Goal: Task Accomplishment & Management: Manage account settings

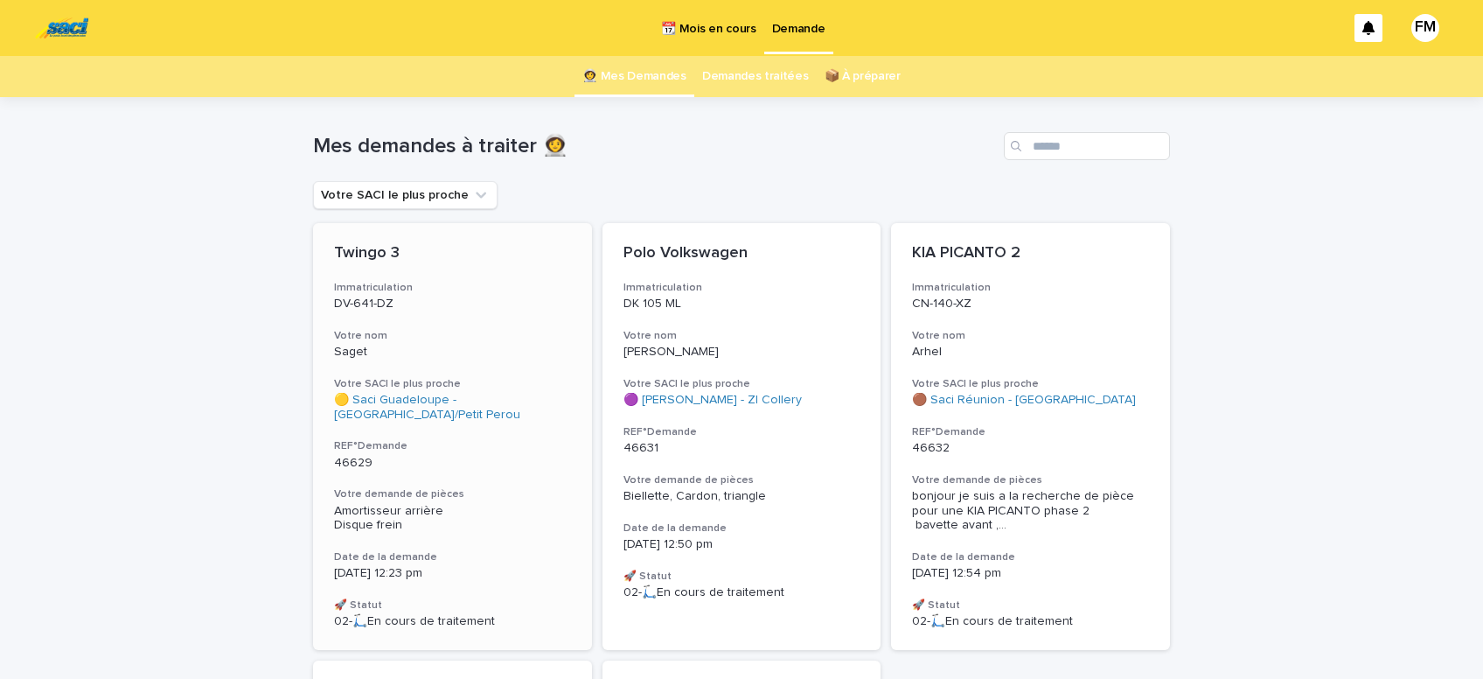
click at [379, 514] on span "Amortisseur arrière Disque frein" at bounding box center [390, 518] width 113 height 27
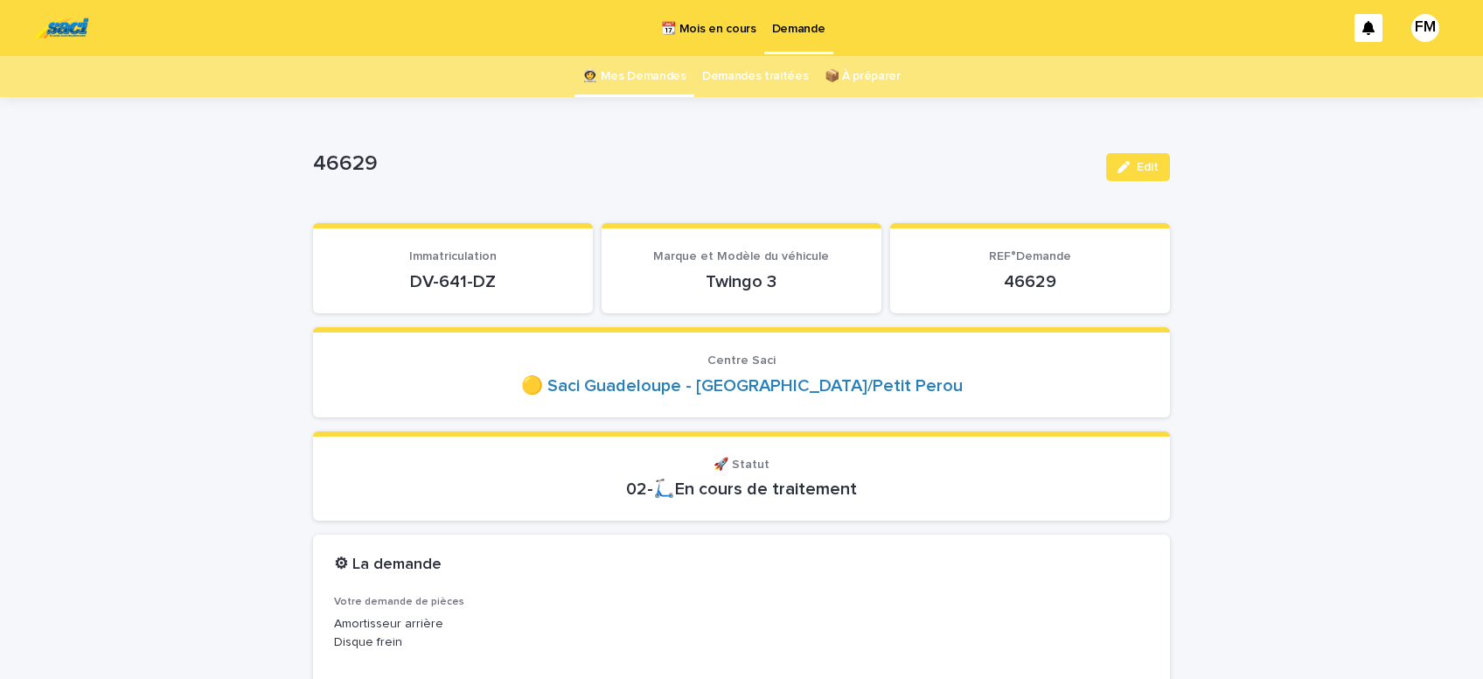
drag, startPoint x: 512, startPoint y: 281, endPoint x: 400, endPoint y: 282, distance: 111.1
click at [400, 282] on p "DV-641-DZ" at bounding box center [453, 281] width 238 height 21
copy p "DV-641-DZ"
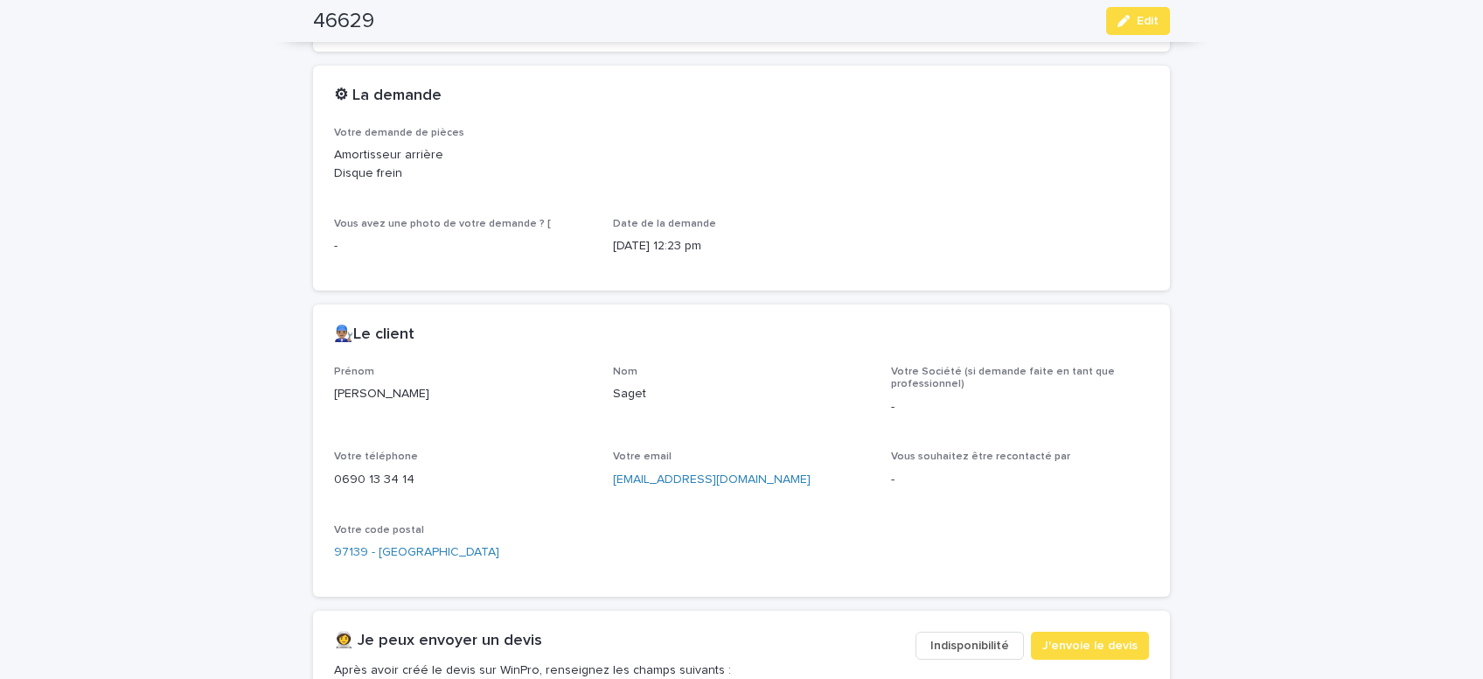
scroll to position [519, 0]
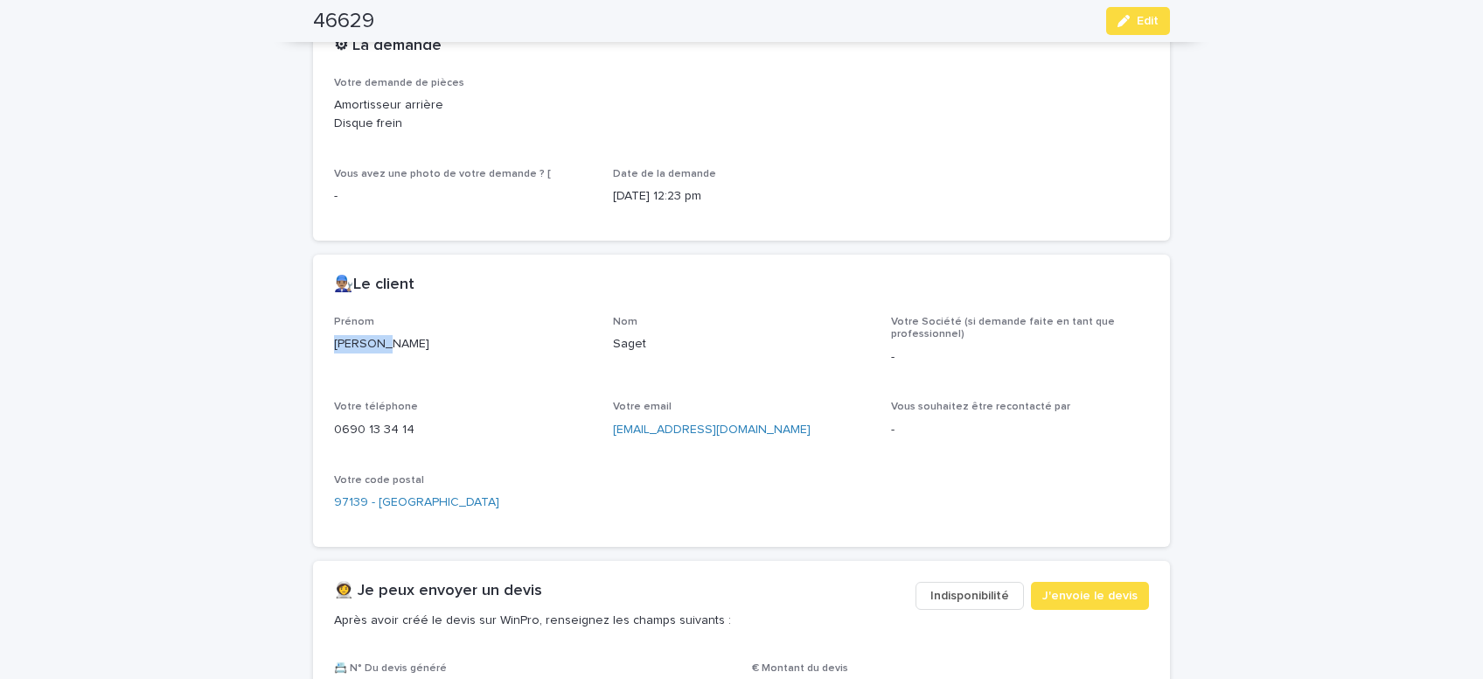
drag, startPoint x: 380, startPoint y: 339, endPoint x: 296, endPoint y: 341, distance: 84.0
click at [334, 341] on div "[PERSON_NAME]" at bounding box center [463, 342] width 258 height 22
copy p "[PERSON_NAME]"
drag, startPoint x: 751, startPoint y: 428, endPoint x: 609, endPoint y: 439, distance: 142.1
click at [613, 439] on div "[EMAIL_ADDRESS][DOMAIN_NAME]" at bounding box center [742, 428] width 258 height 22
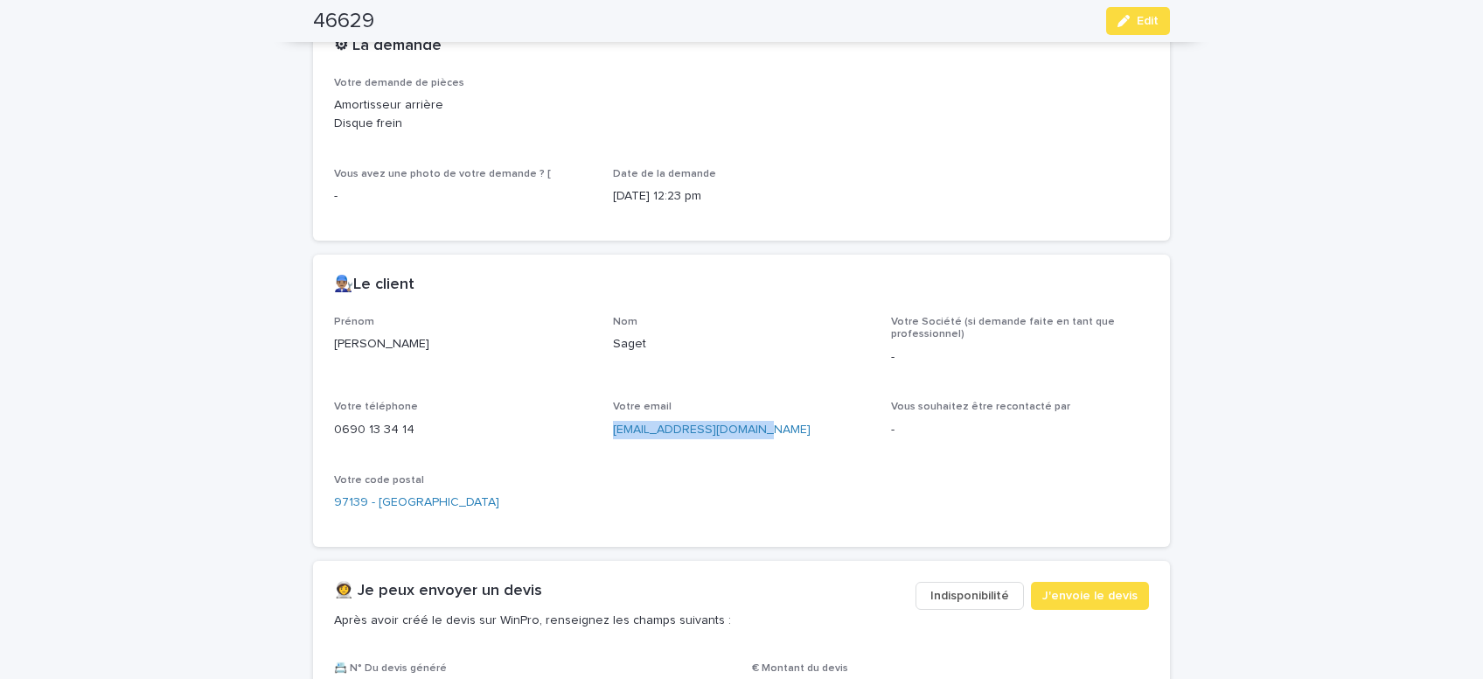
copy link "[EMAIL_ADDRESS][DOMAIN_NAME]"
click at [1122, 38] on div "46629 Edit" at bounding box center [741, 21] width 857 height 42
click at [1070, 590] on span "J'envoie le devis" at bounding box center [1089, 595] width 95 height 17
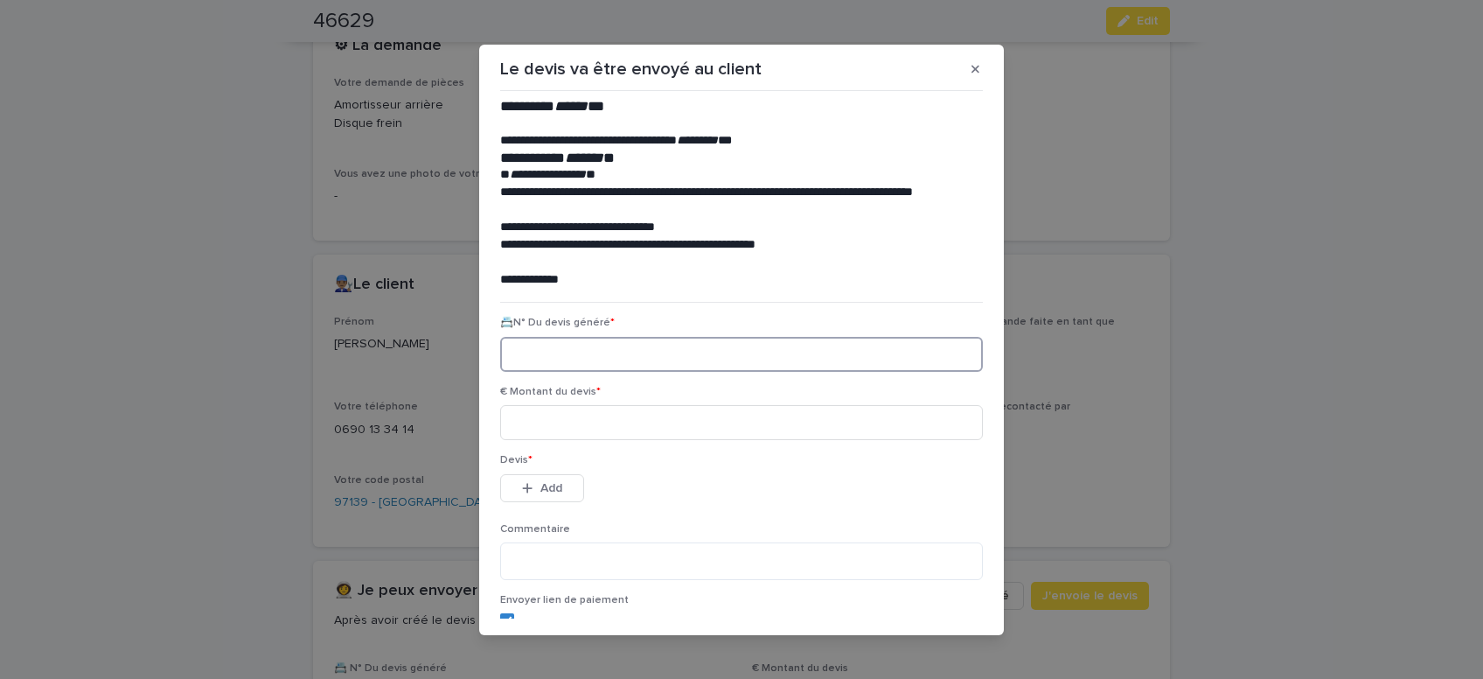
paste input "********"
type input "********"
click at [554, 429] on input at bounding box center [741, 422] width 483 height 35
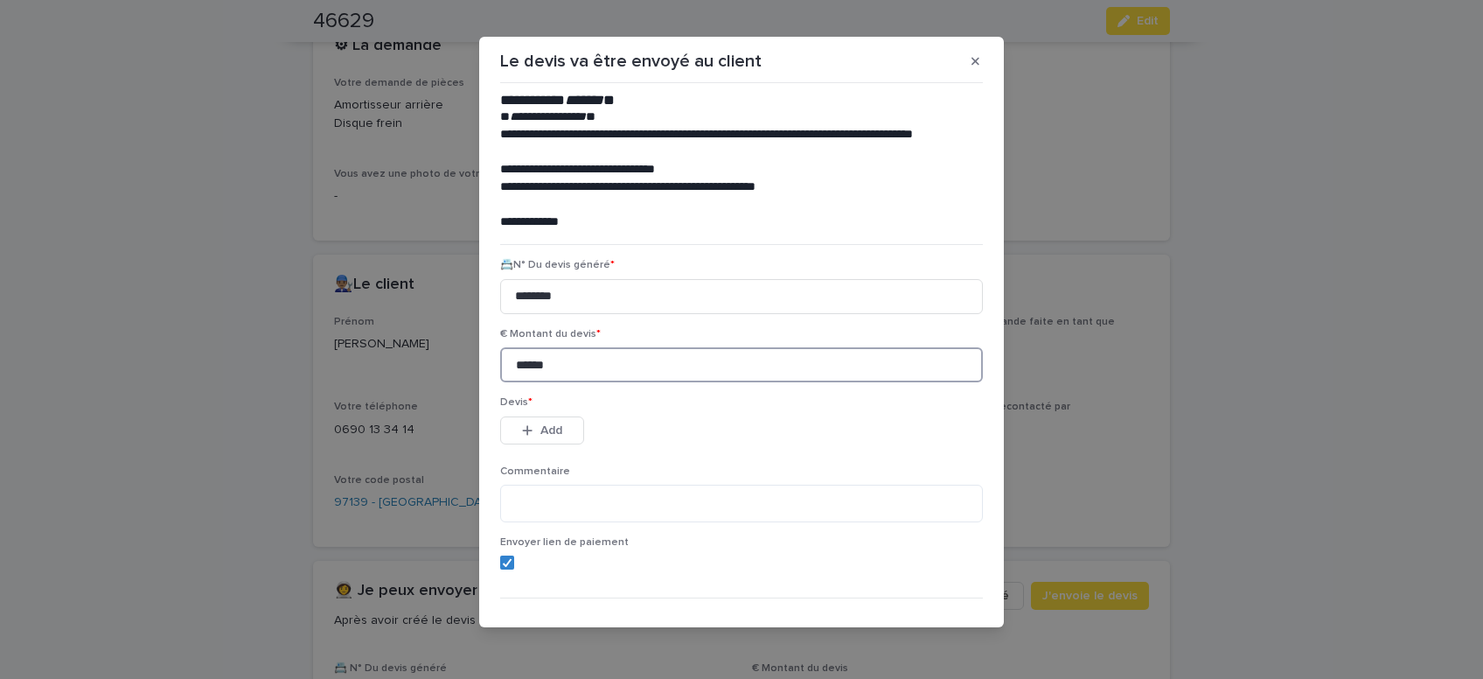
scroll to position [73, 0]
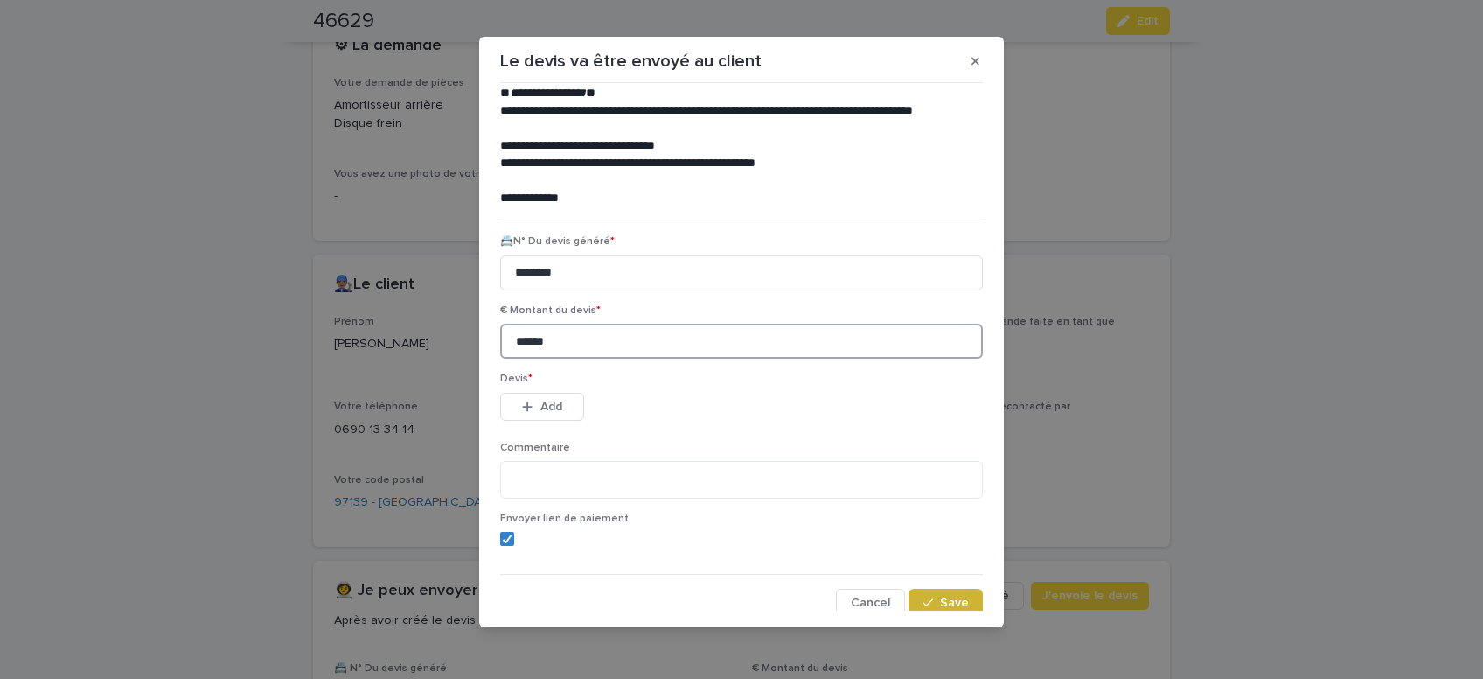
type input "******"
click at [964, 599] on button "Save" at bounding box center [946, 602] width 74 height 28
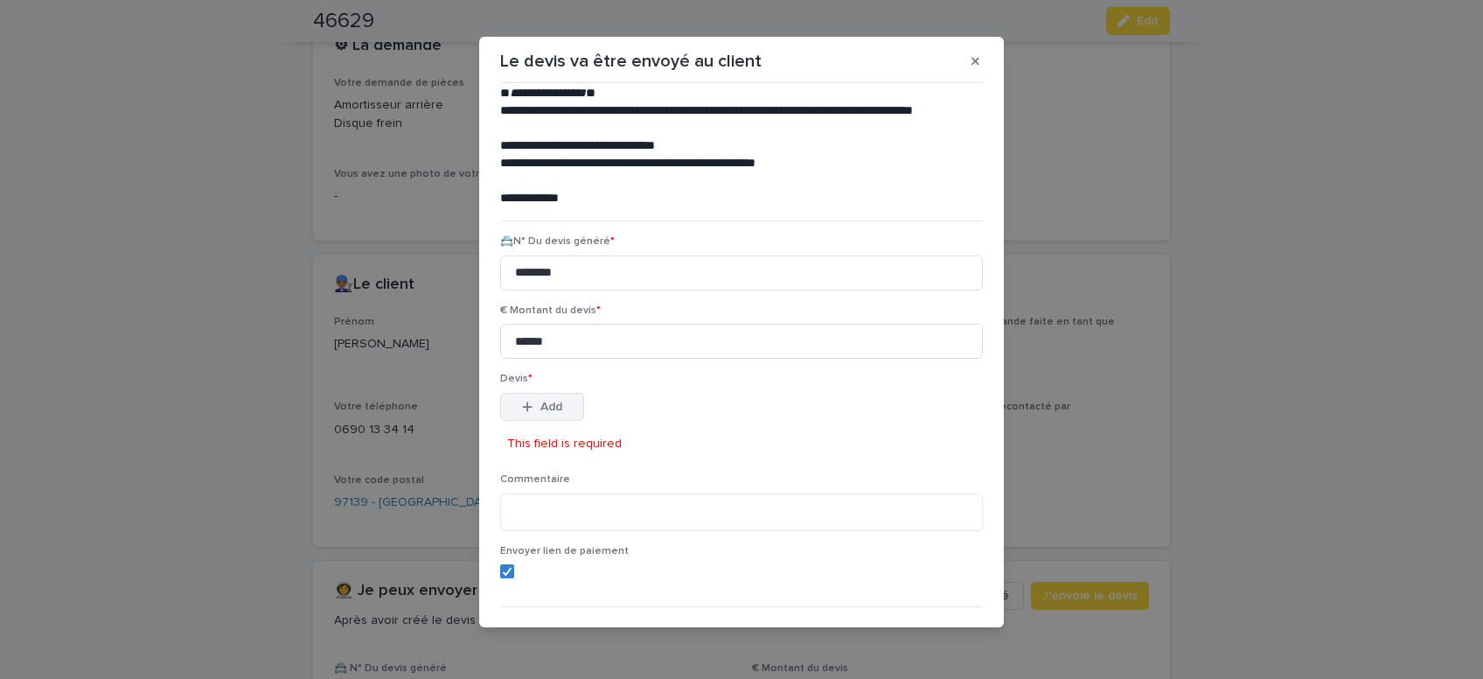
click at [551, 396] on button "Add" at bounding box center [542, 407] width 84 height 28
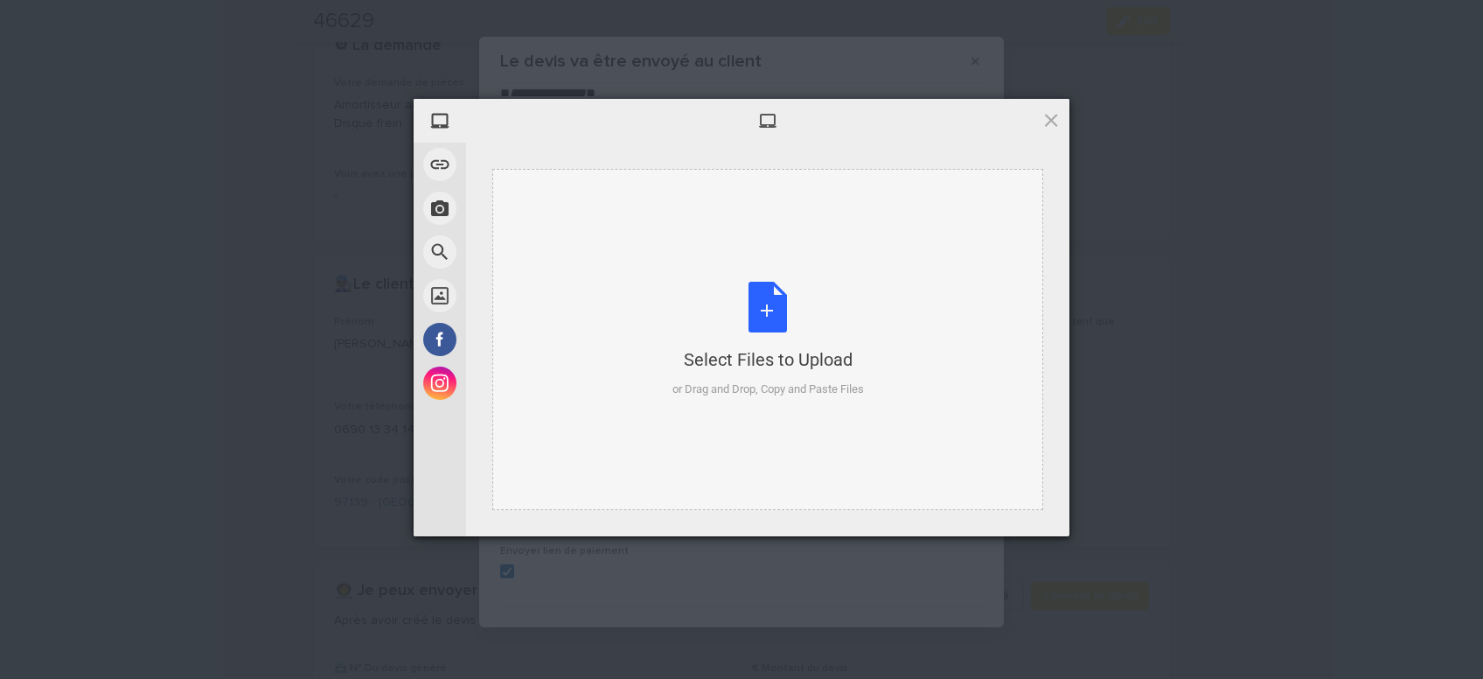
click at [771, 314] on div "Select Files to Upload or Drag and Drop, Copy and Paste Files" at bounding box center [767, 340] width 191 height 116
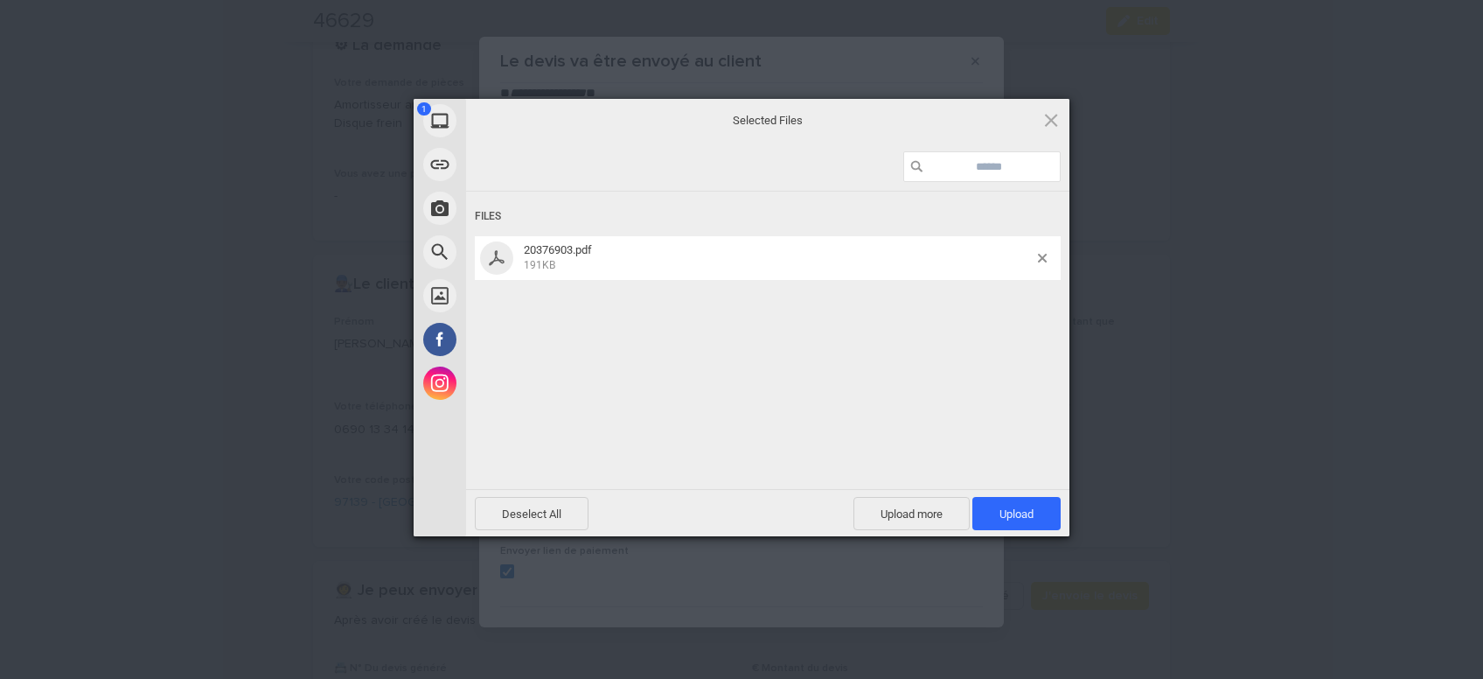
drag, startPoint x: 1005, startPoint y: 513, endPoint x: 1012, endPoint y: 470, distance: 44.3
click at [1012, 470] on div "Selected Files Files 20376903.pdf 191KB Deselect All Upload more Upload 1" at bounding box center [767, 317] width 603 height 437
click at [1036, 516] on span "Upload 1" at bounding box center [1016, 513] width 88 height 33
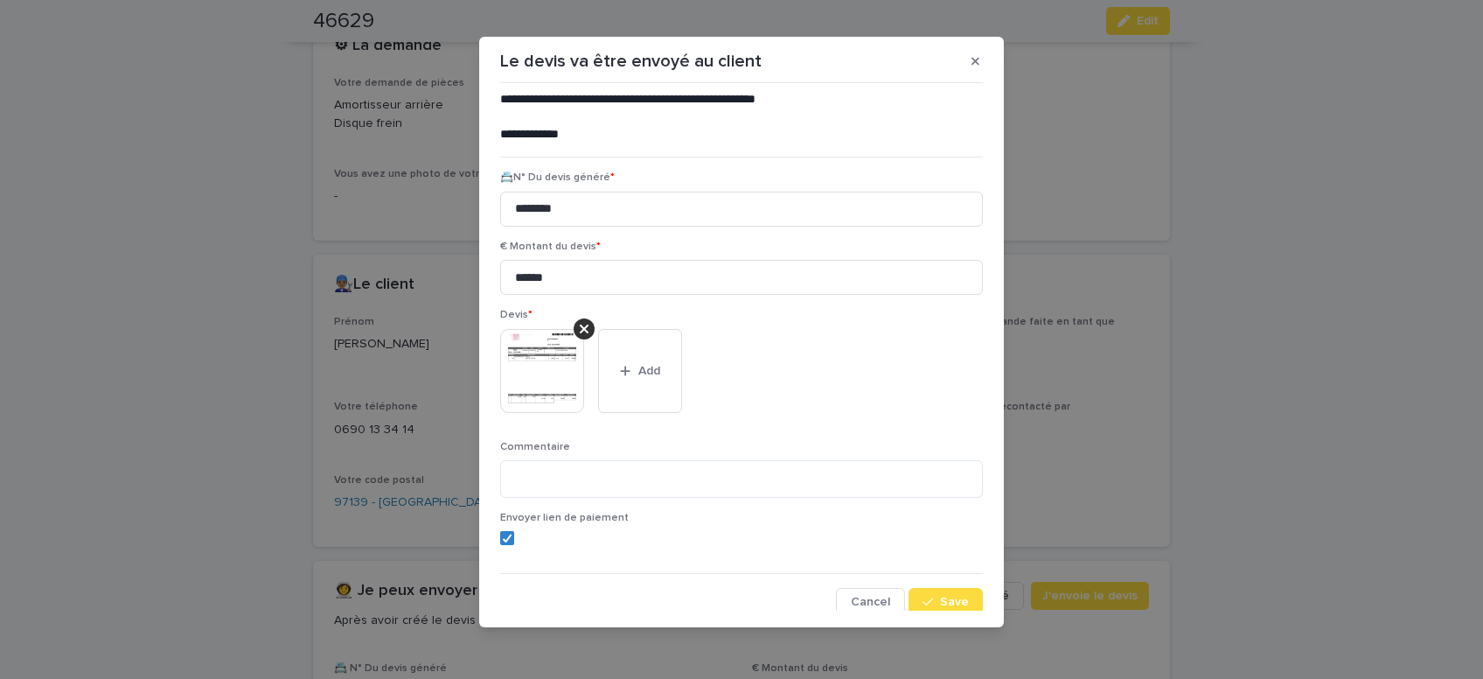
scroll to position [143, 0]
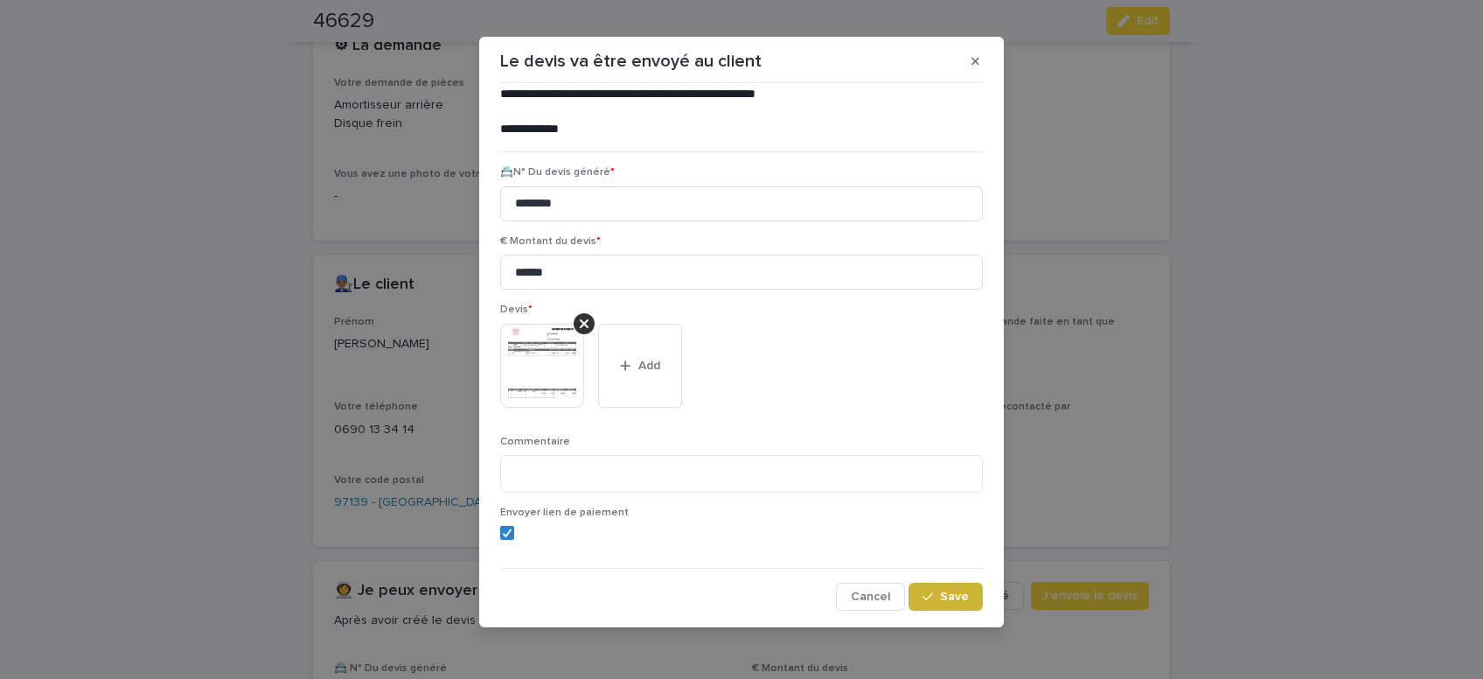
click at [960, 606] on button "Save" at bounding box center [946, 596] width 74 height 28
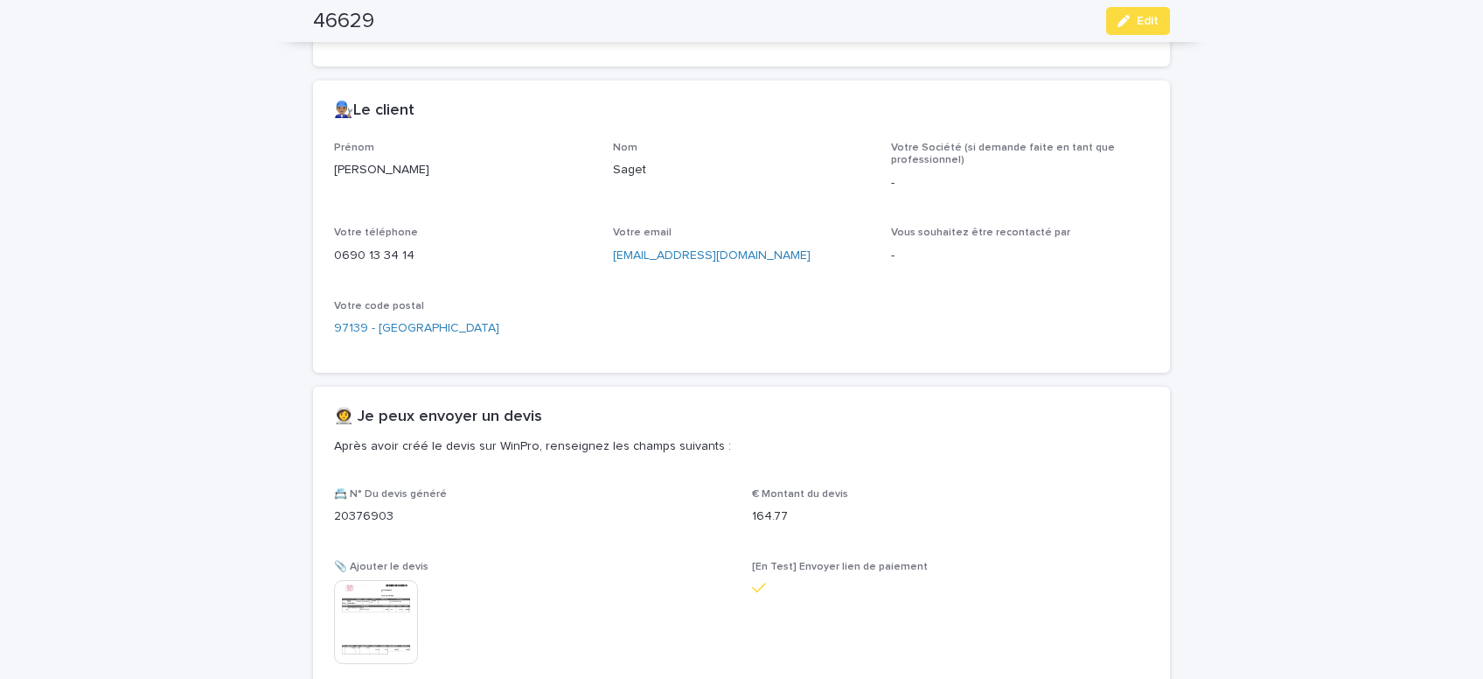
scroll to position [839, 0]
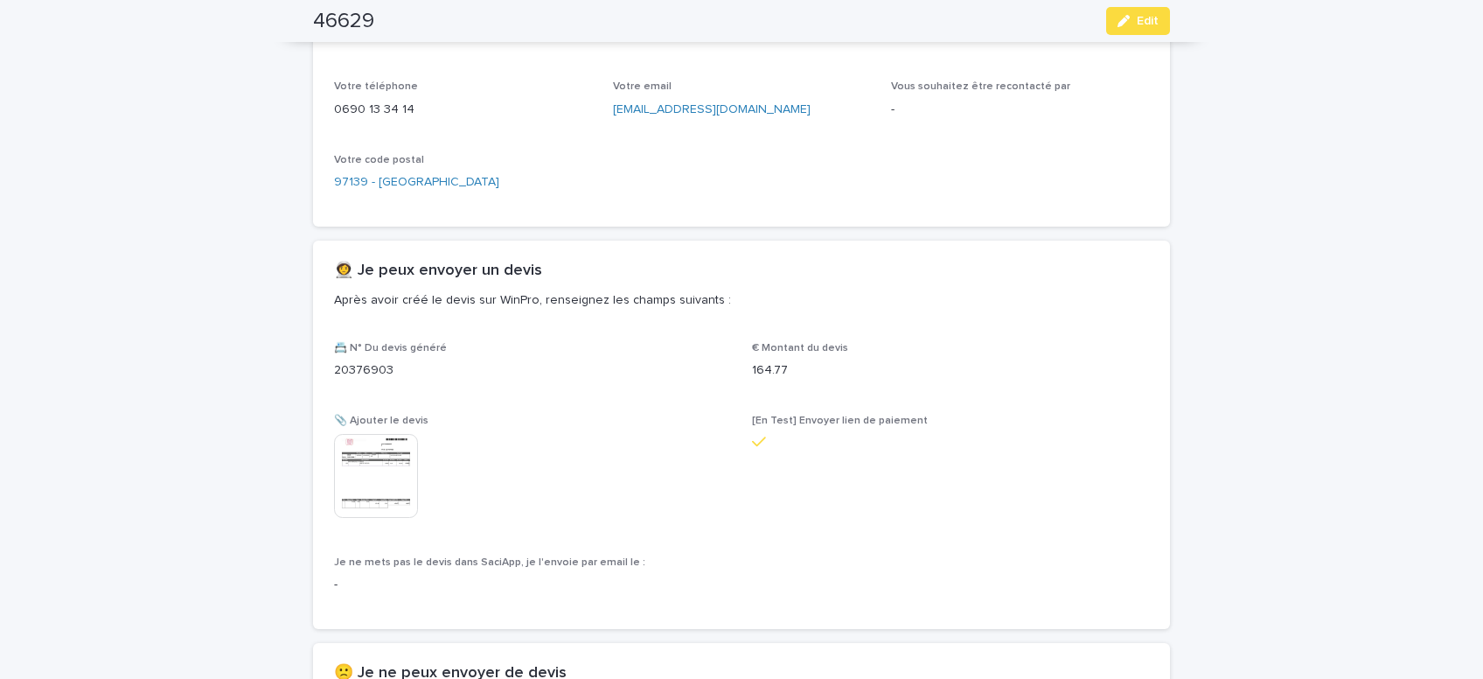
click at [1145, 24] on span "Edit" at bounding box center [1148, 21] width 22 height 12
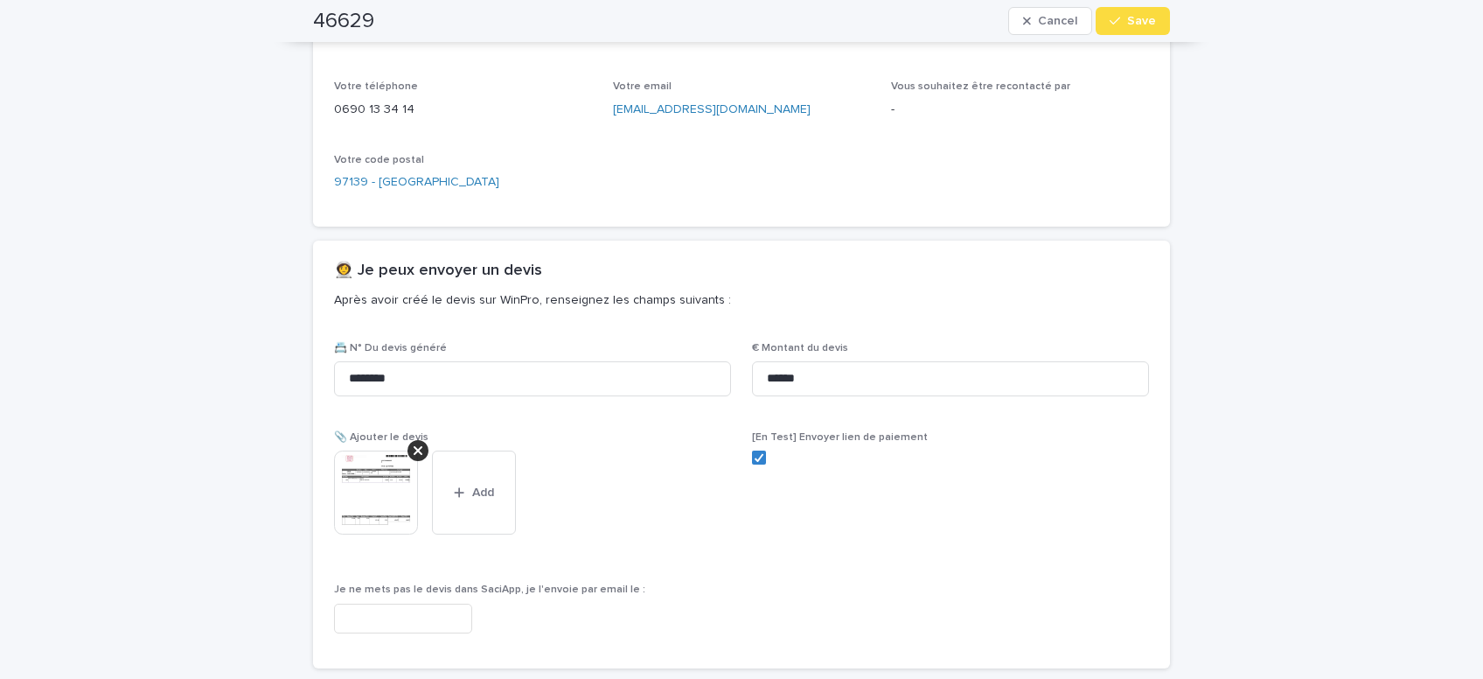
scroll to position [888, 0]
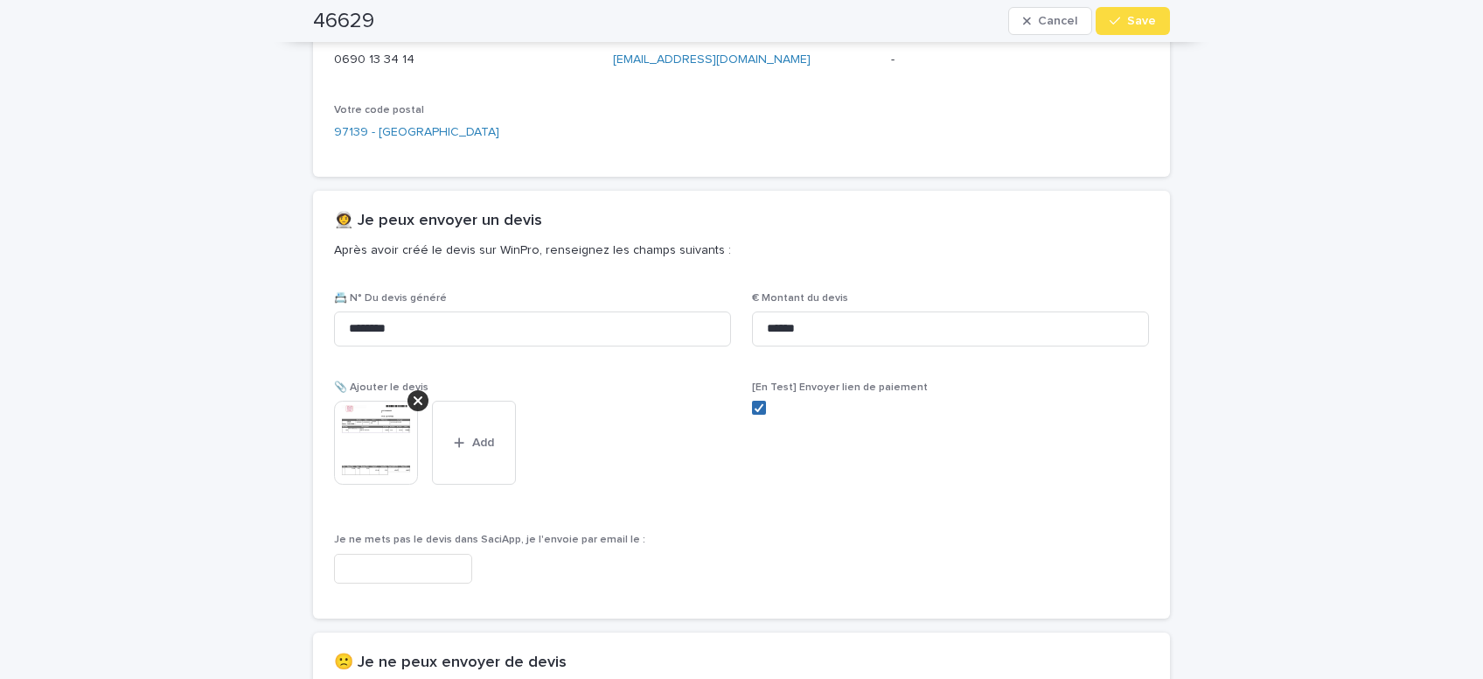
click at [759, 405] on icon at bounding box center [759, 407] width 10 height 9
click at [1143, 23] on span "Save" at bounding box center [1141, 21] width 29 height 12
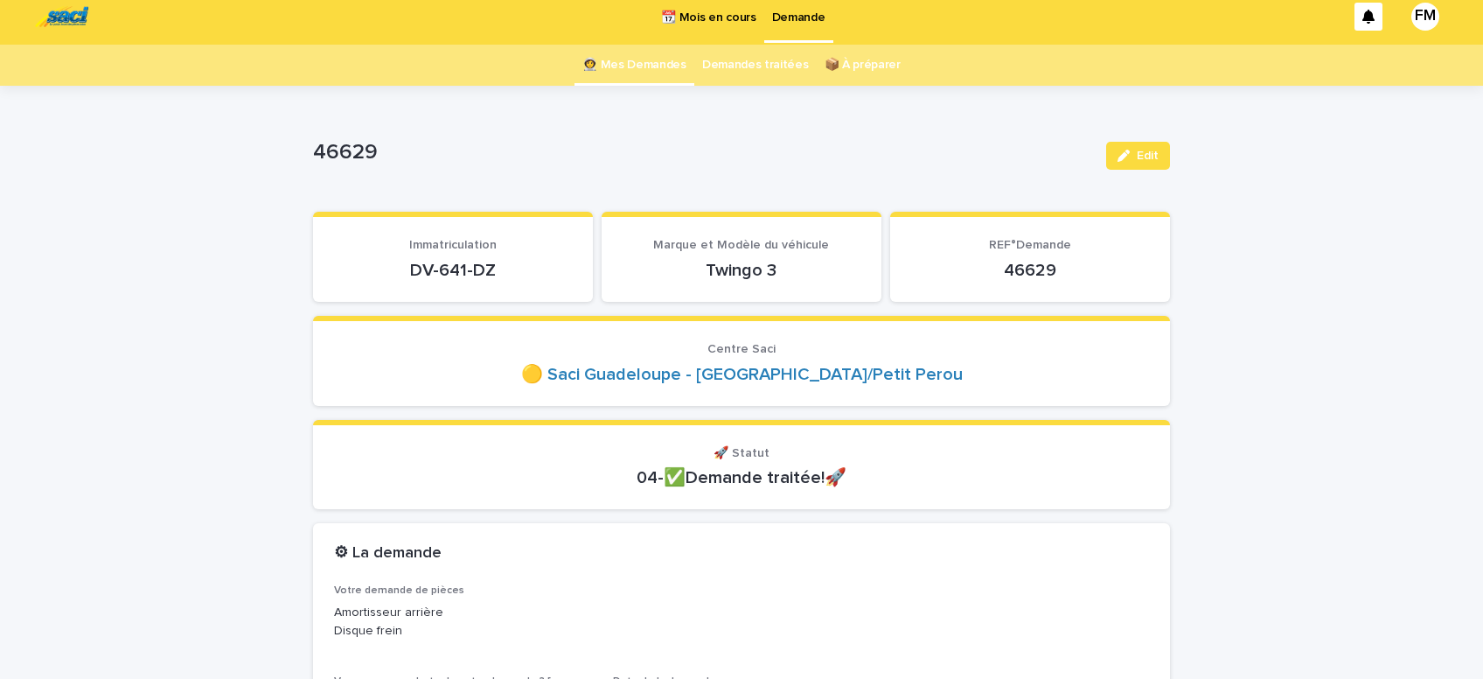
scroll to position [0, 0]
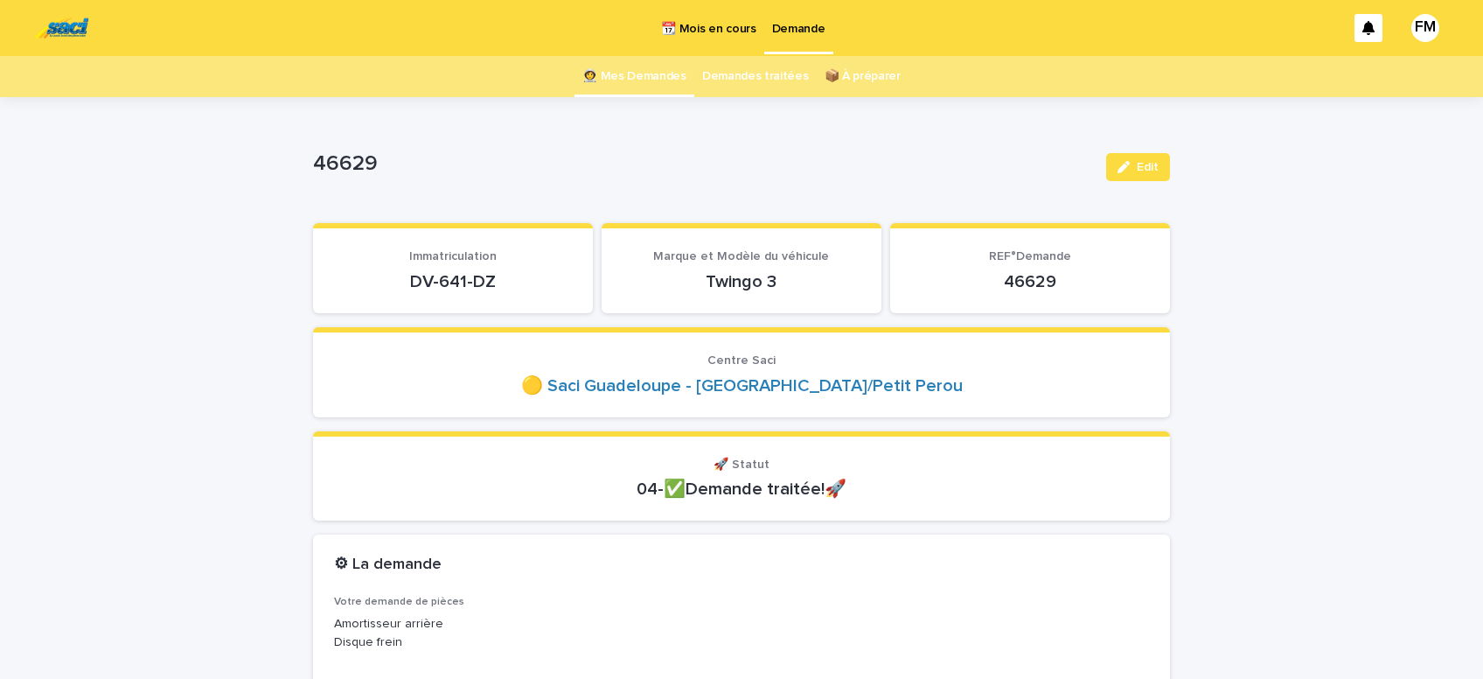
click at [802, 30] on p "Demande" at bounding box center [798, 18] width 53 height 37
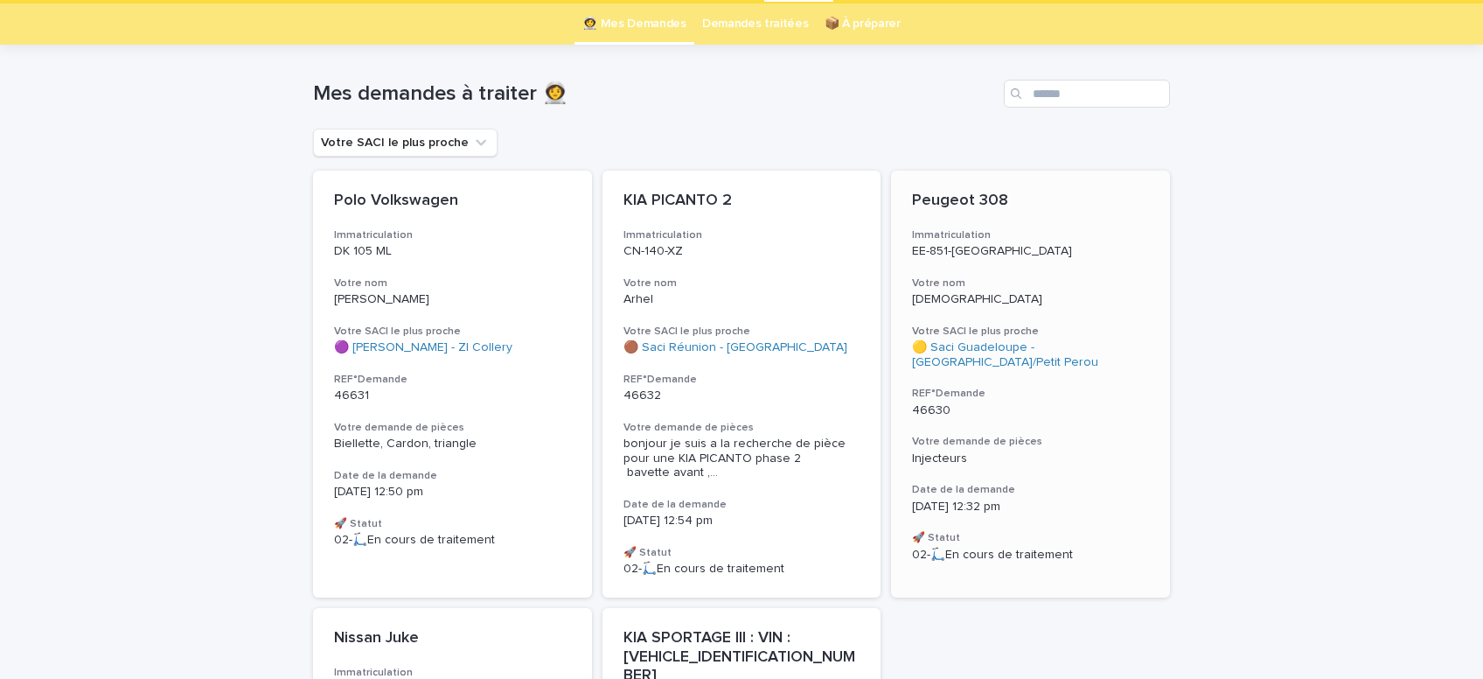
scroll to position [73, 0]
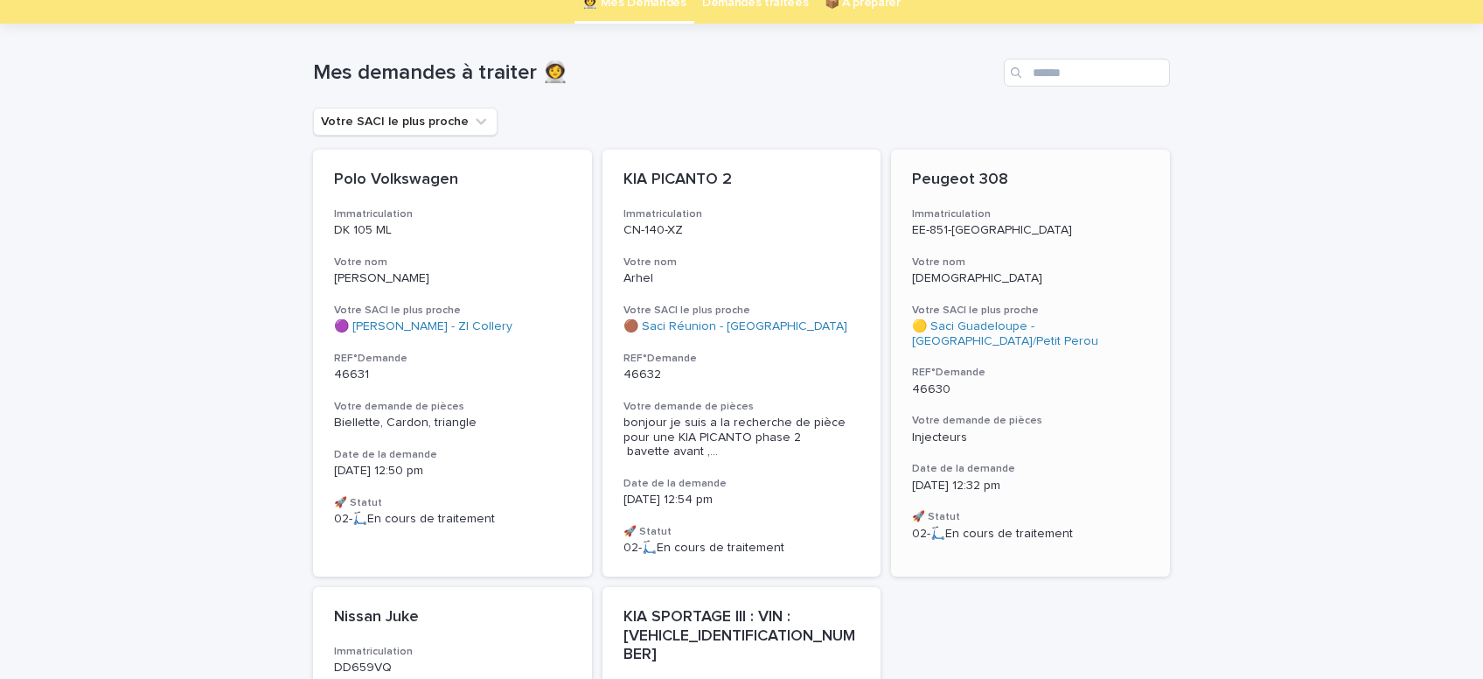
click at [955, 428] on div "Injecteurs" at bounding box center [1030, 436] width 237 height 18
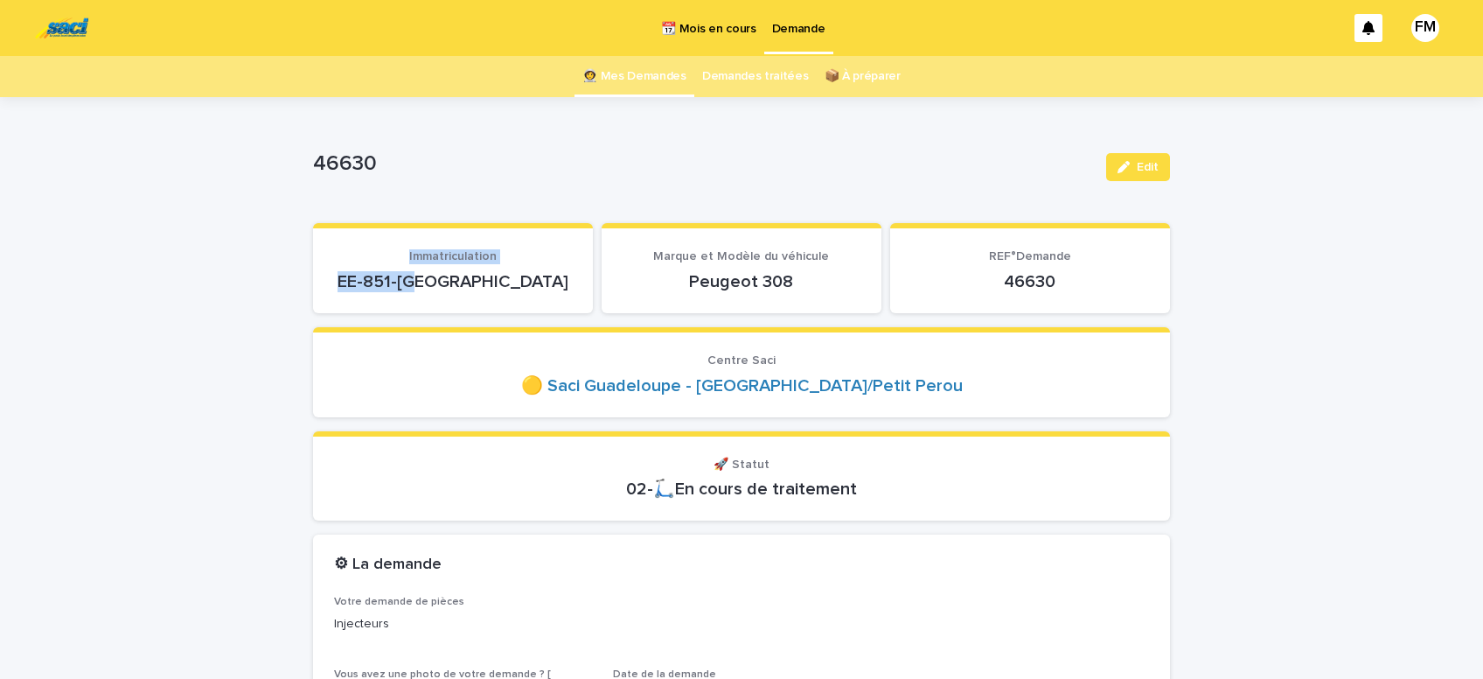
drag, startPoint x: 460, startPoint y: 277, endPoint x: 358, endPoint y: 267, distance: 102.8
click at [358, 268] on div "EE-851-[GEOGRAPHIC_DATA]" at bounding box center [453, 280] width 238 height 24
click at [560, 285] on p "EE-851-[GEOGRAPHIC_DATA]" at bounding box center [453, 281] width 238 height 21
drag, startPoint x: 500, startPoint y: 280, endPoint x: 398, endPoint y: 276, distance: 102.4
click at [398, 276] on p "EE-851-[GEOGRAPHIC_DATA]" at bounding box center [453, 281] width 238 height 21
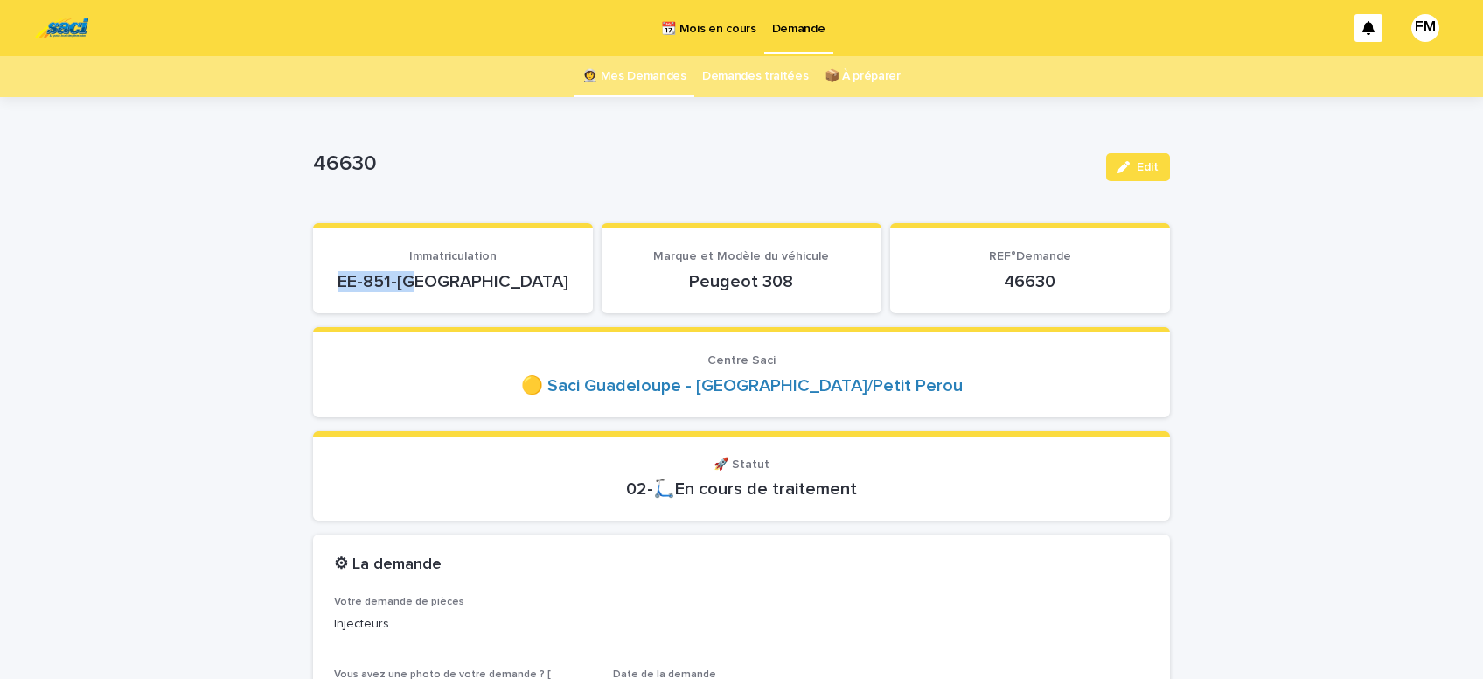
copy p "EE-851-[GEOGRAPHIC_DATA]"
click at [1149, 173] on span "Edit" at bounding box center [1148, 167] width 22 height 12
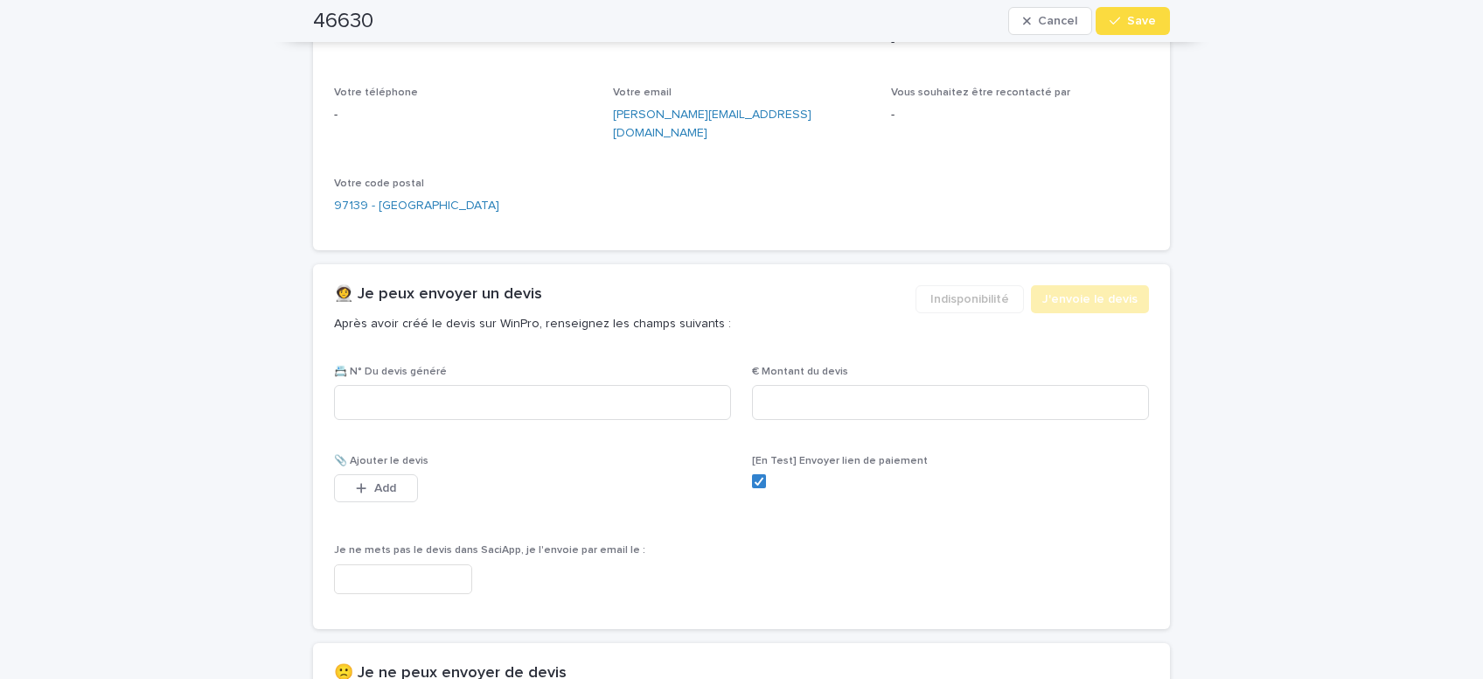
scroll to position [964, 0]
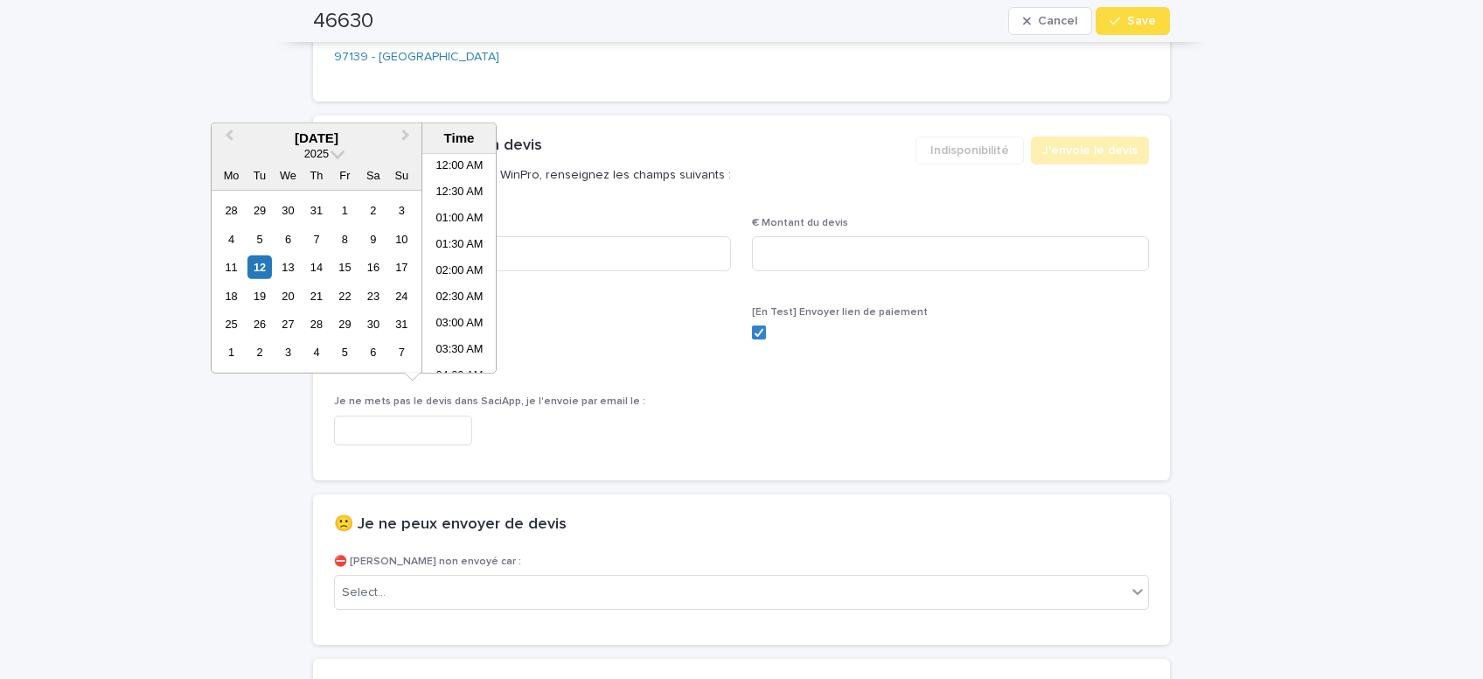
click at [407, 415] on input "text" at bounding box center [403, 430] width 138 height 31
click at [451, 261] on li "01:00 PM" at bounding box center [459, 264] width 74 height 26
type input "**********"
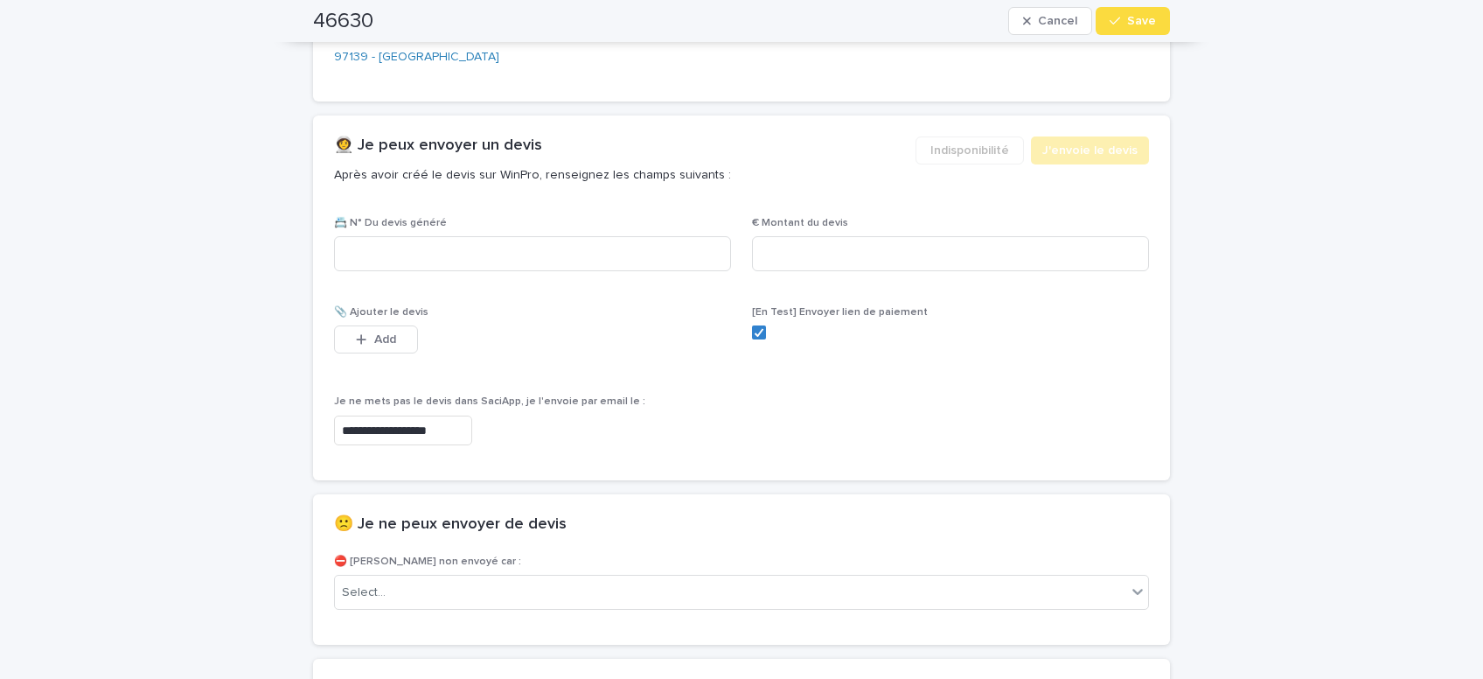
scroll to position [964, 0]
click at [425, 582] on div "Select..." at bounding box center [730, 592] width 791 height 29
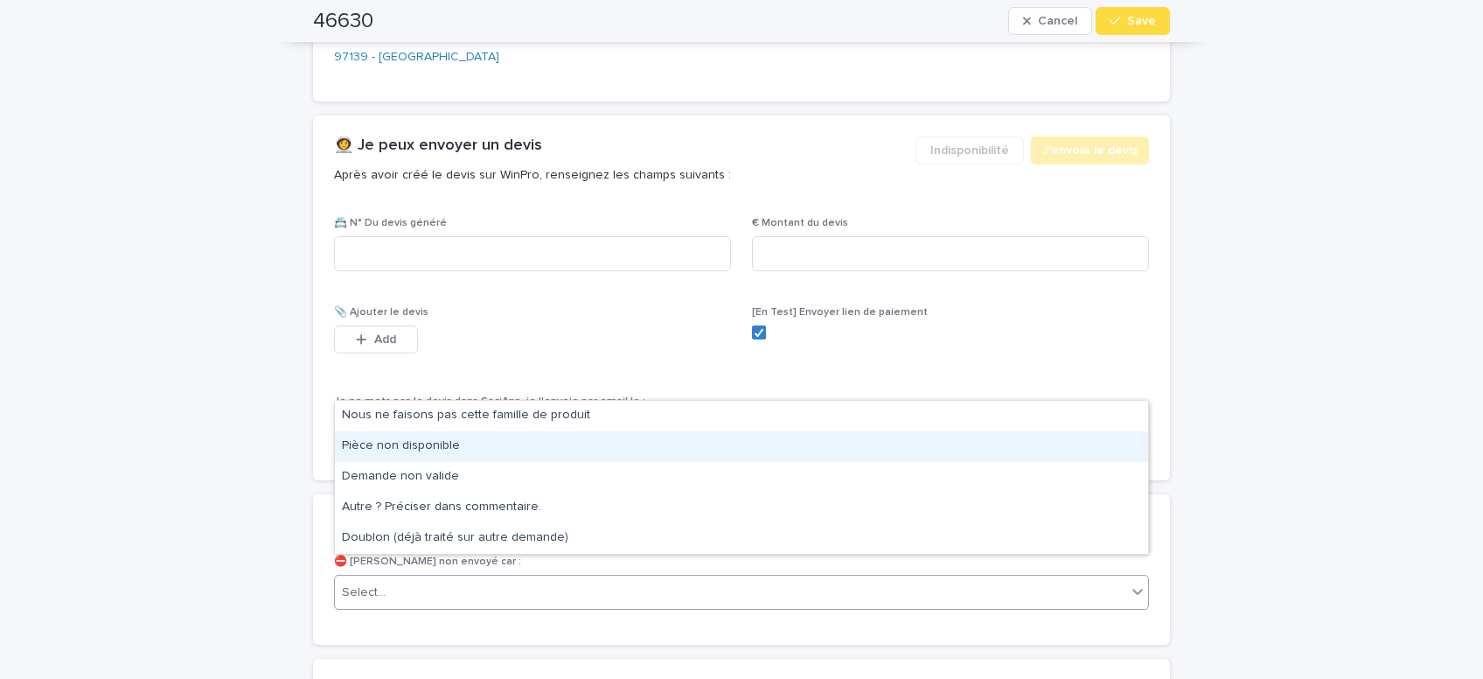
drag, startPoint x: 435, startPoint y: 443, endPoint x: 460, endPoint y: 407, distance: 43.9
click at [440, 447] on div "Pièce non disponible" at bounding box center [741, 446] width 813 height 31
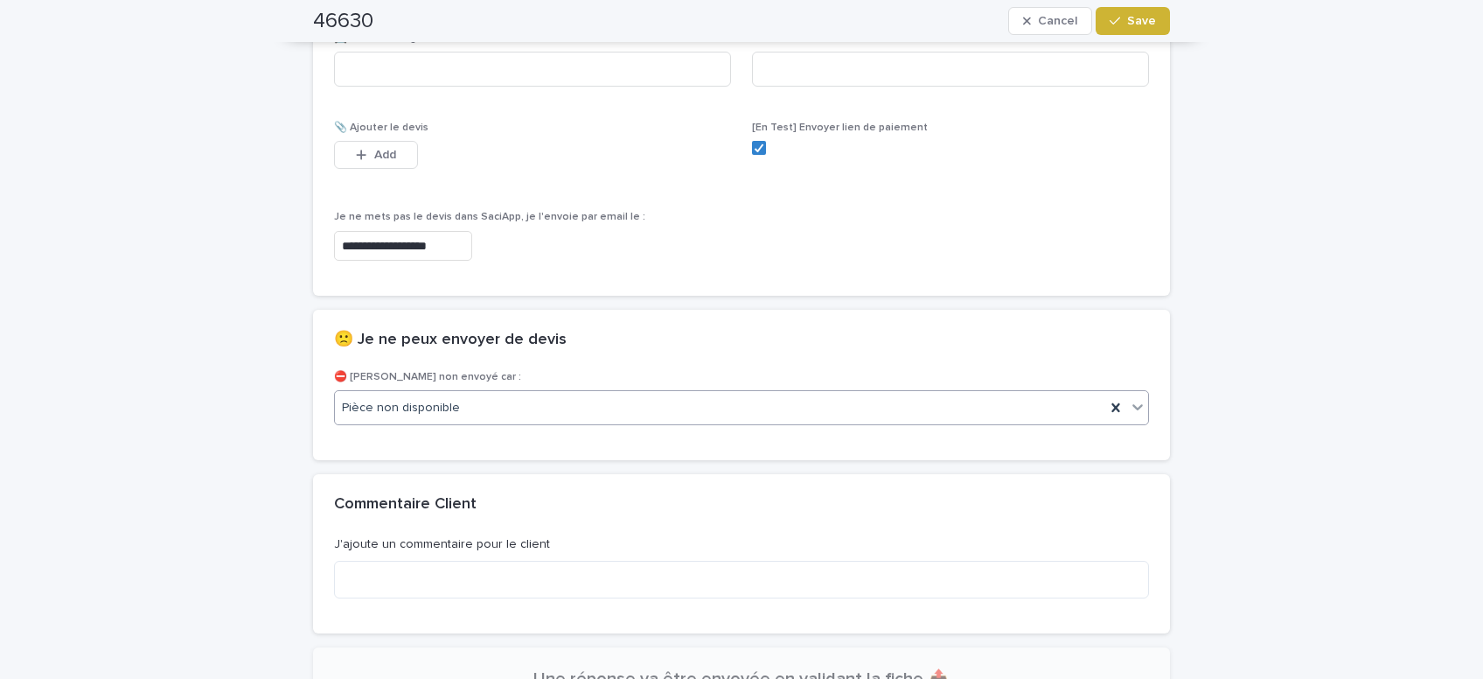
scroll to position [1188, 0]
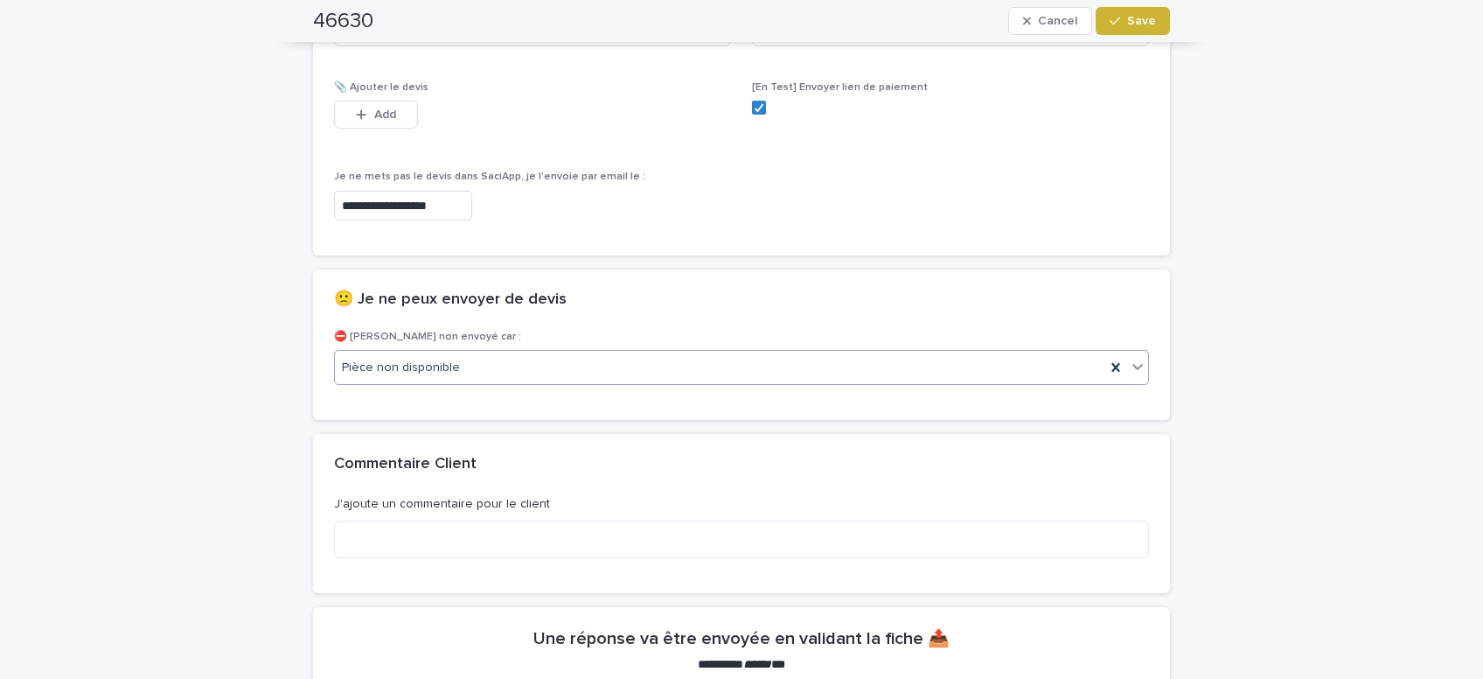
click at [1139, 30] on button "Save" at bounding box center [1133, 21] width 74 height 28
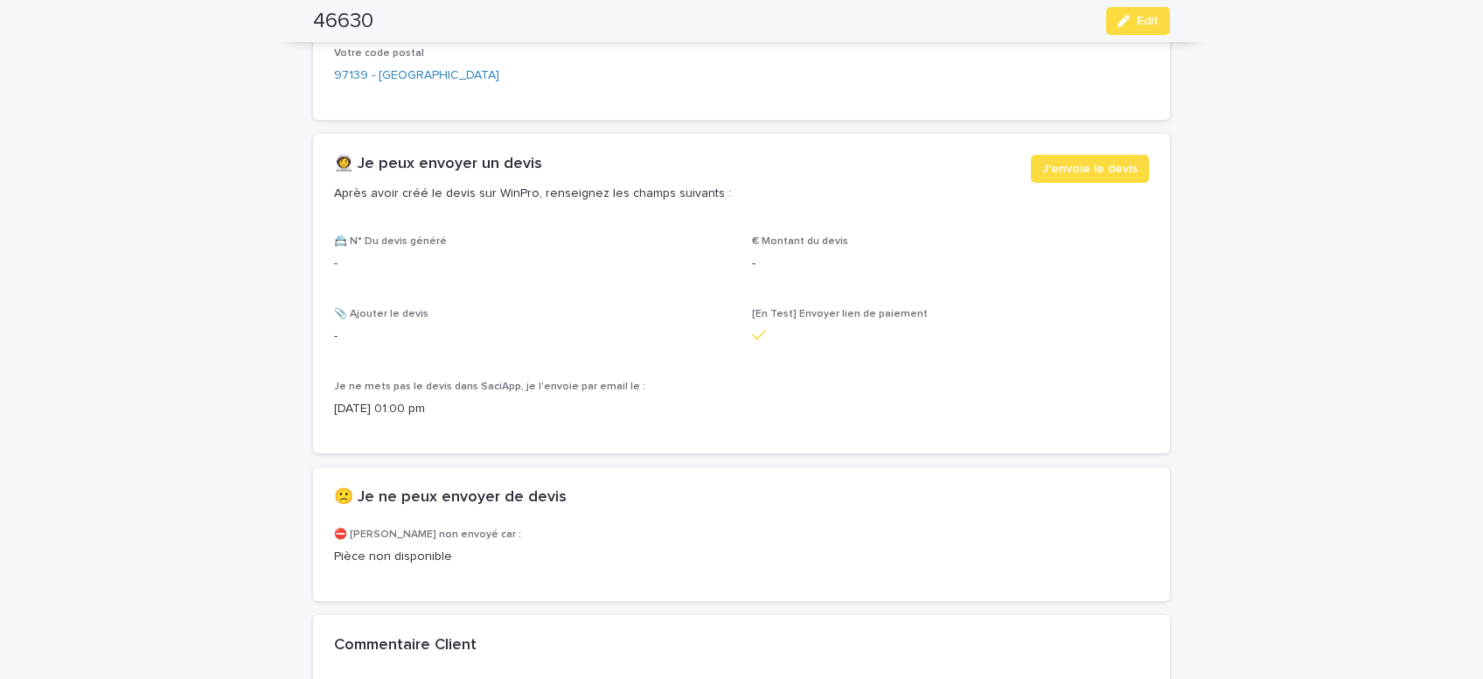
scroll to position [948, 0]
click at [1149, 24] on span "Edit" at bounding box center [1148, 21] width 22 height 12
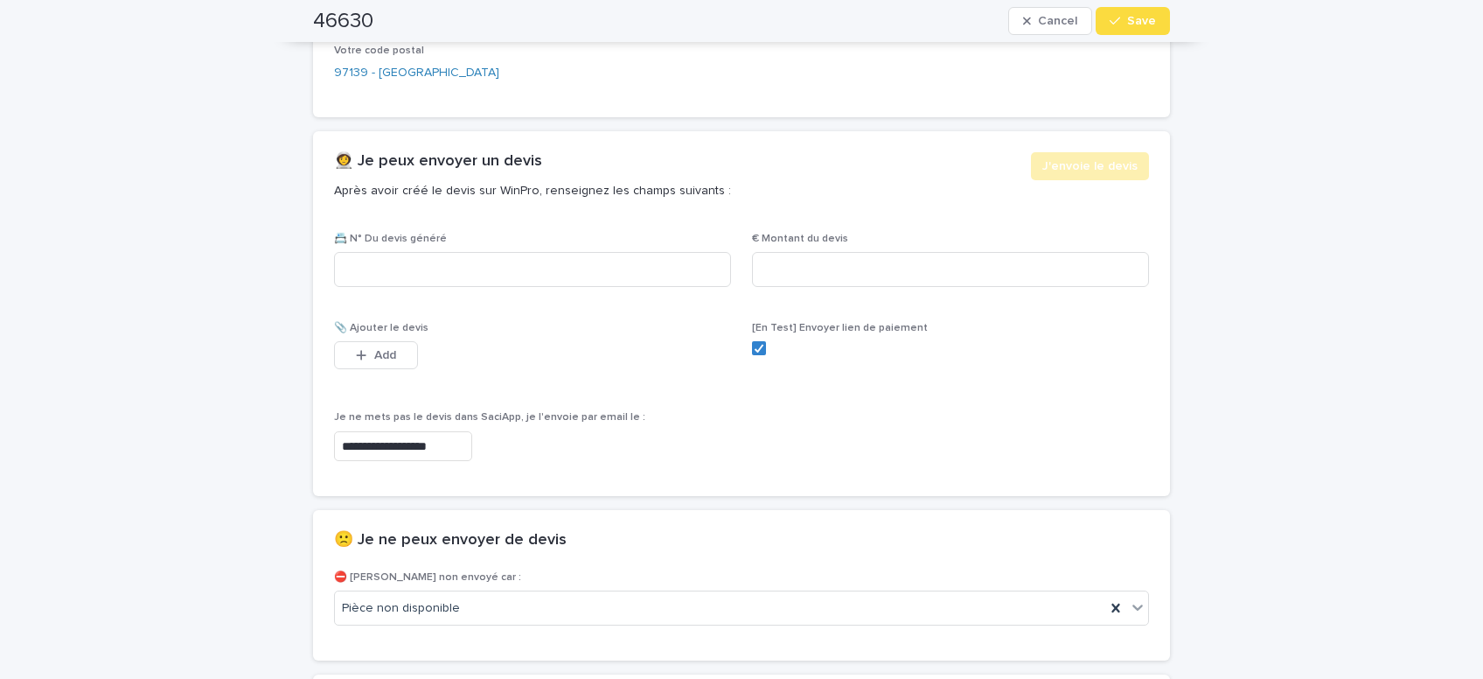
scroll to position [1001, 0]
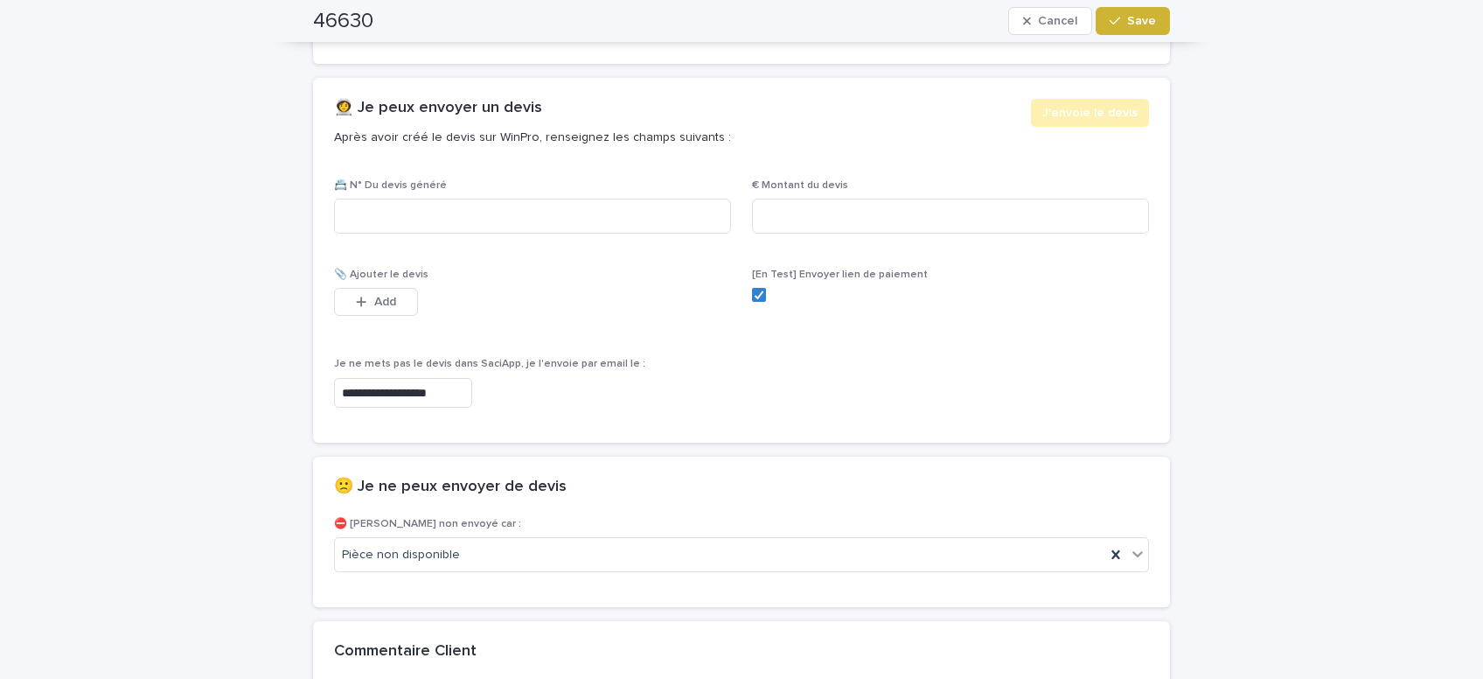
click at [1118, 29] on button "Save" at bounding box center [1133, 21] width 74 height 28
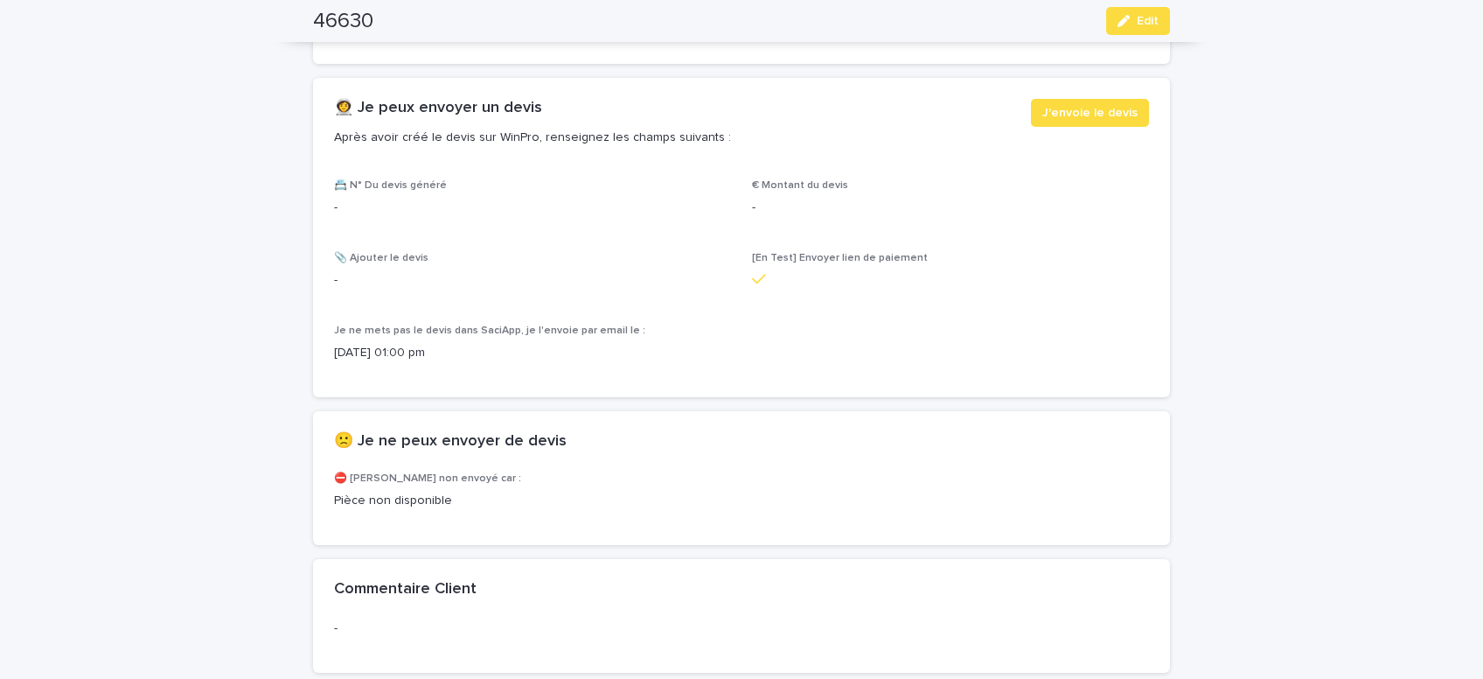
scroll to position [948, 0]
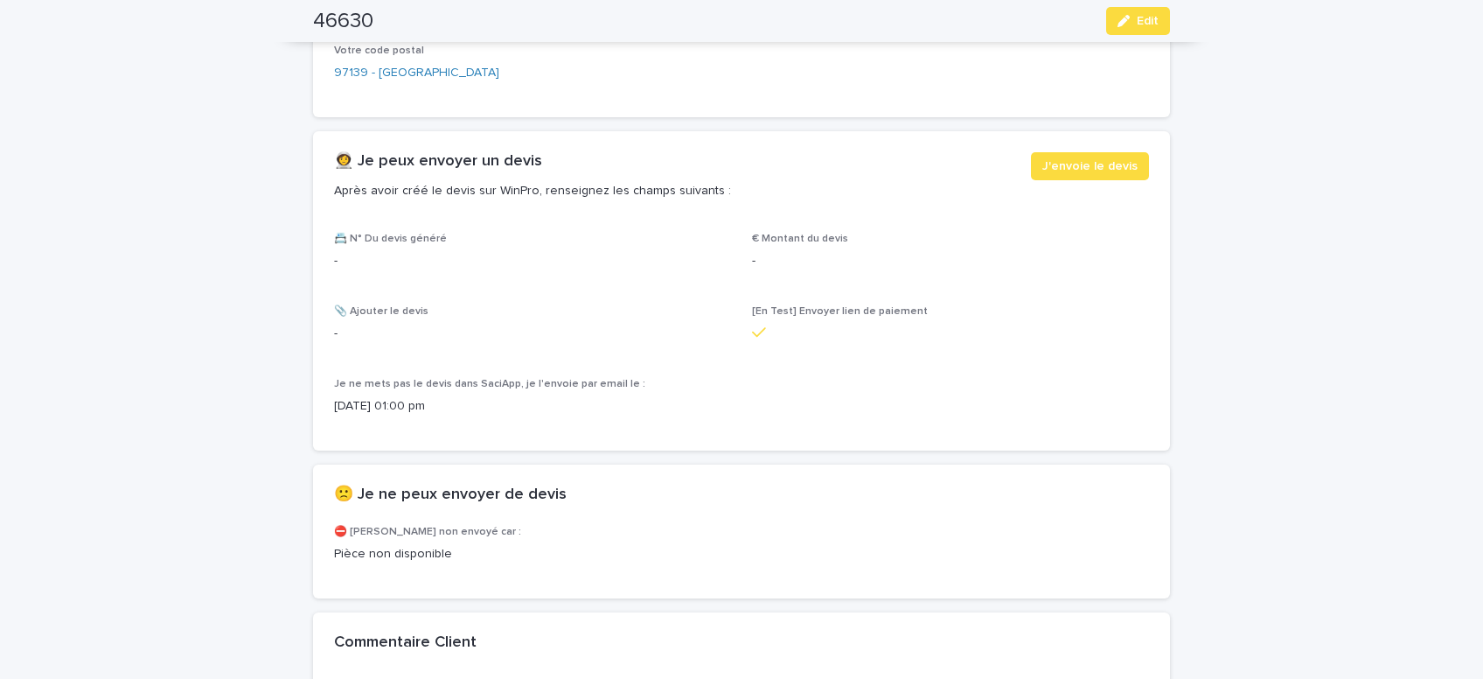
click at [762, 324] on icon at bounding box center [759, 332] width 14 height 16
click at [1159, 24] on span "Edit" at bounding box center [1148, 21] width 22 height 12
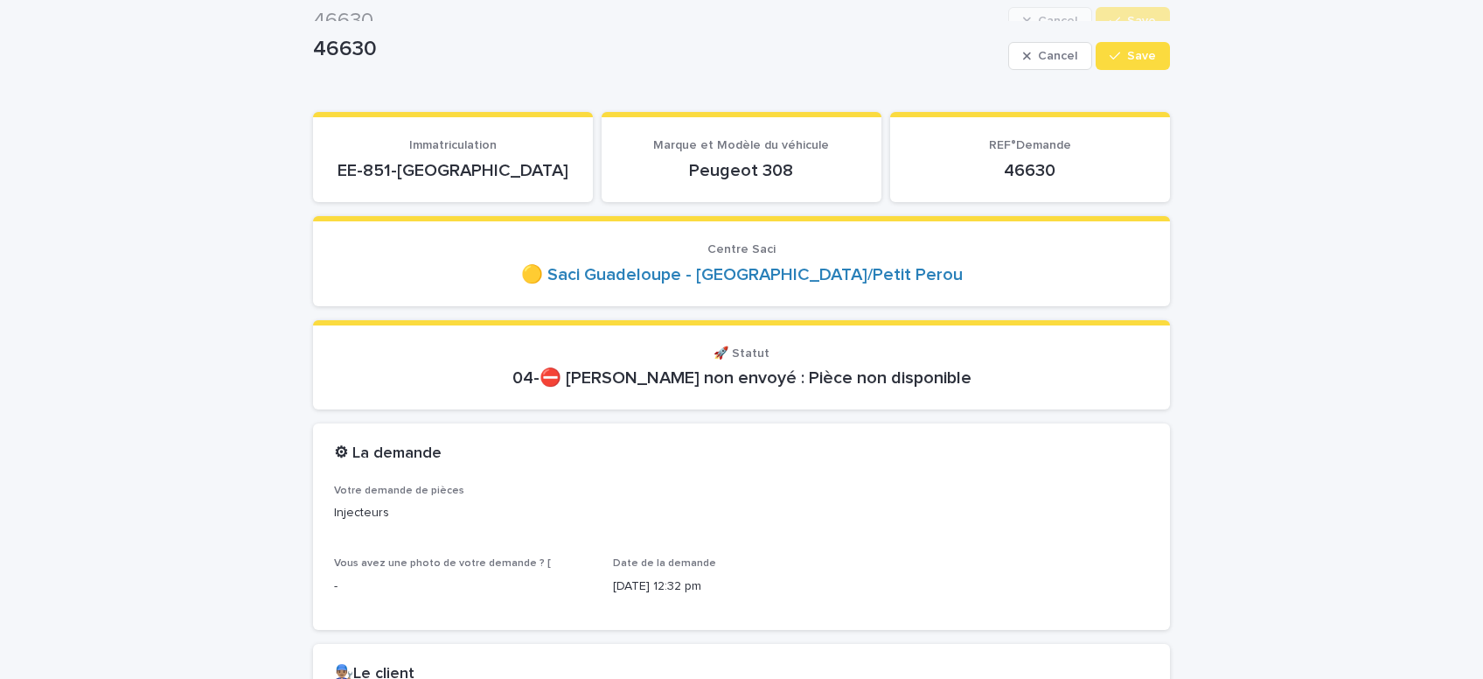
scroll to position [0, 0]
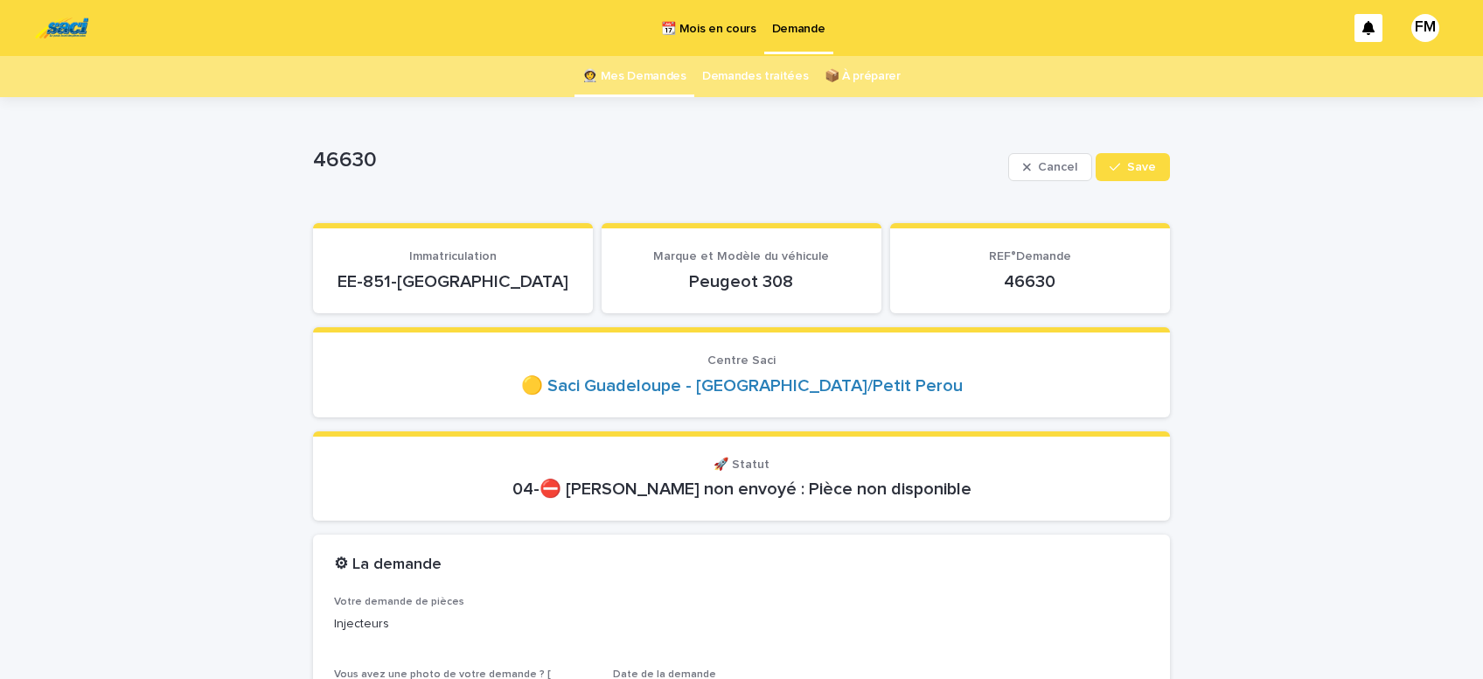
click at [791, 30] on p "Demande" at bounding box center [798, 18] width 53 height 37
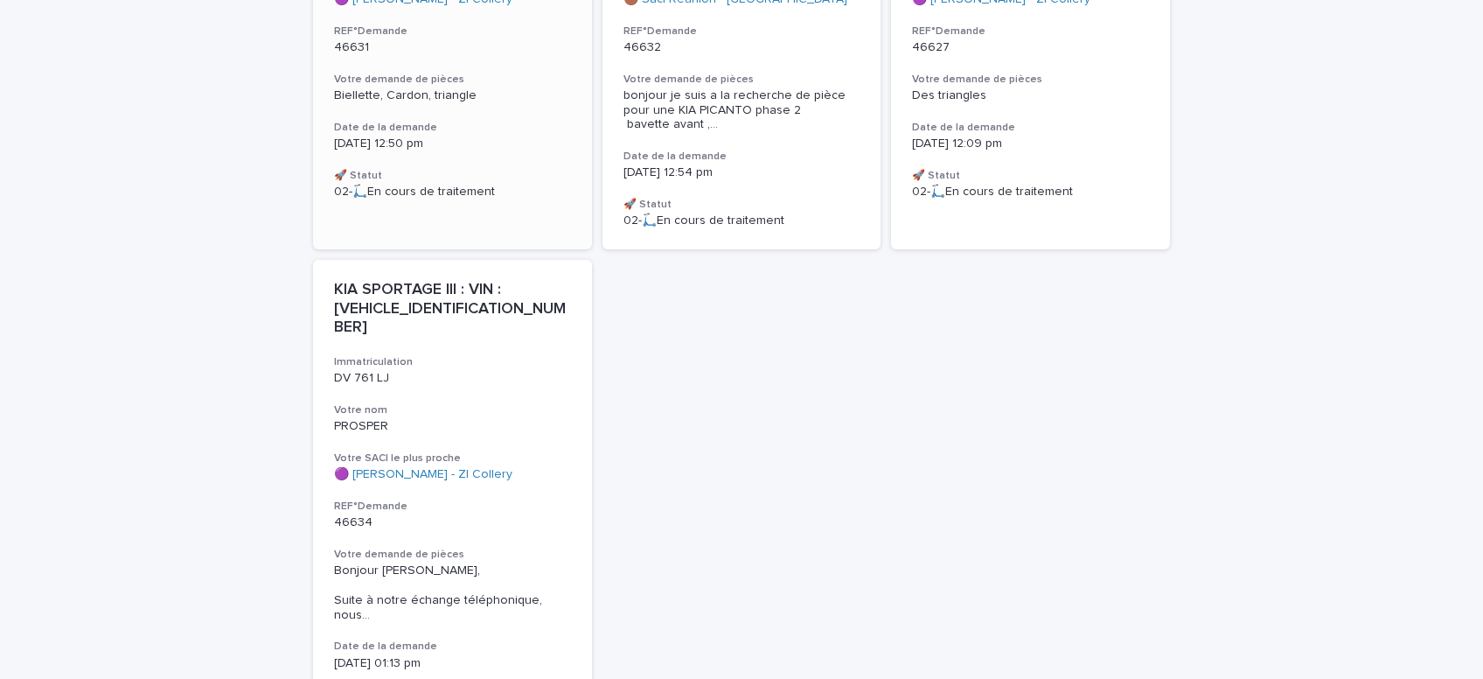
scroll to position [247, 0]
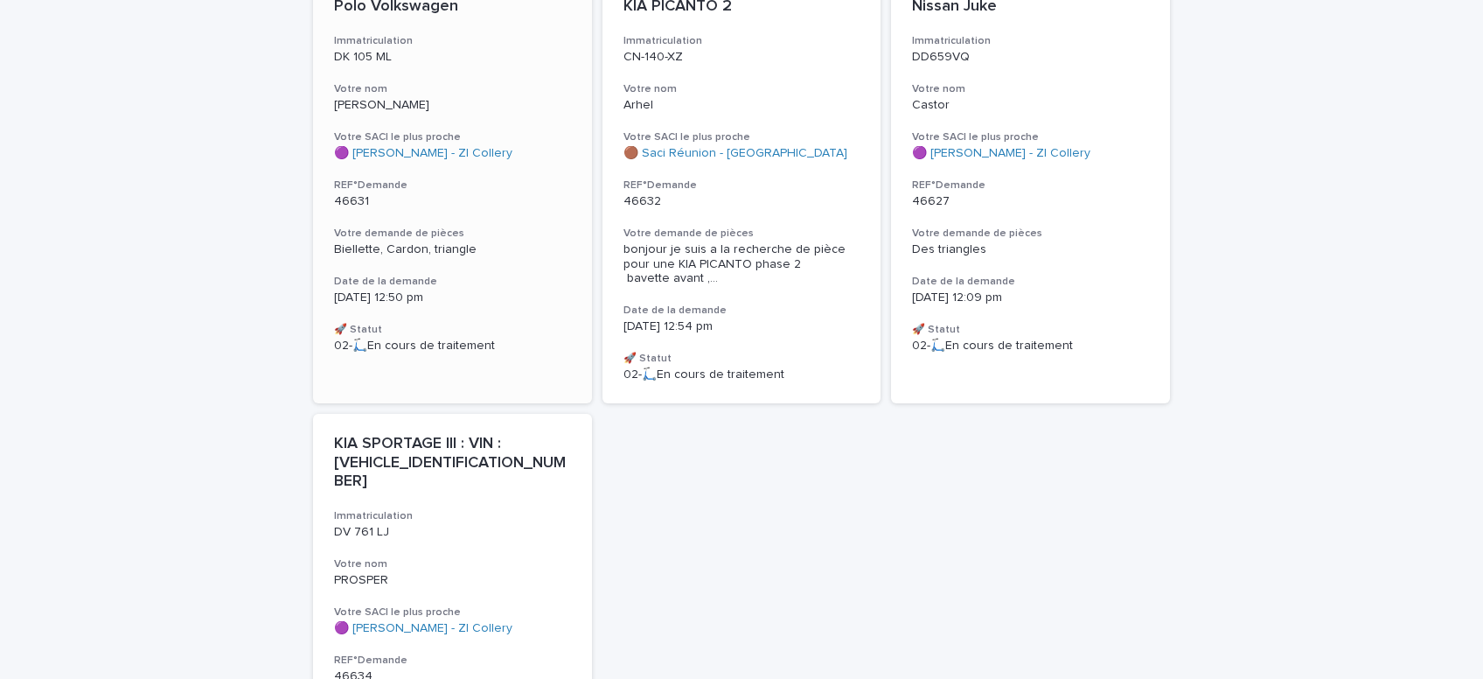
click at [379, 244] on span "Biellette, Cardon, triangle" at bounding box center [405, 249] width 143 height 12
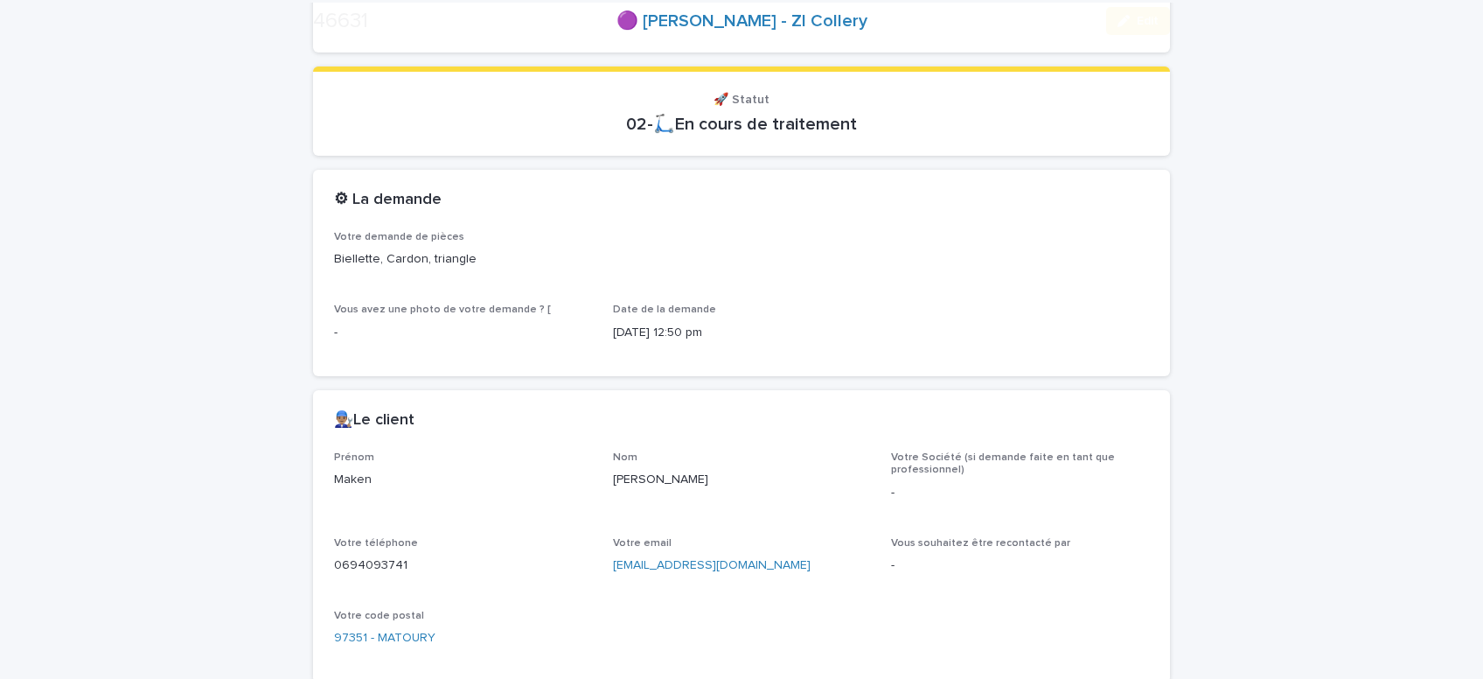
scroll to position [371, 0]
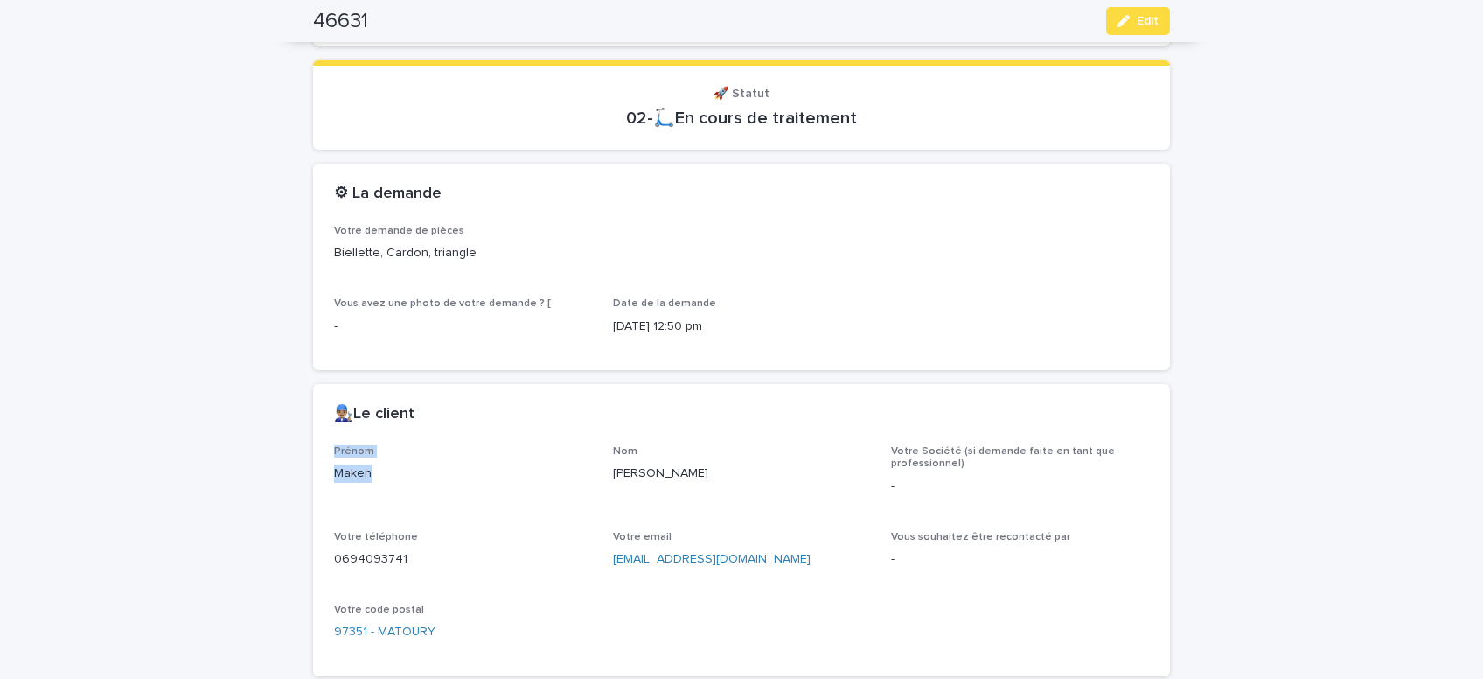
drag, startPoint x: 377, startPoint y: 474, endPoint x: 241, endPoint y: 454, distance: 137.0
click at [334, 461] on div "Maken" at bounding box center [463, 472] width 258 height 22
click at [425, 484] on div "Prénom Maken" at bounding box center [463, 471] width 258 height 52
drag, startPoint x: 379, startPoint y: 471, endPoint x: 310, endPoint y: 471, distance: 68.2
click at [334, 471] on div "Maken" at bounding box center [463, 472] width 258 height 22
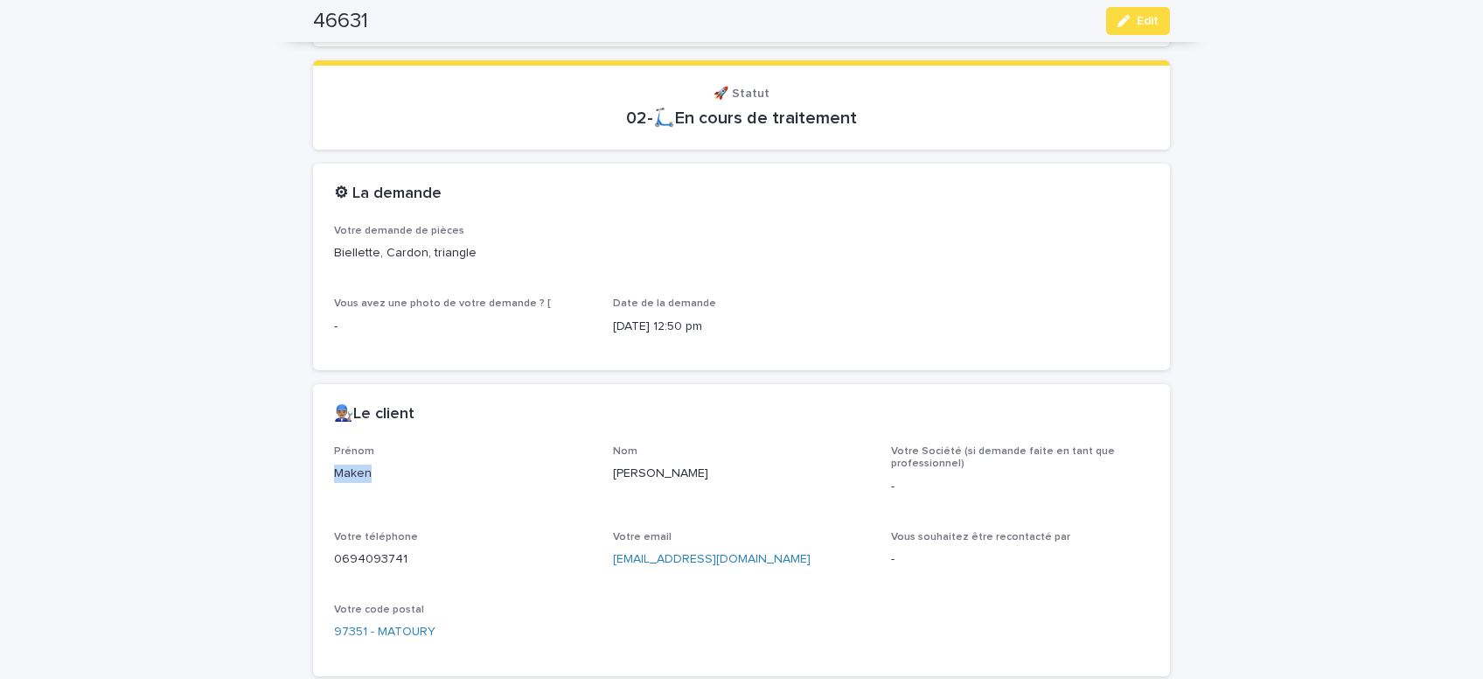
copy p "Maken"
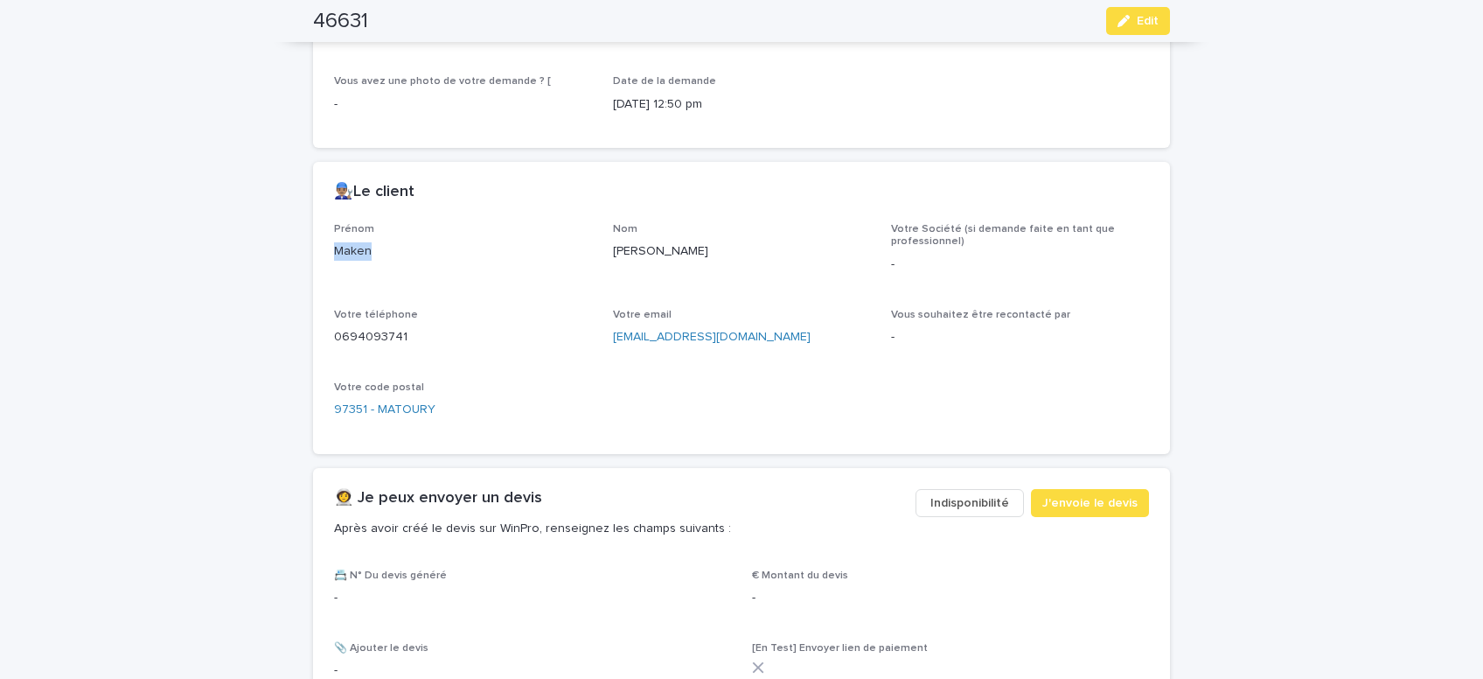
drag, startPoint x: 802, startPoint y: 333, endPoint x: 609, endPoint y: 337, distance: 192.4
click at [613, 337] on div "[EMAIL_ADDRESS][DOMAIN_NAME]" at bounding box center [742, 335] width 258 height 22
copy link "[EMAIL_ADDRESS][DOMAIN_NAME]"
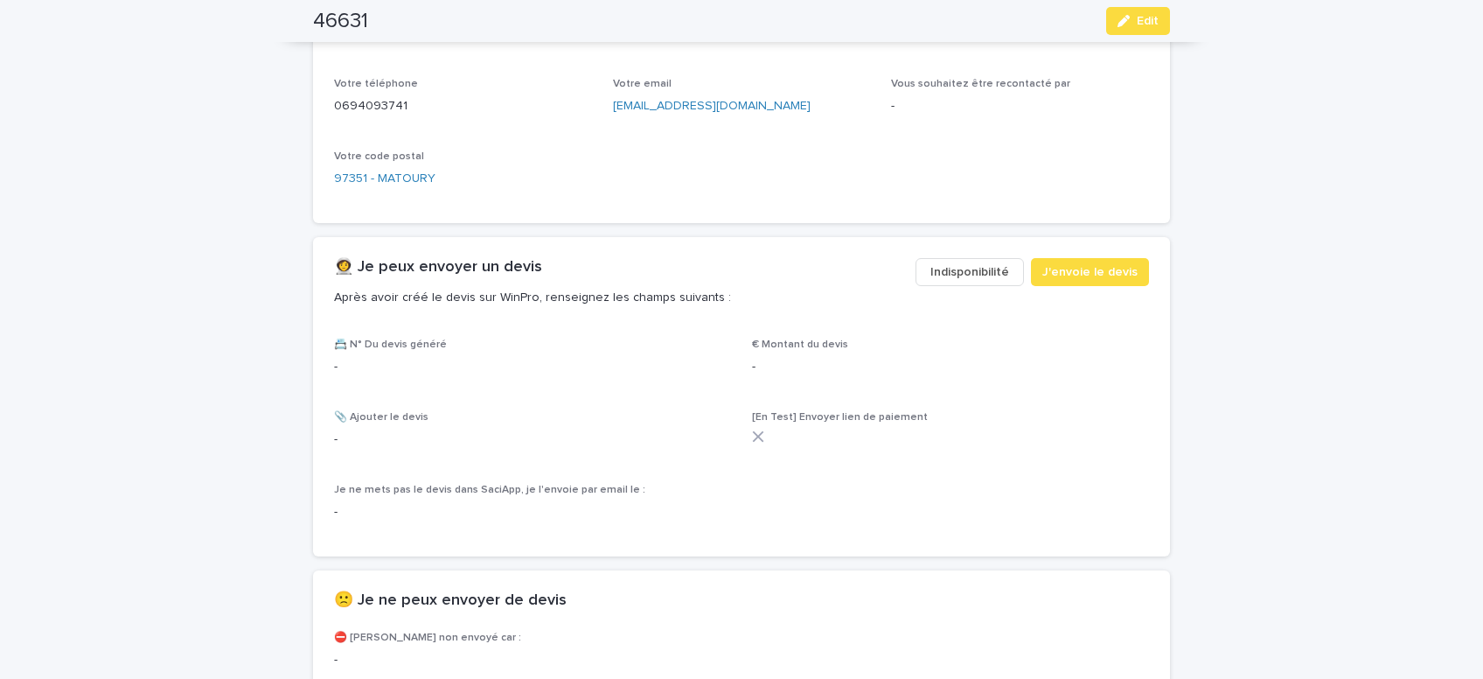
scroll to position [889, 0]
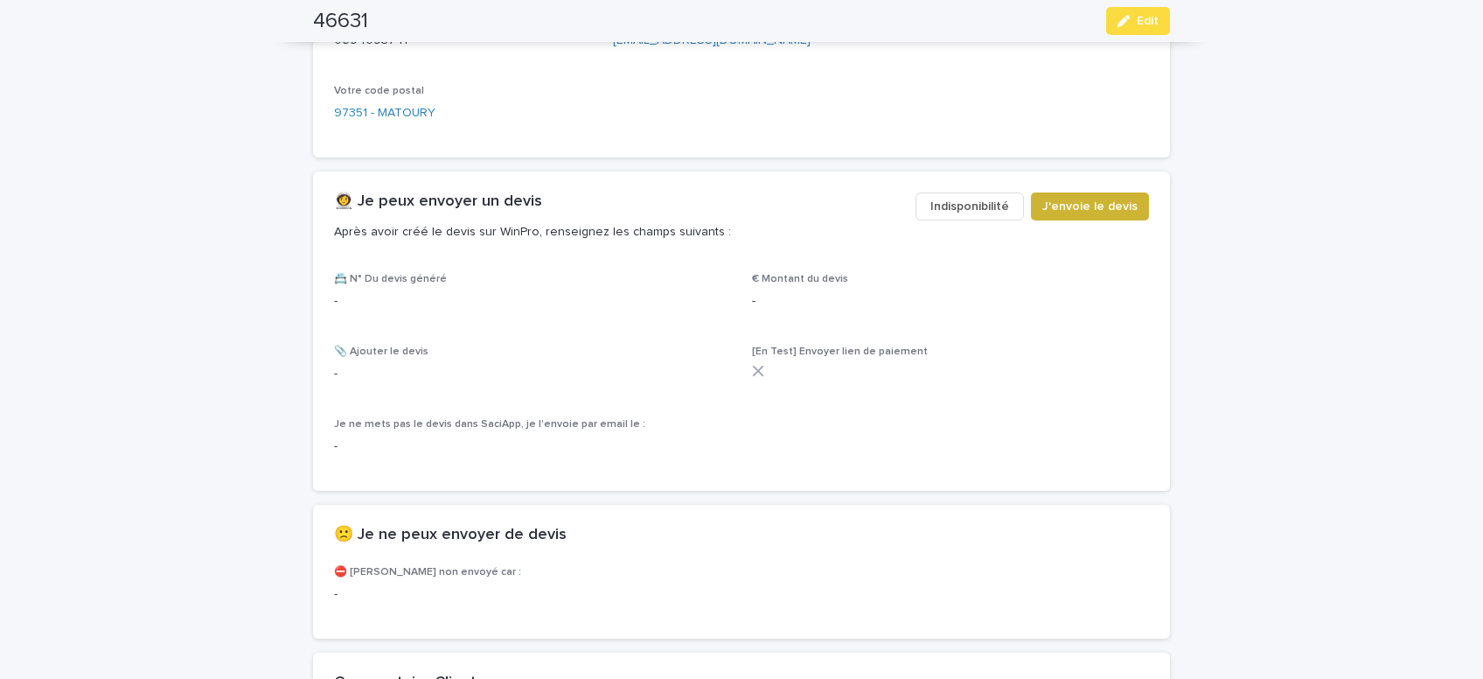
click at [1090, 209] on span "J'envoie le devis" at bounding box center [1089, 206] width 95 height 17
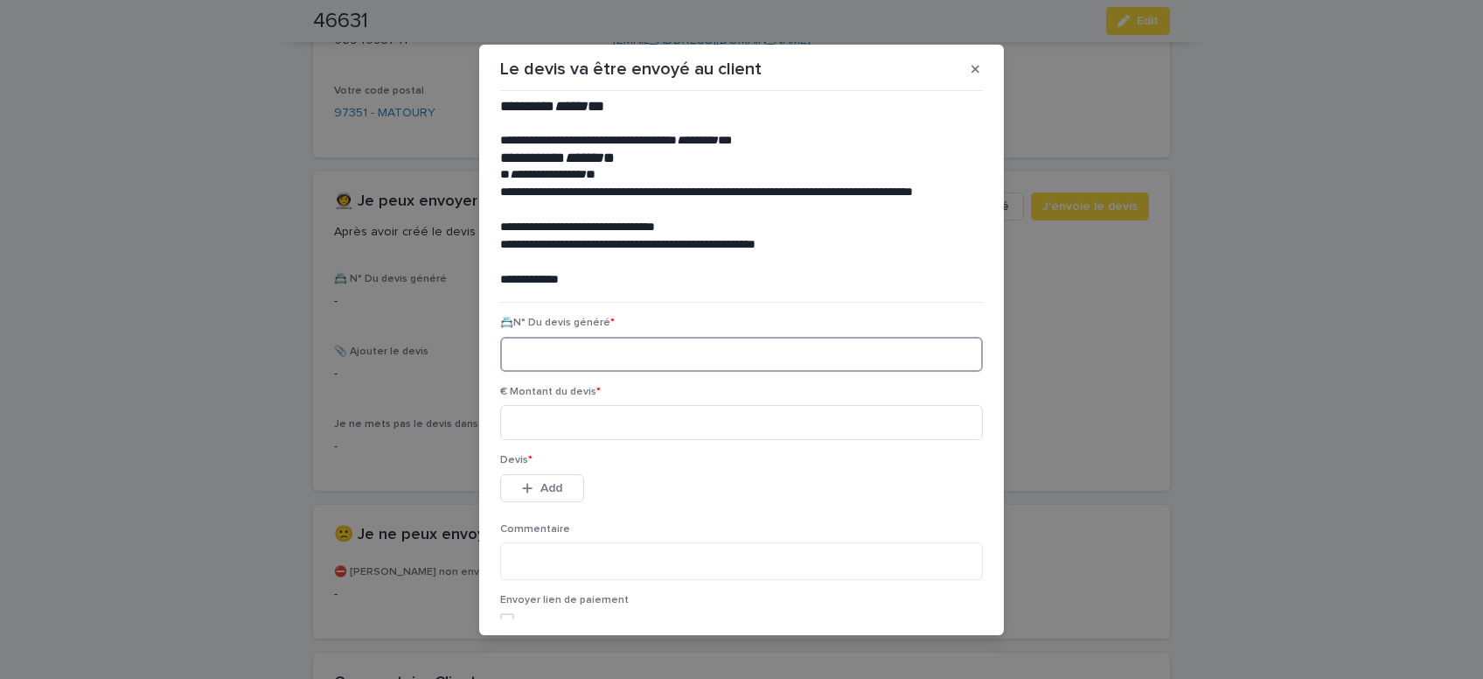
paste input "********"
type input "********"
click at [567, 427] on input at bounding box center [741, 422] width 483 height 35
type input "*"
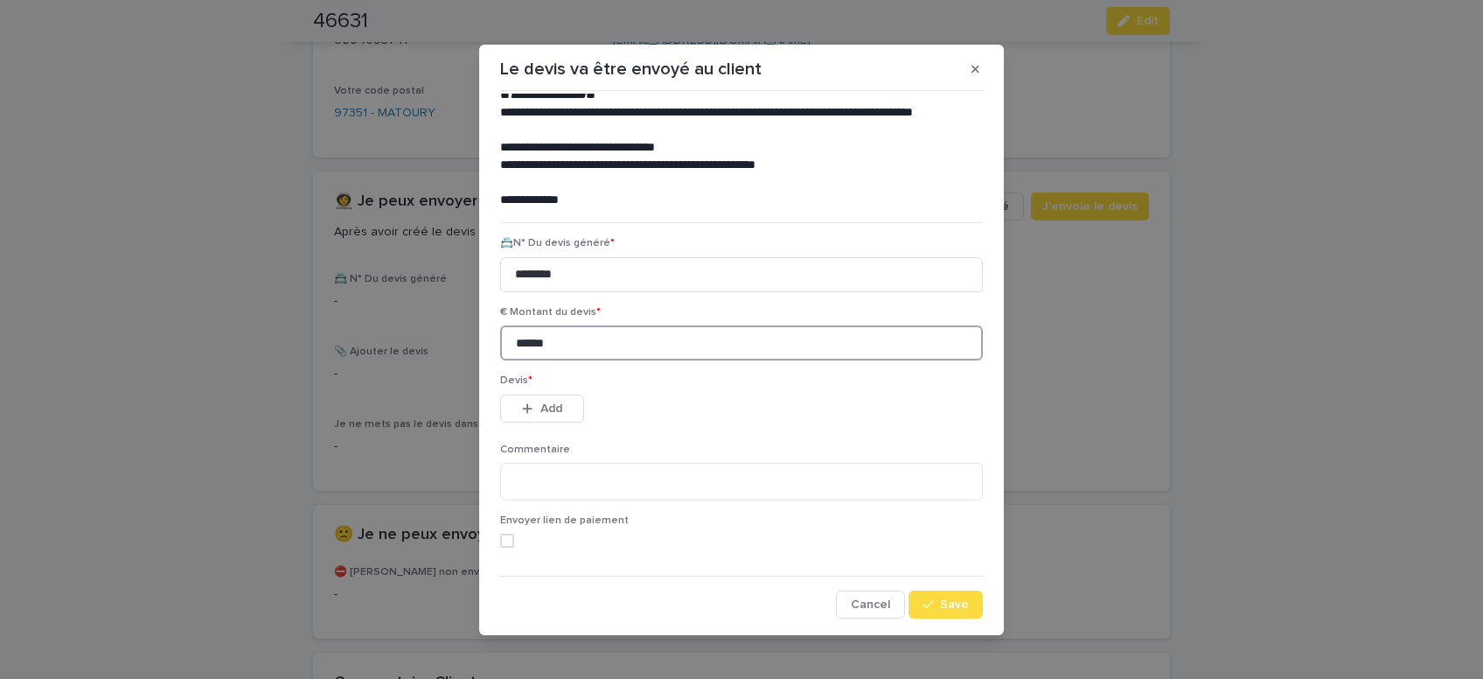
scroll to position [8, 0]
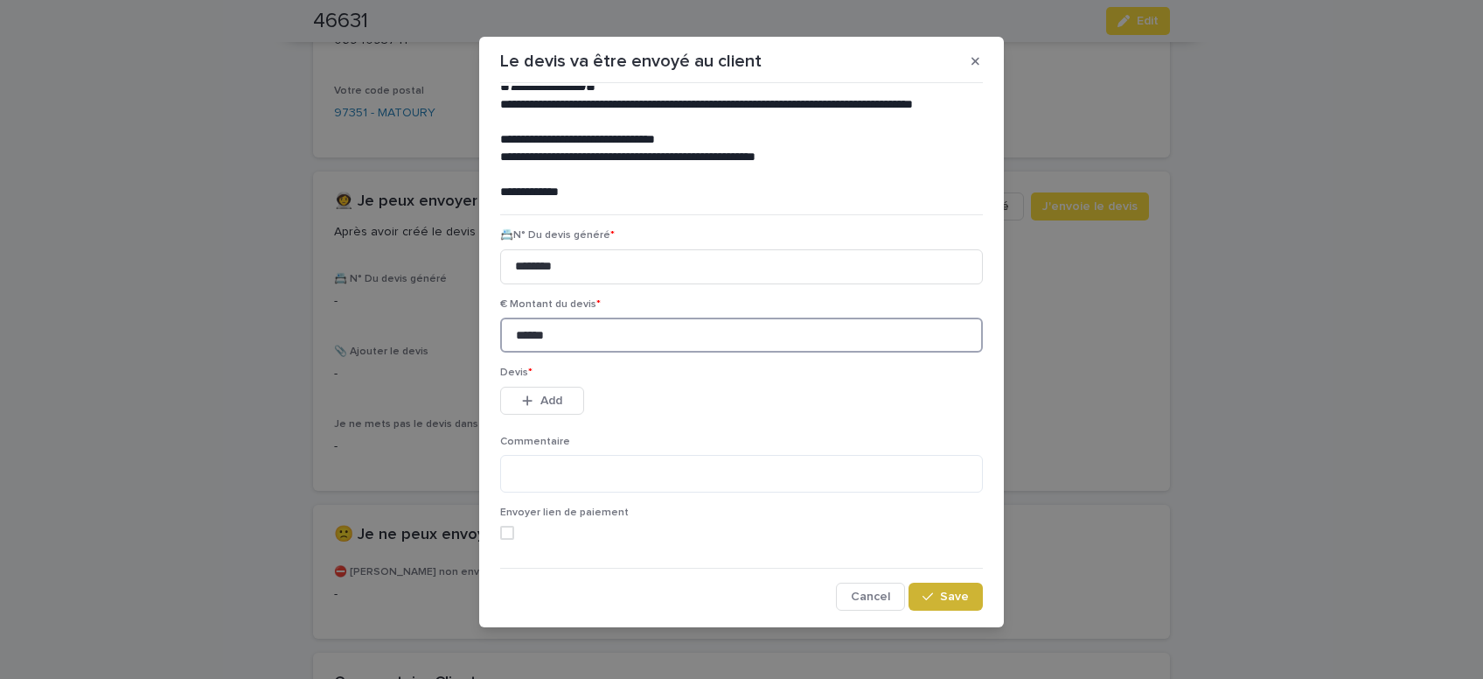
type input "******"
click at [931, 605] on button "Save" at bounding box center [946, 596] width 74 height 28
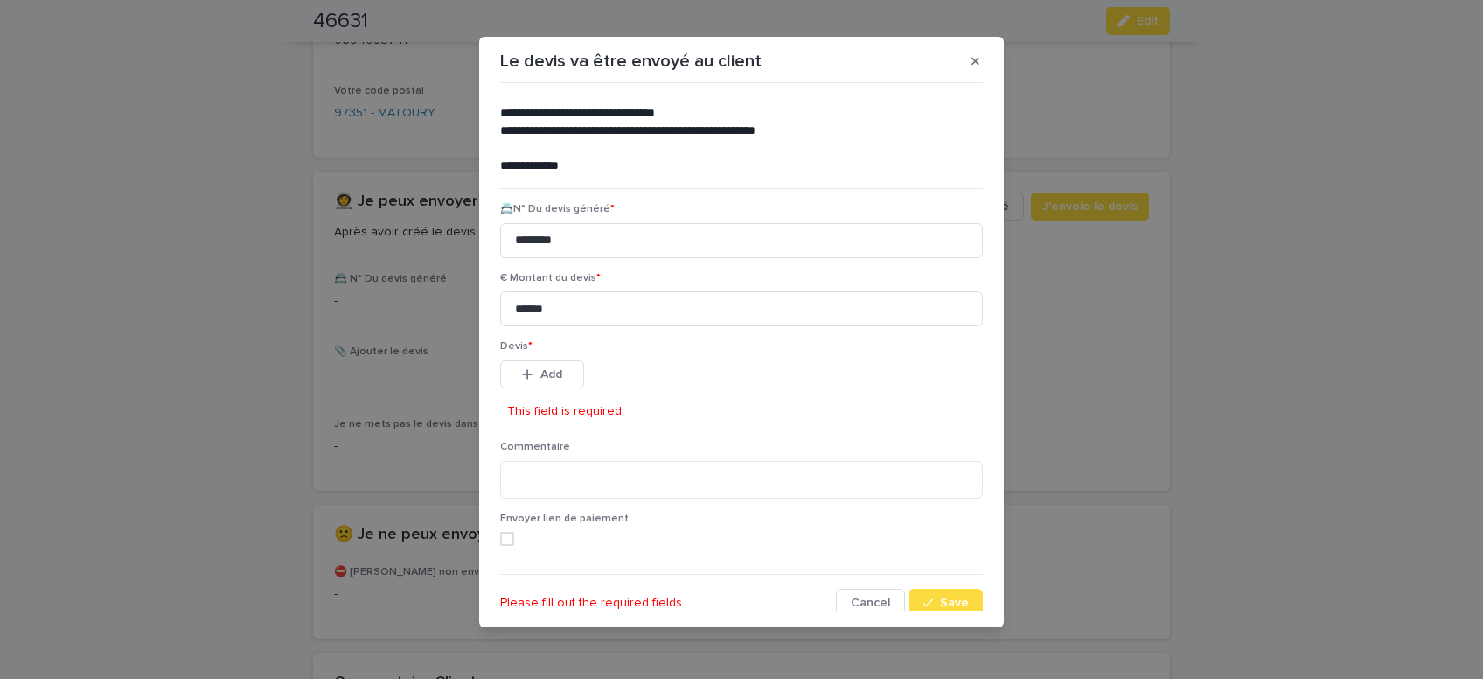
scroll to position [112, 0]
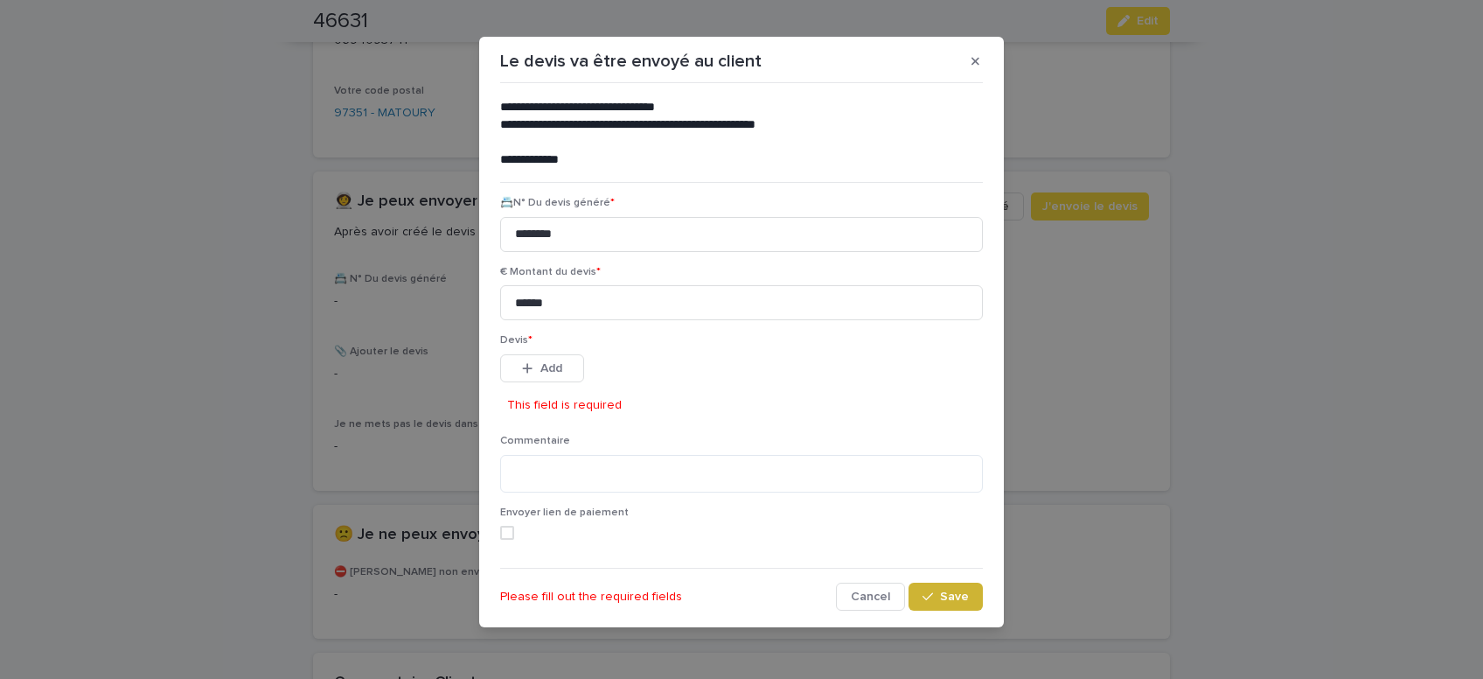
click at [960, 595] on span "Save" at bounding box center [954, 596] width 29 height 12
click at [567, 366] on button "Add" at bounding box center [542, 368] width 84 height 28
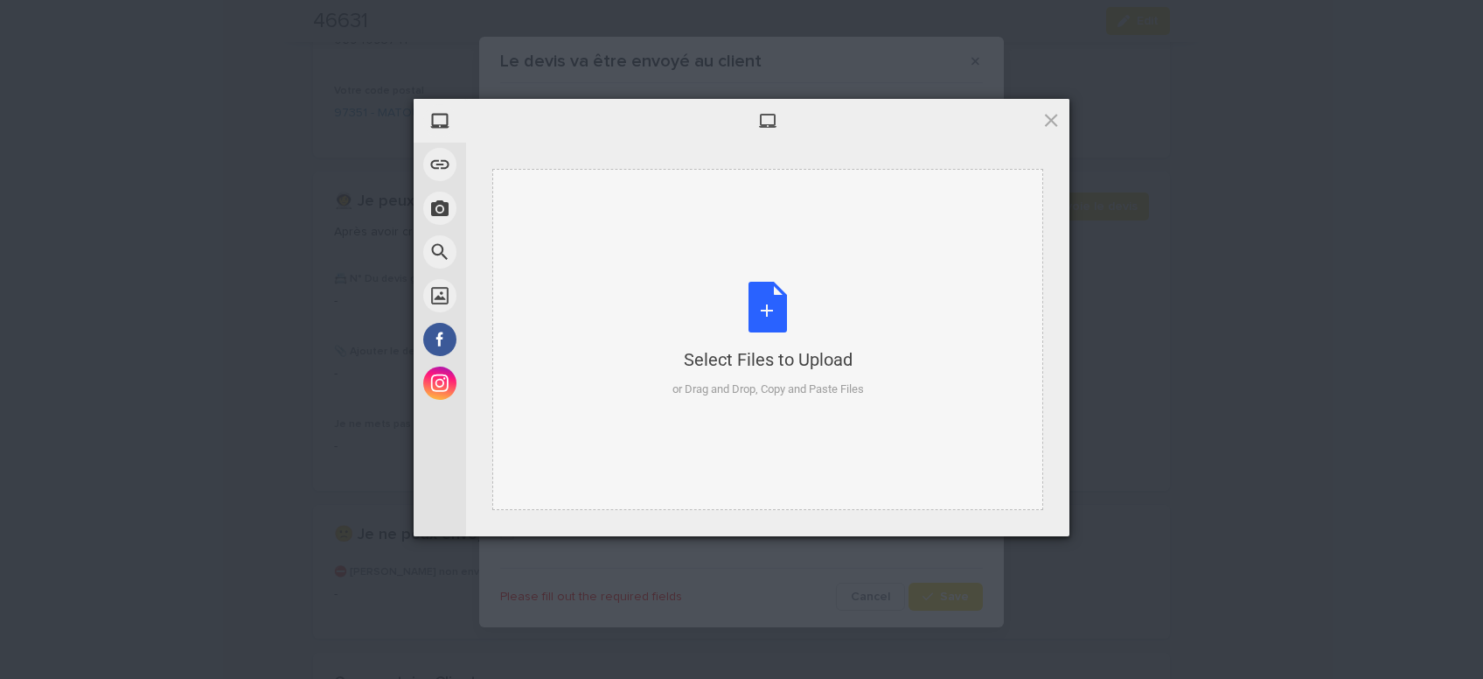
click at [762, 317] on div "Select Files to Upload or Drag and Drop, Copy and Paste Files" at bounding box center [767, 340] width 191 height 116
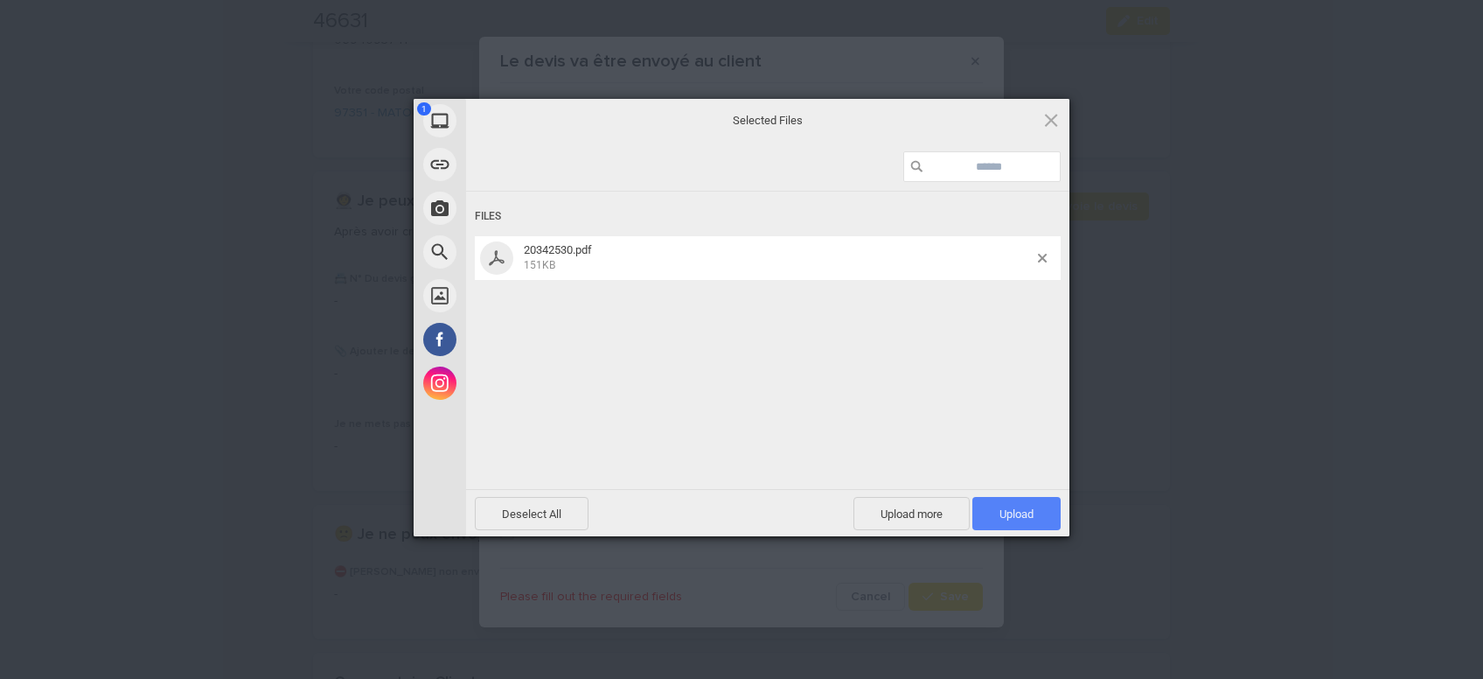
click at [1016, 514] on span "Upload 1" at bounding box center [1016, 513] width 34 height 13
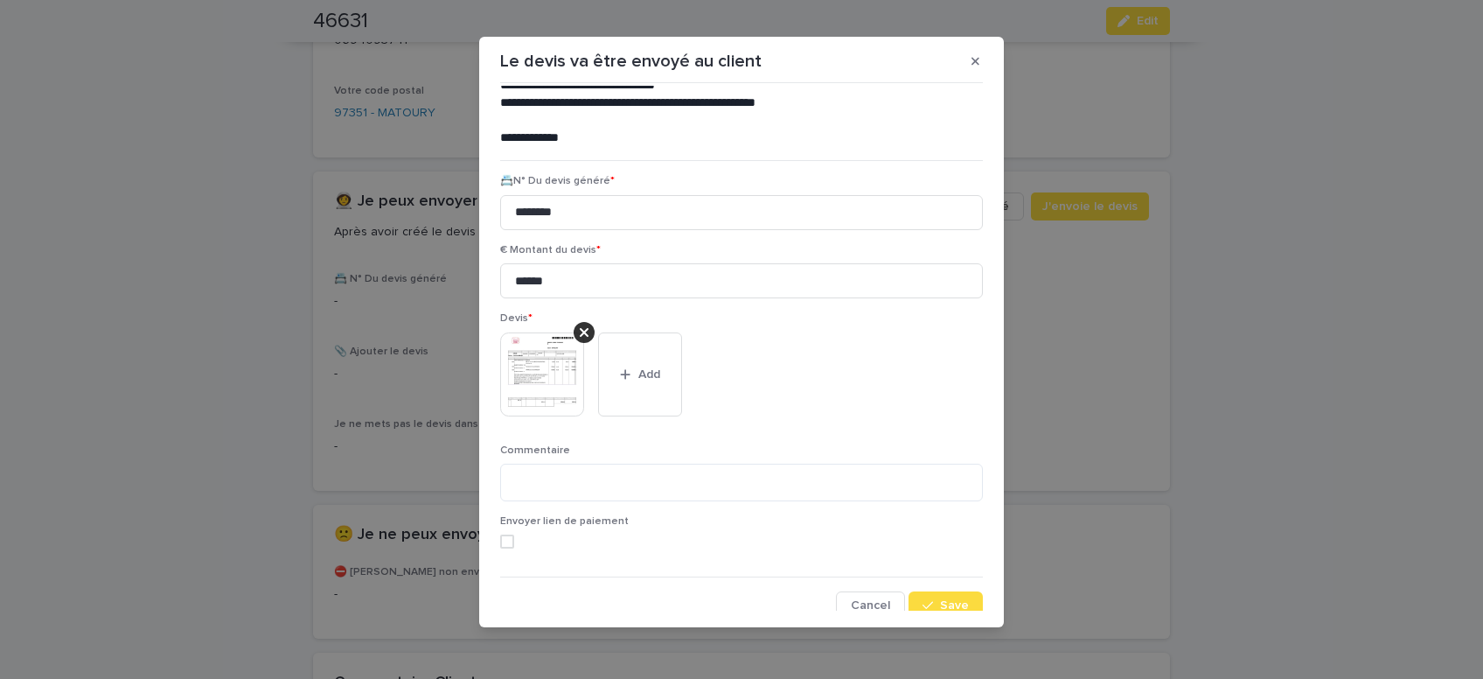
scroll to position [143, 0]
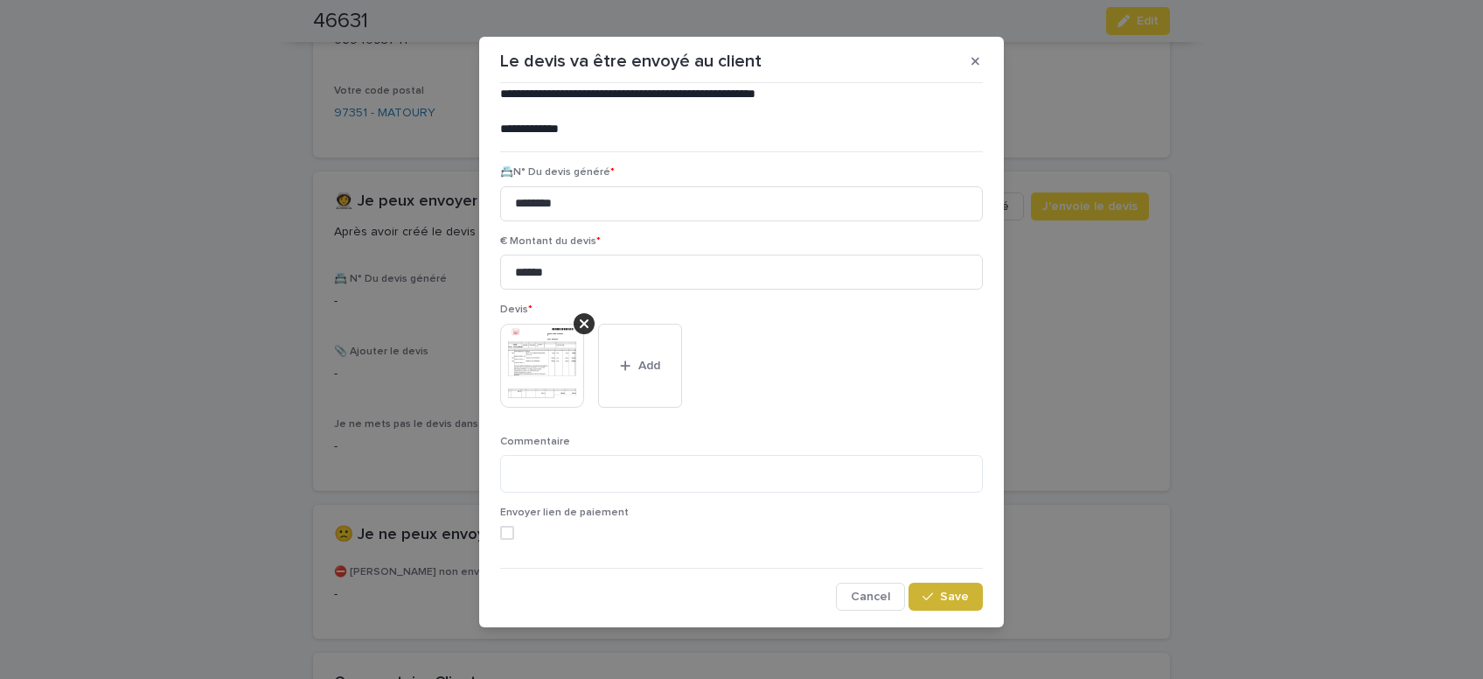
click at [956, 602] on span "Save" at bounding box center [954, 596] width 29 height 12
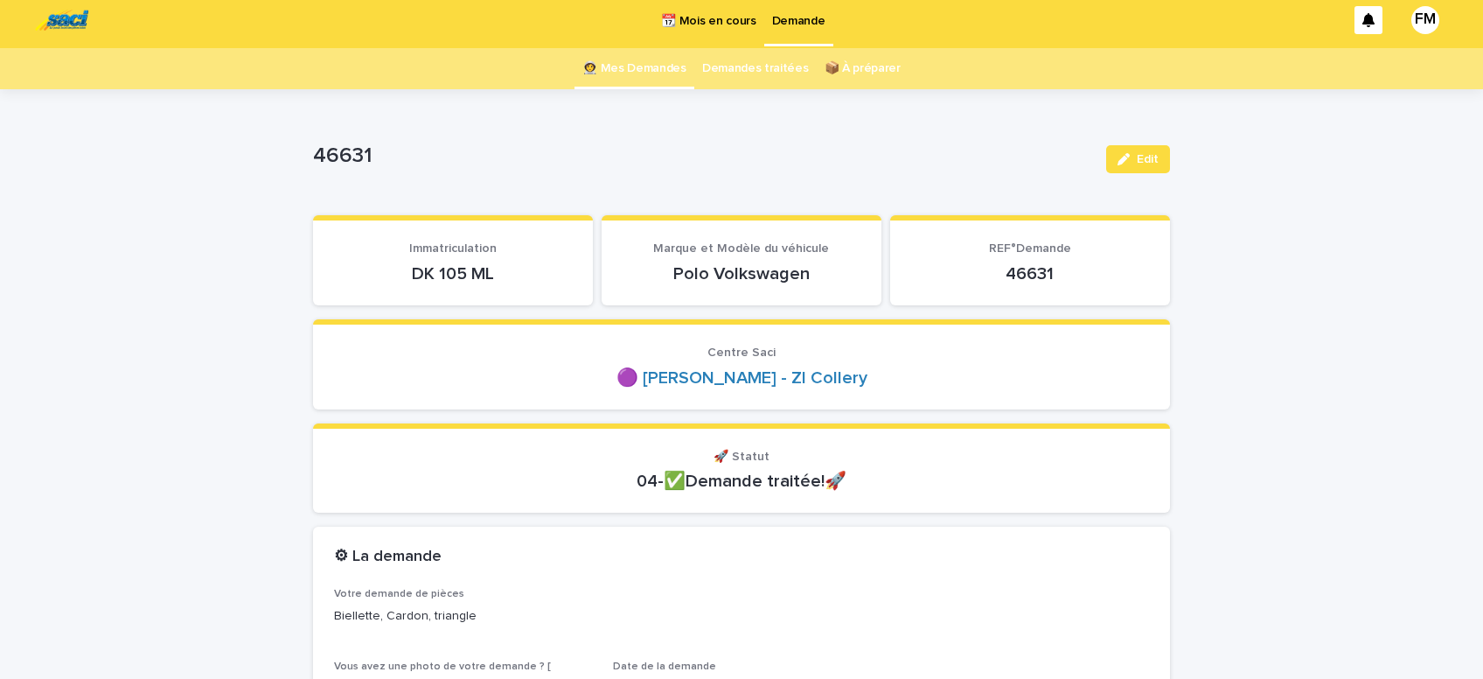
scroll to position [0, 0]
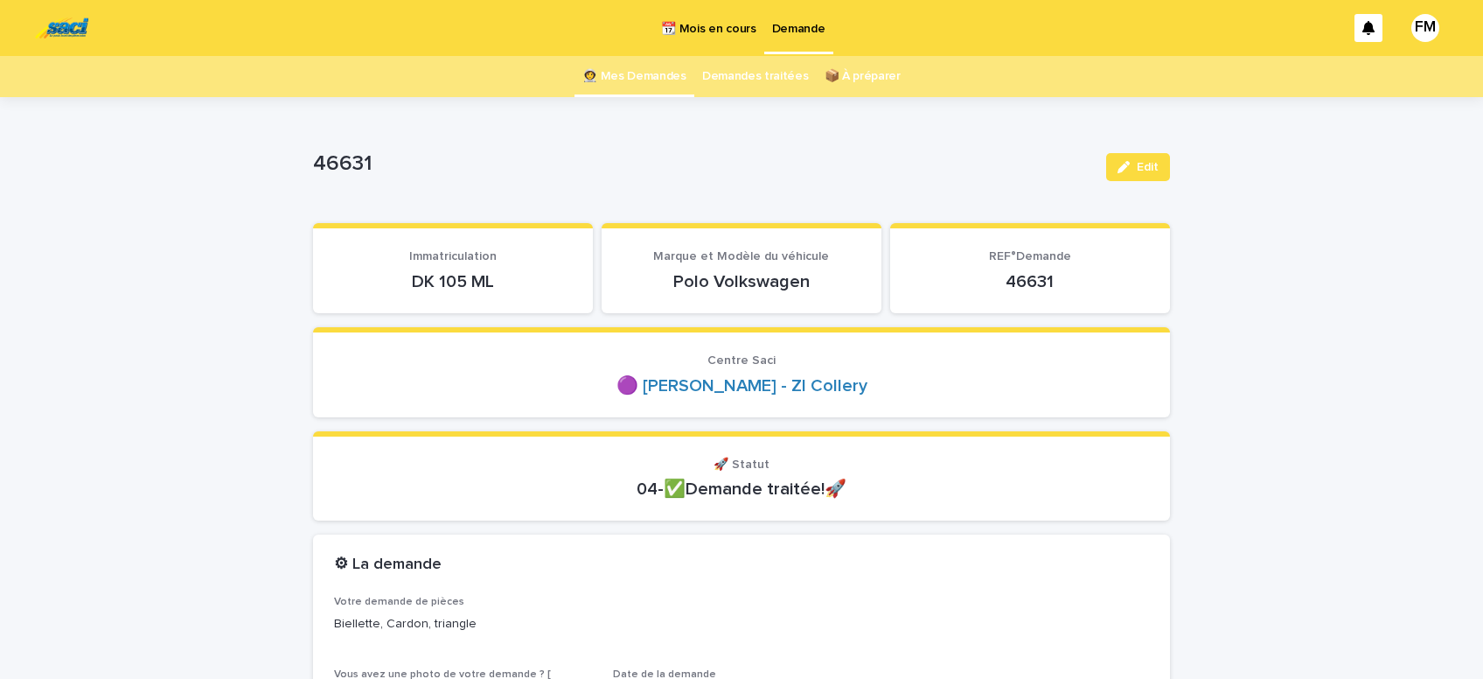
click at [784, 31] on p "Demande" at bounding box center [798, 18] width 53 height 37
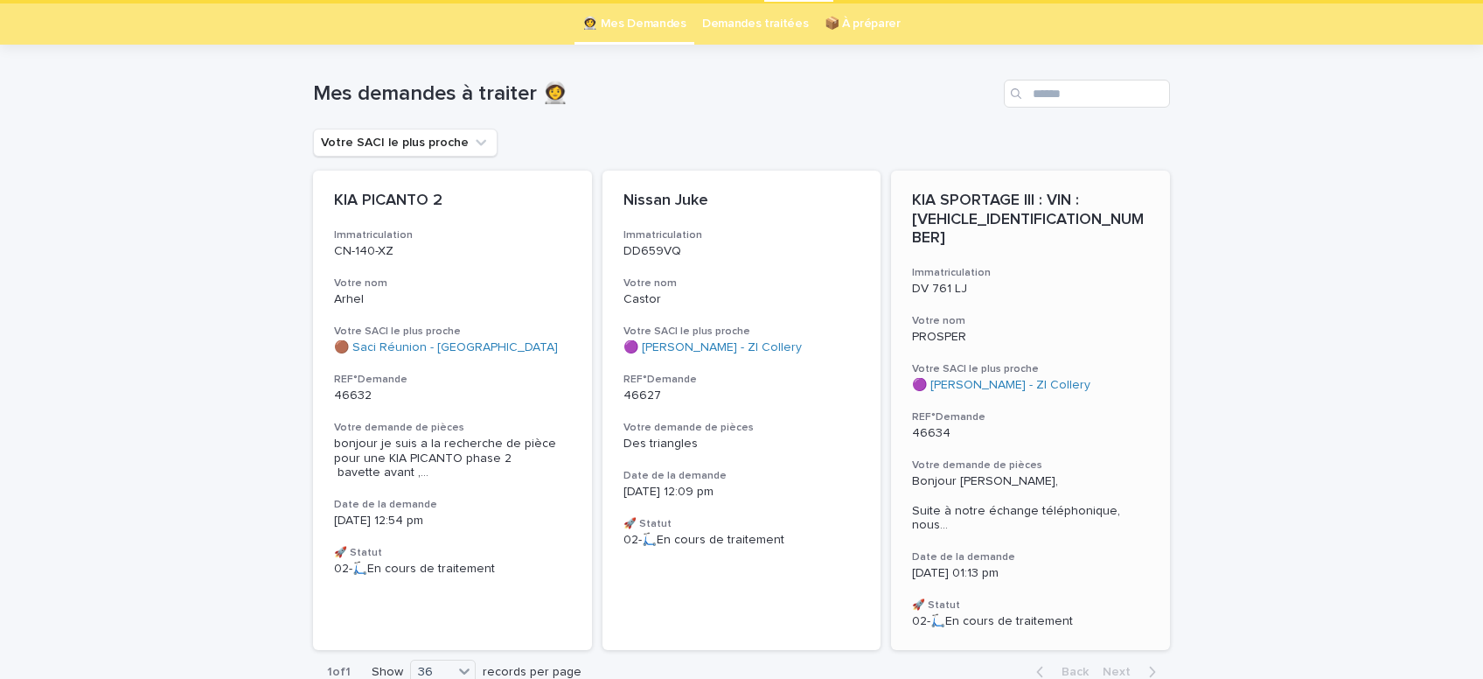
scroll to position [120, 0]
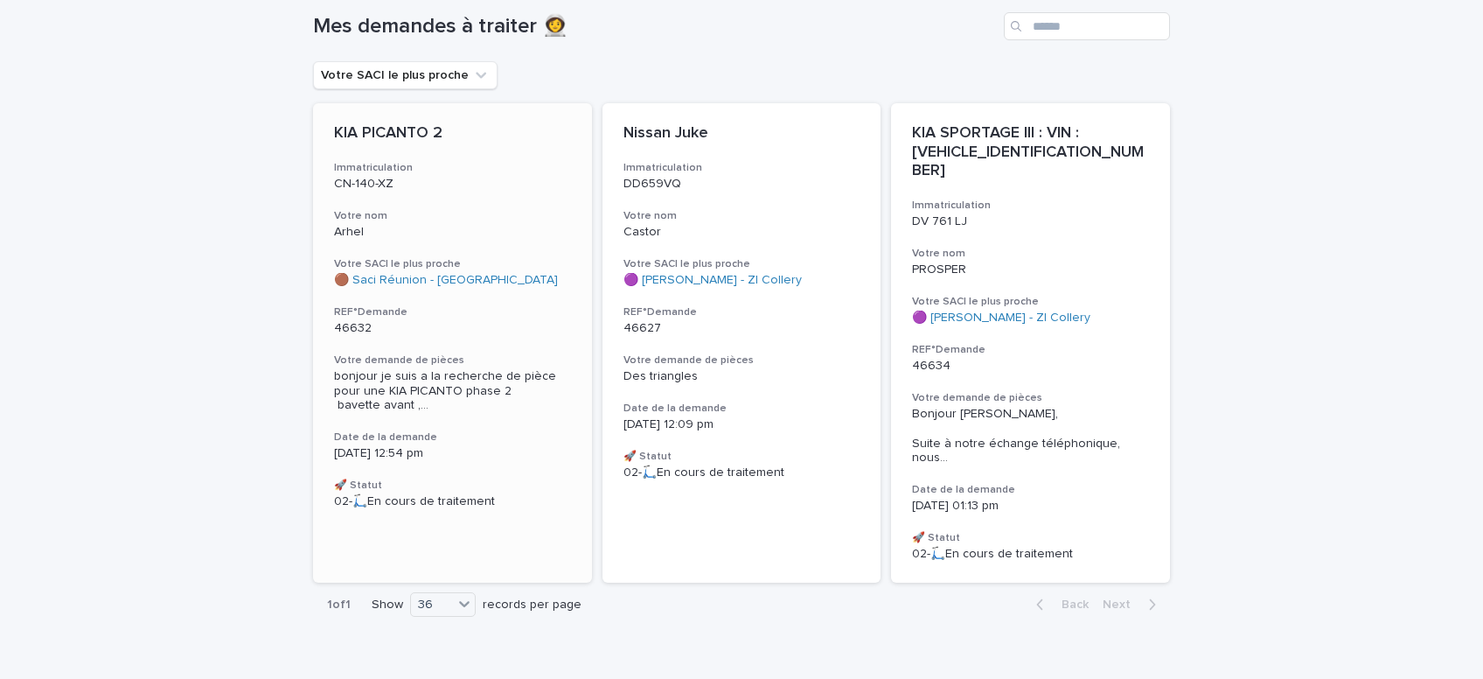
click at [373, 376] on span "bonjour je suis a la recherche de pièce pour une KIA PICANTO phase 2 bavette av…" at bounding box center [452, 391] width 237 height 44
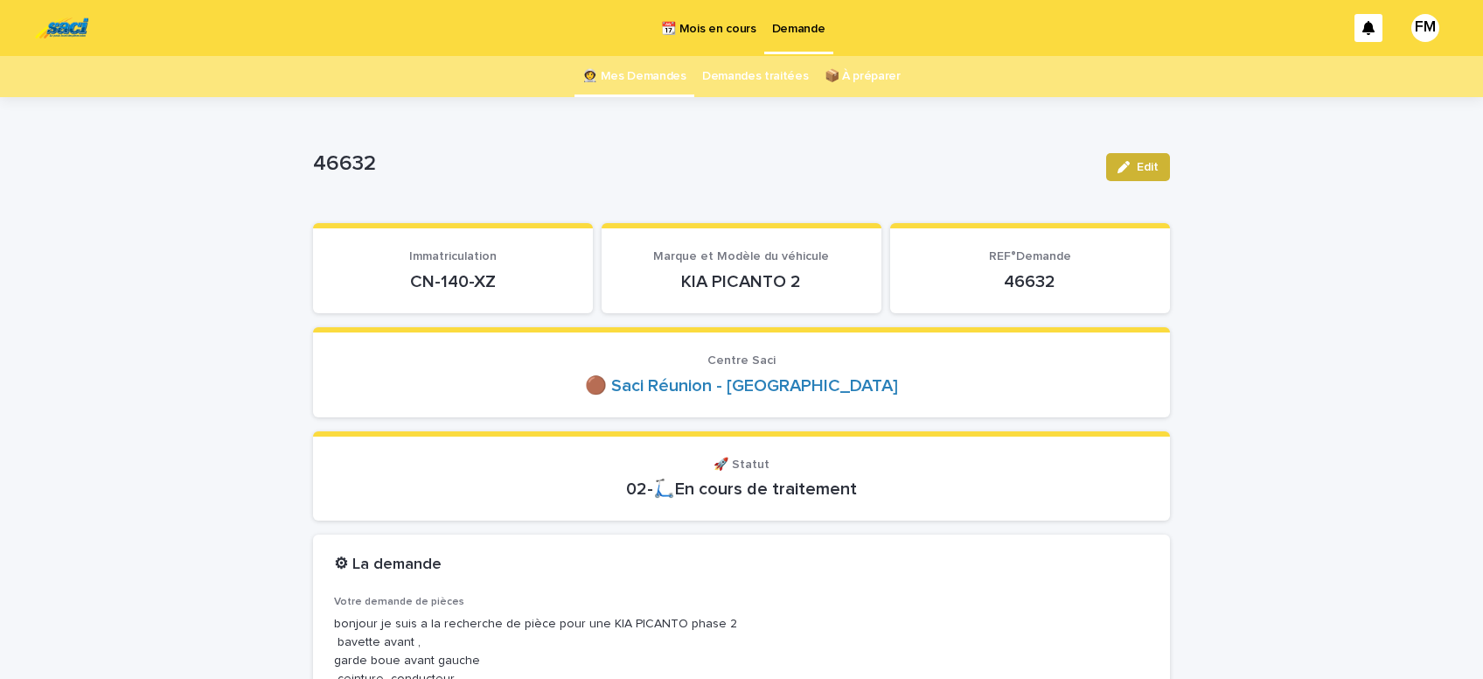
click at [1149, 170] on span "Edit" at bounding box center [1148, 167] width 22 height 12
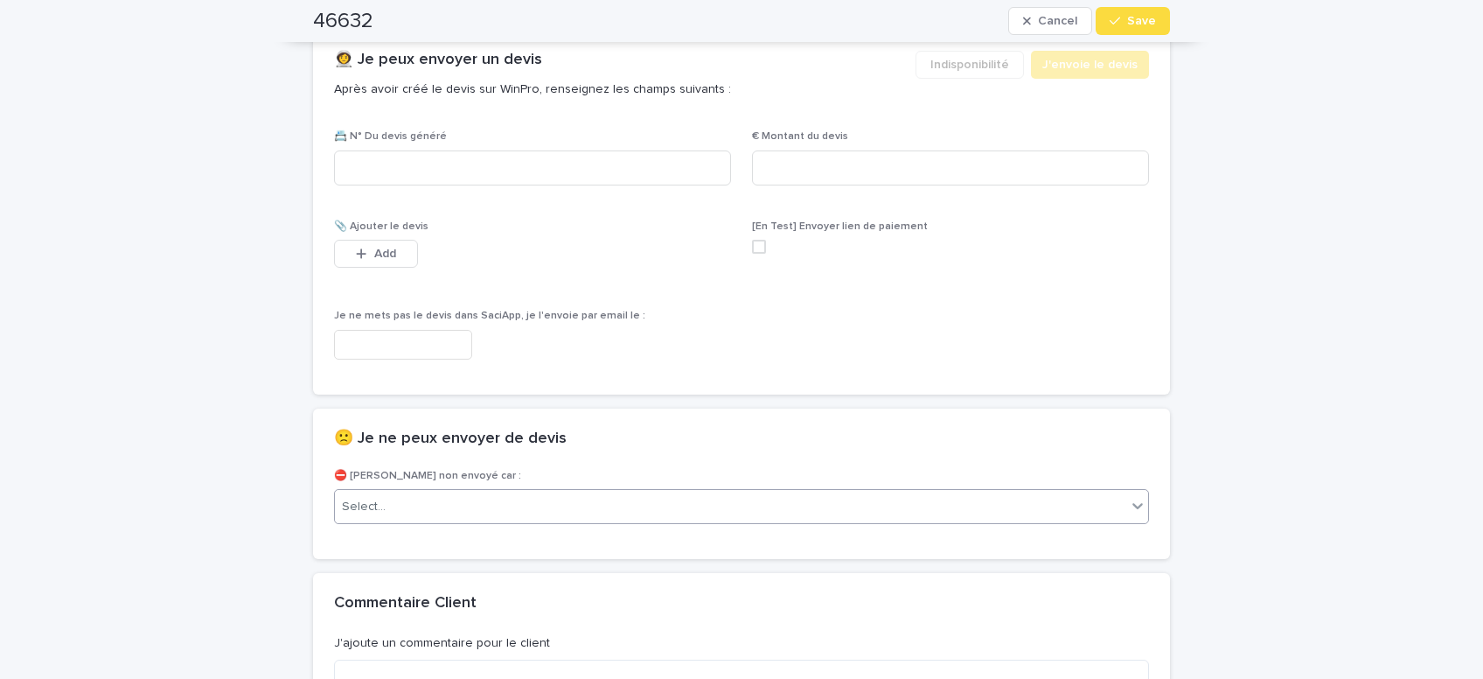
scroll to position [1186, 0]
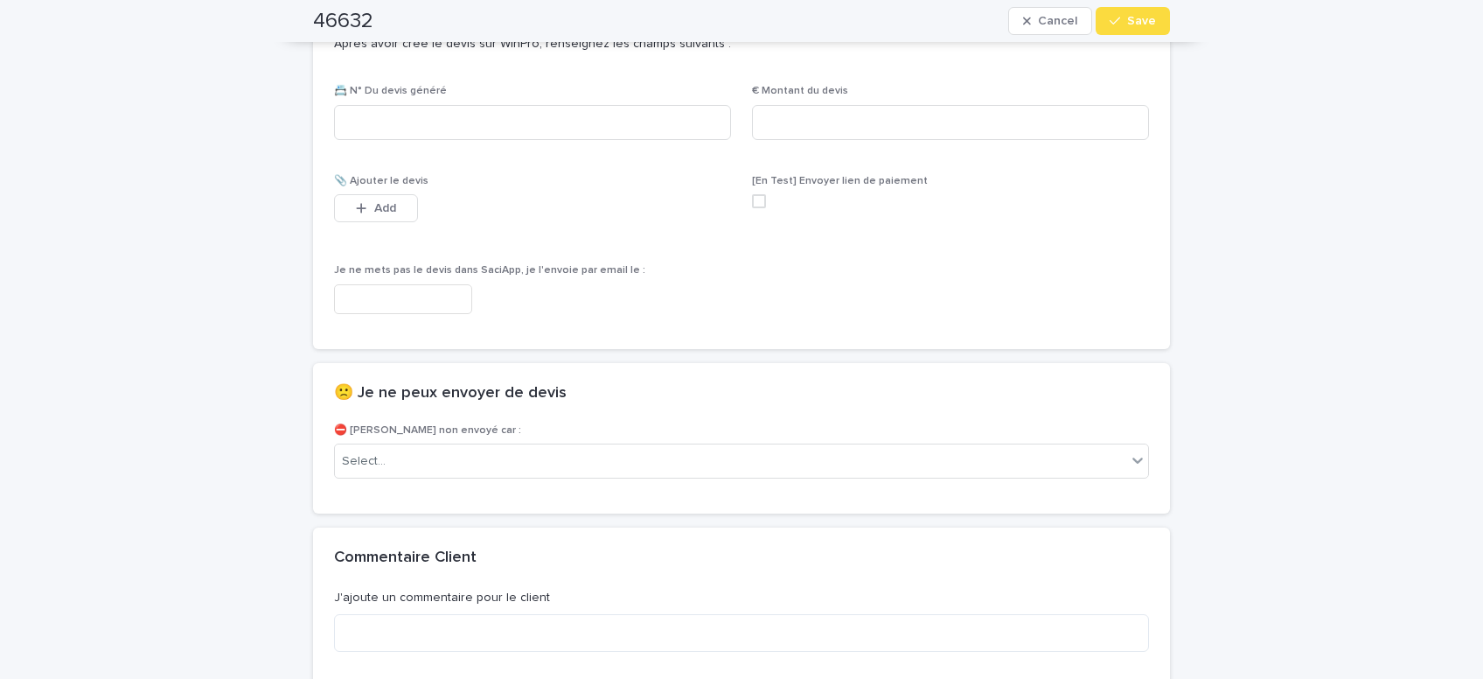
click at [444, 298] on input "text" at bounding box center [403, 299] width 138 height 31
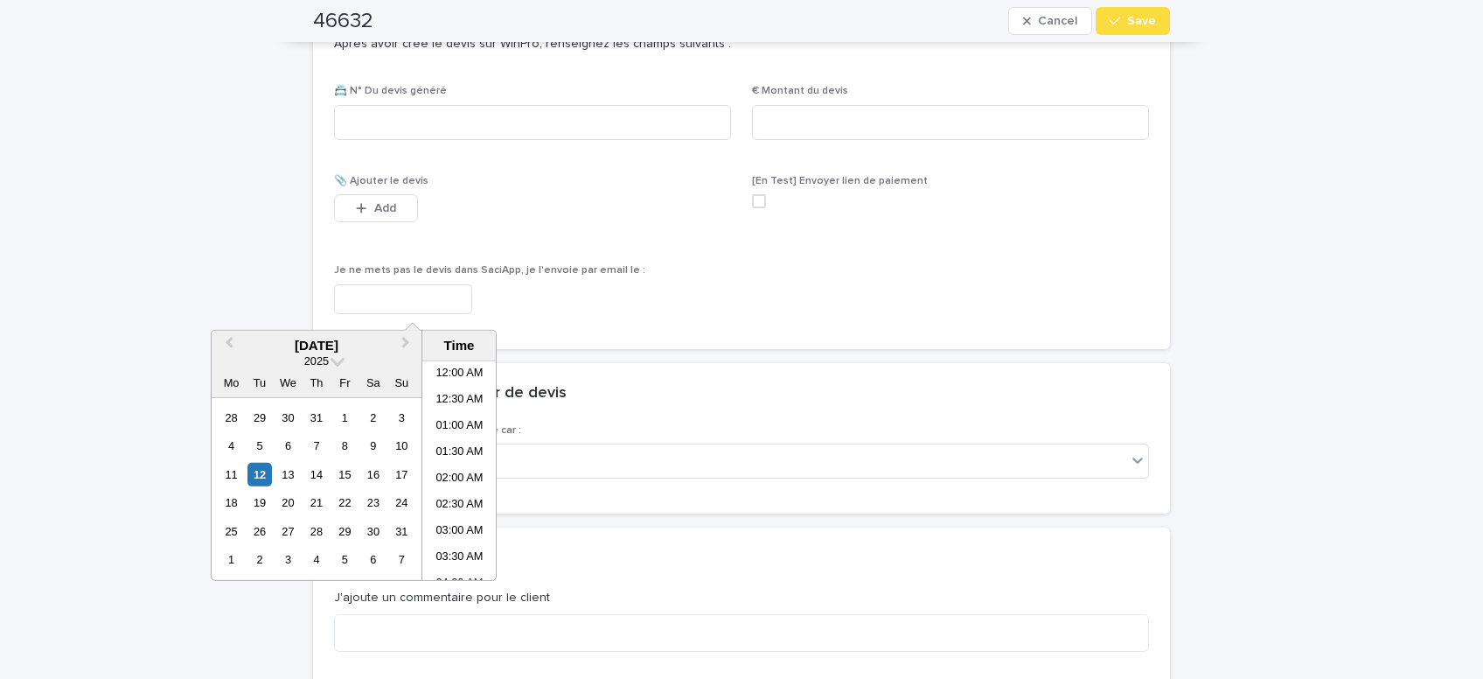
scroll to position [611, 0]
drag, startPoint x: 456, startPoint y: 461, endPoint x: 526, endPoint y: 372, distance: 113.9
click at [459, 460] on li "01:30 PM" at bounding box center [459, 471] width 74 height 26
type input "**********"
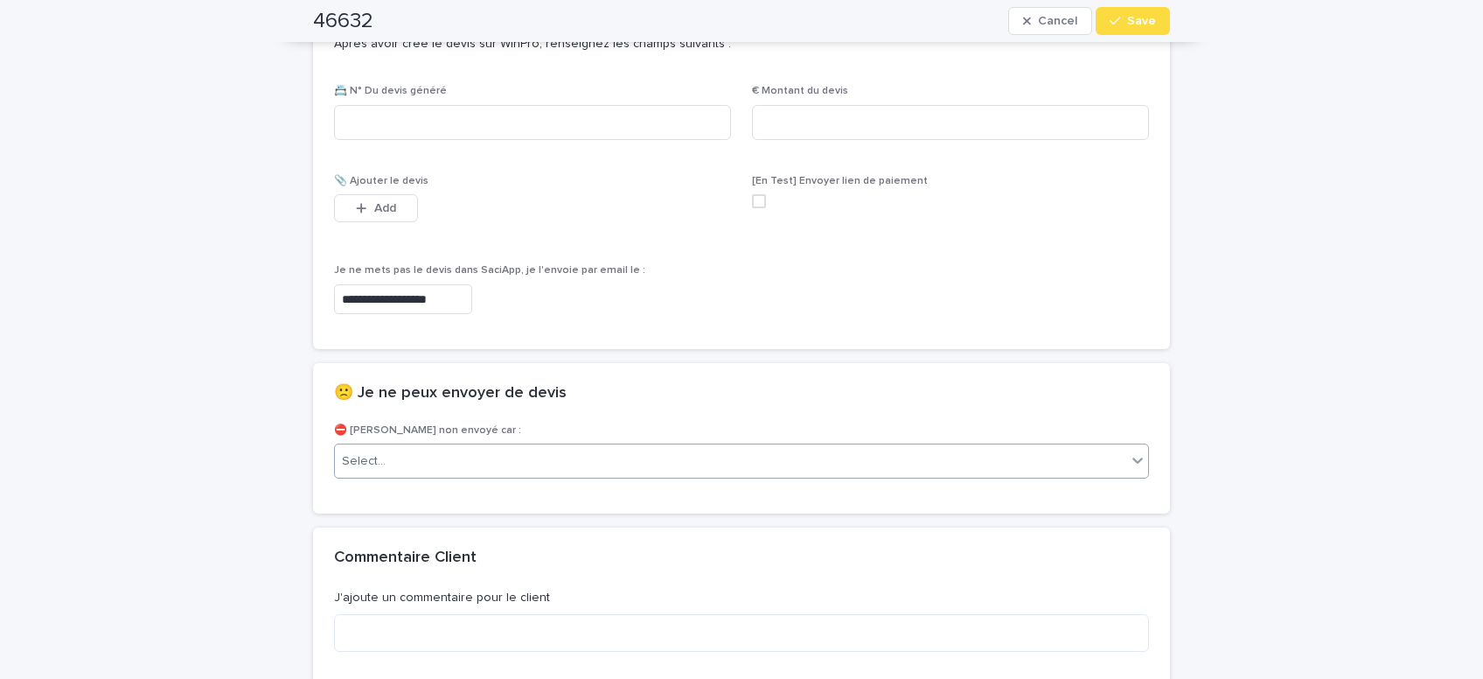
click at [420, 471] on div "Select..." at bounding box center [730, 461] width 791 height 29
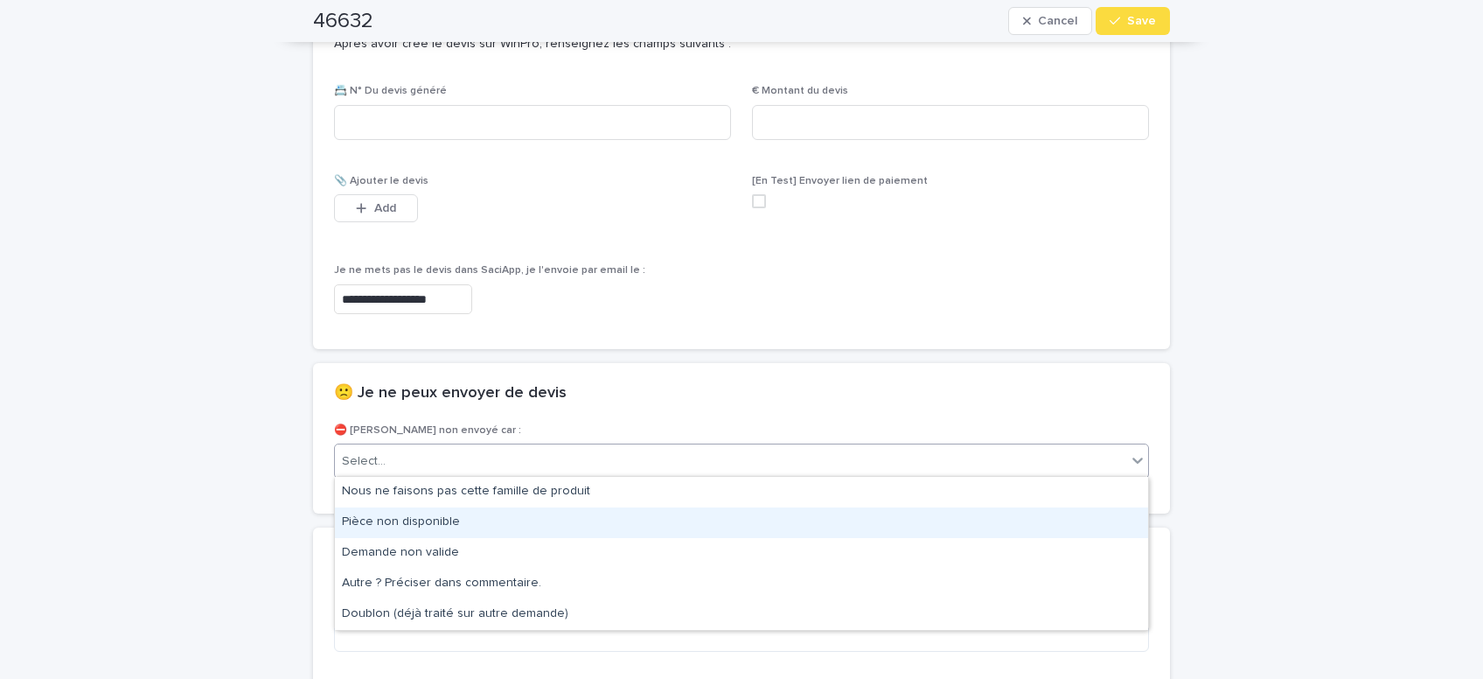
click at [446, 521] on div "Pièce non disponible" at bounding box center [741, 522] width 813 height 31
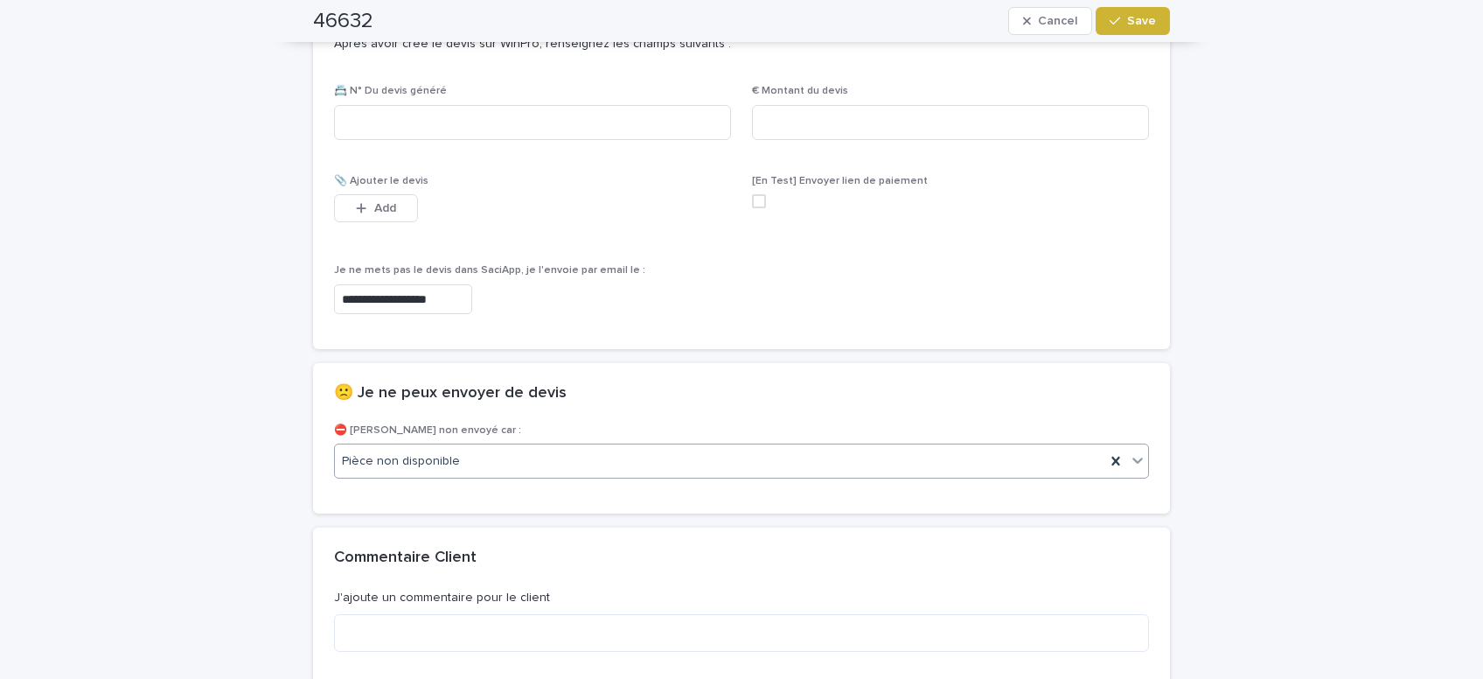
click at [1155, 24] on span "Save" at bounding box center [1141, 21] width 29 height 12
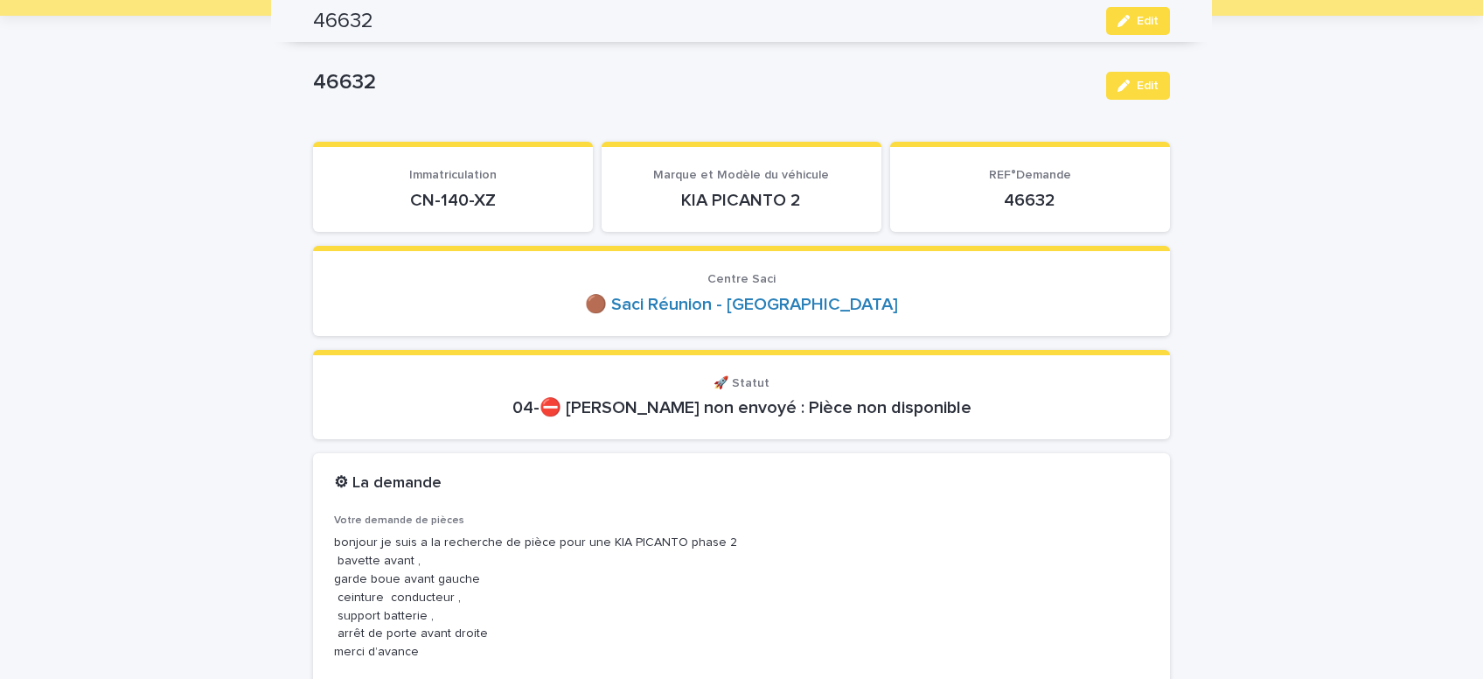
scroll to position [0, 0]
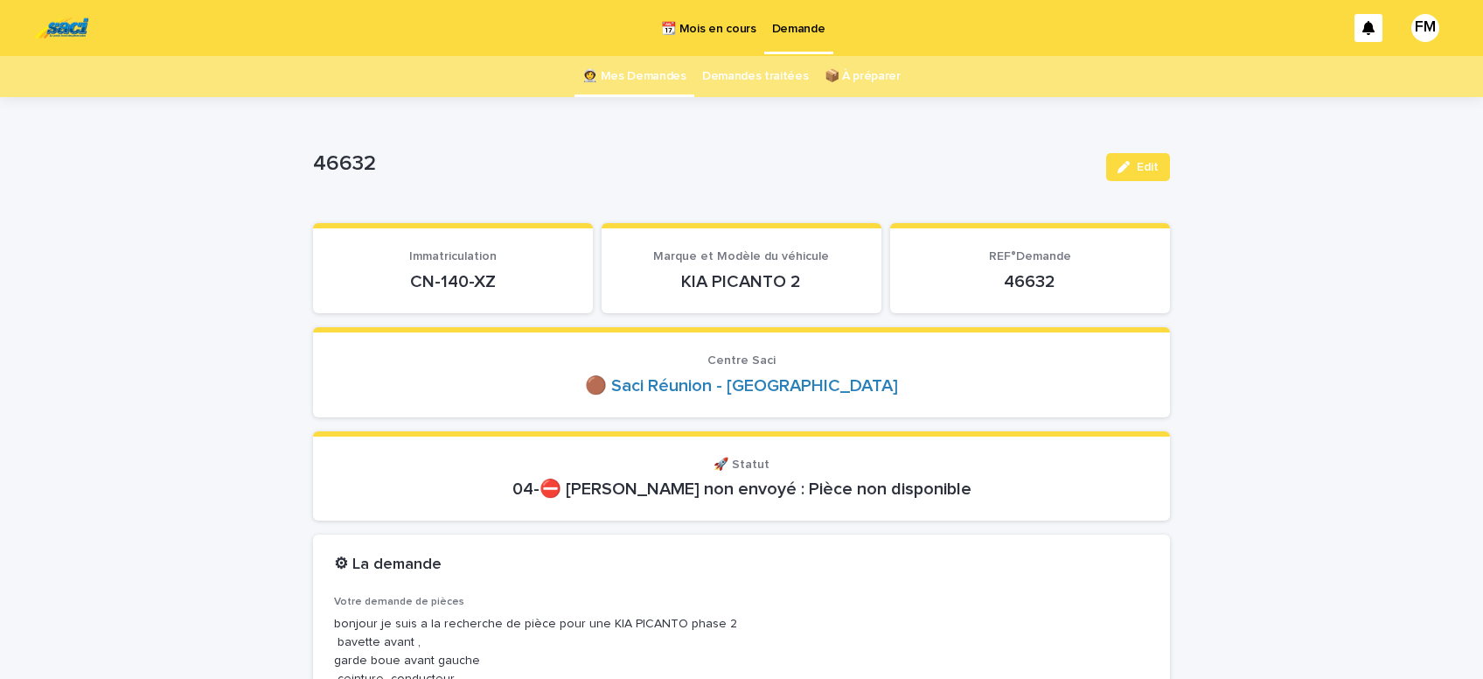
click at [791, 25] on p "Demande" at bounding box center [798, 18] width 53 height 37
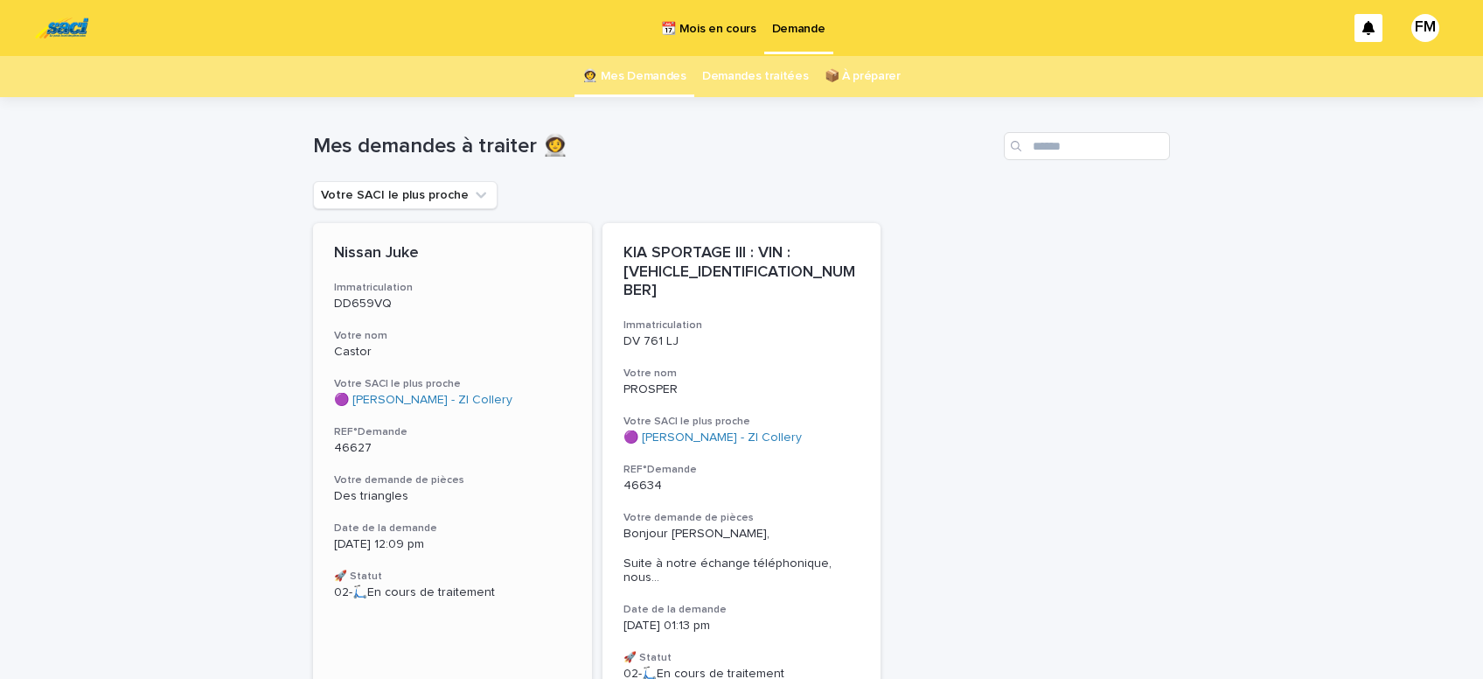
click at [363, 493] on span "Des triangles" at bounding box center [371, 496] width 74 height 12
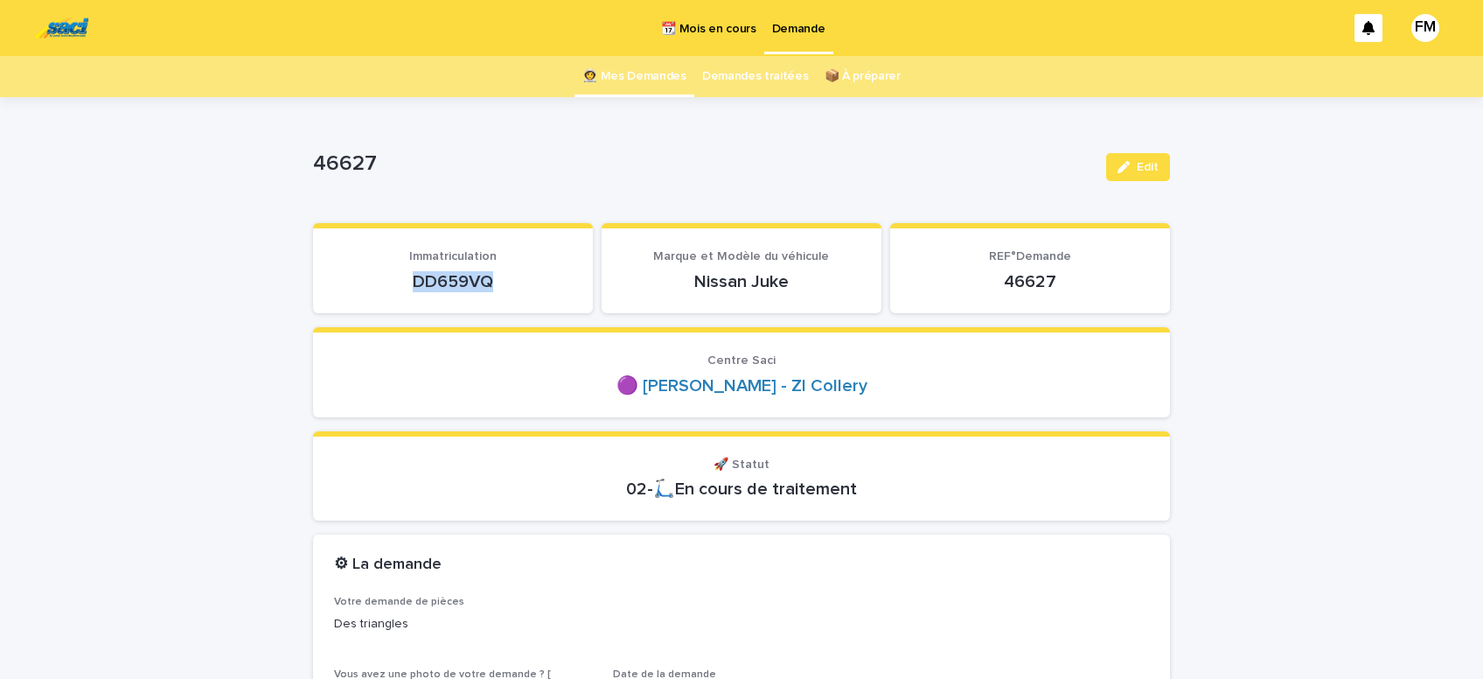
drag, startPoint x: 520, startPoint y: 282, endPoint x: 393, endPoint y: 308, distance: 129.5
click at [394, 282] on p "DD659VQ" at bounding box center [453, 281] width 238 height 21
copy p "DD659VQ"
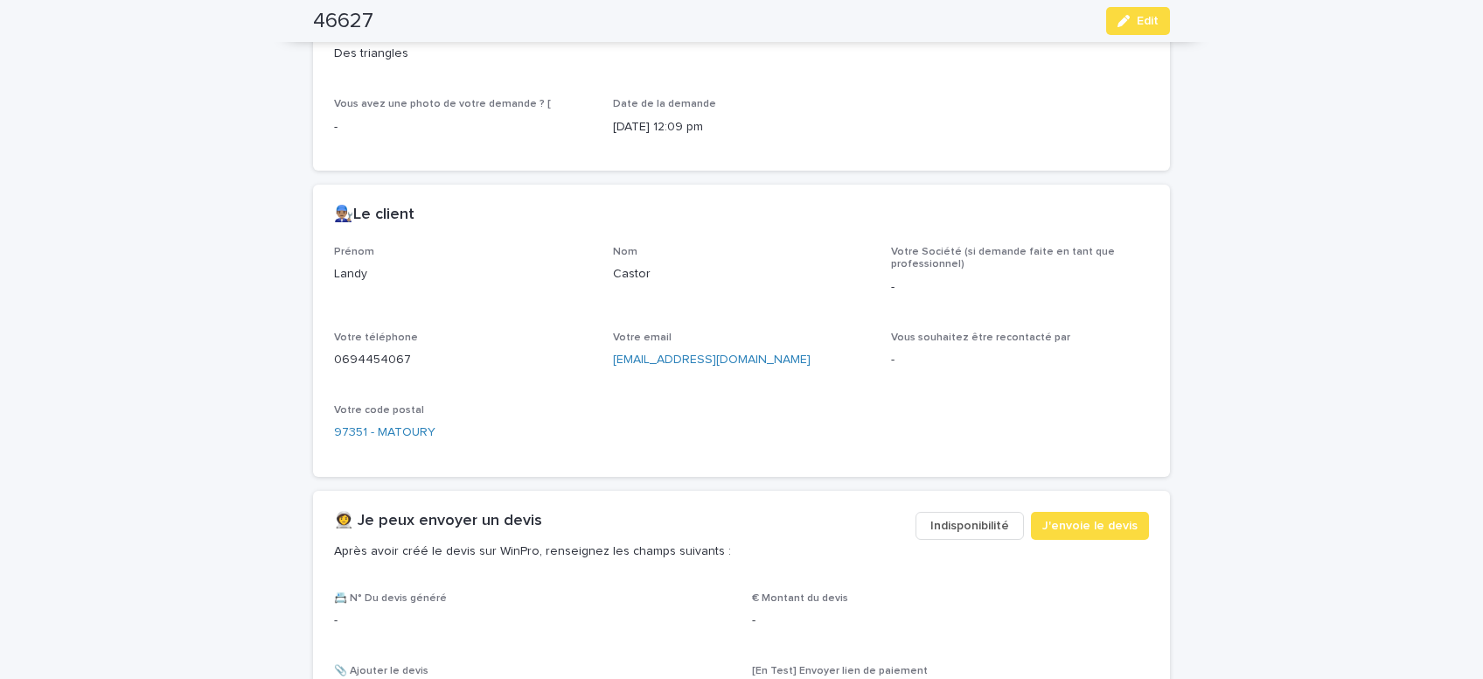
scroll to position [593, 0]
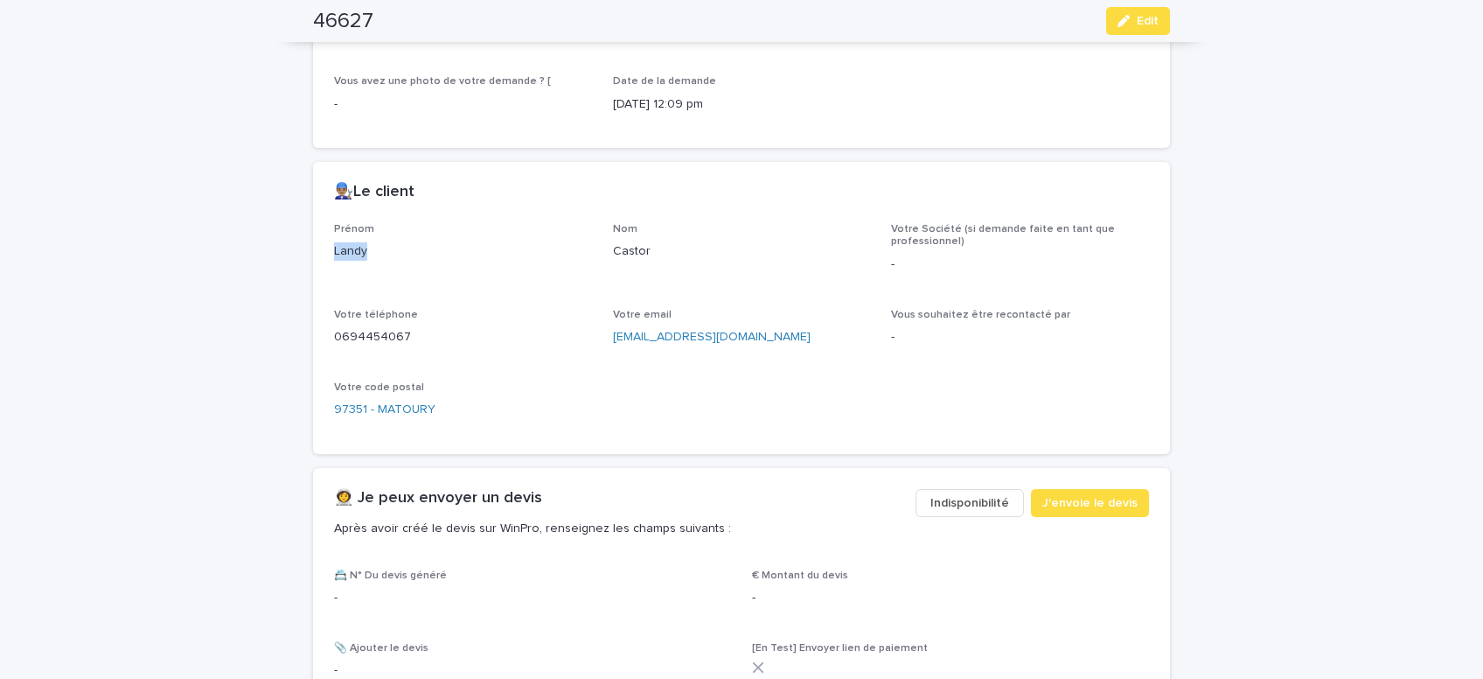
drag, startPoint x: 377, startPoint y: 251, endPoint x: 316, endPoint y: 260, distance: 61.8
click at [334, 255] on div "Landy" at bounding box center [463, 250] width 258 height 22
copy p "Landy"
drag, startPoint x: 757, startPoint y: 335, endPoint x: 612, endPoint y: 334, distance: 145.2
click at [613, 334] on div "[EMAIL_ADDRESS][DOMAIN_NAME]" at bounding box center [742, 335] width 258 height 22
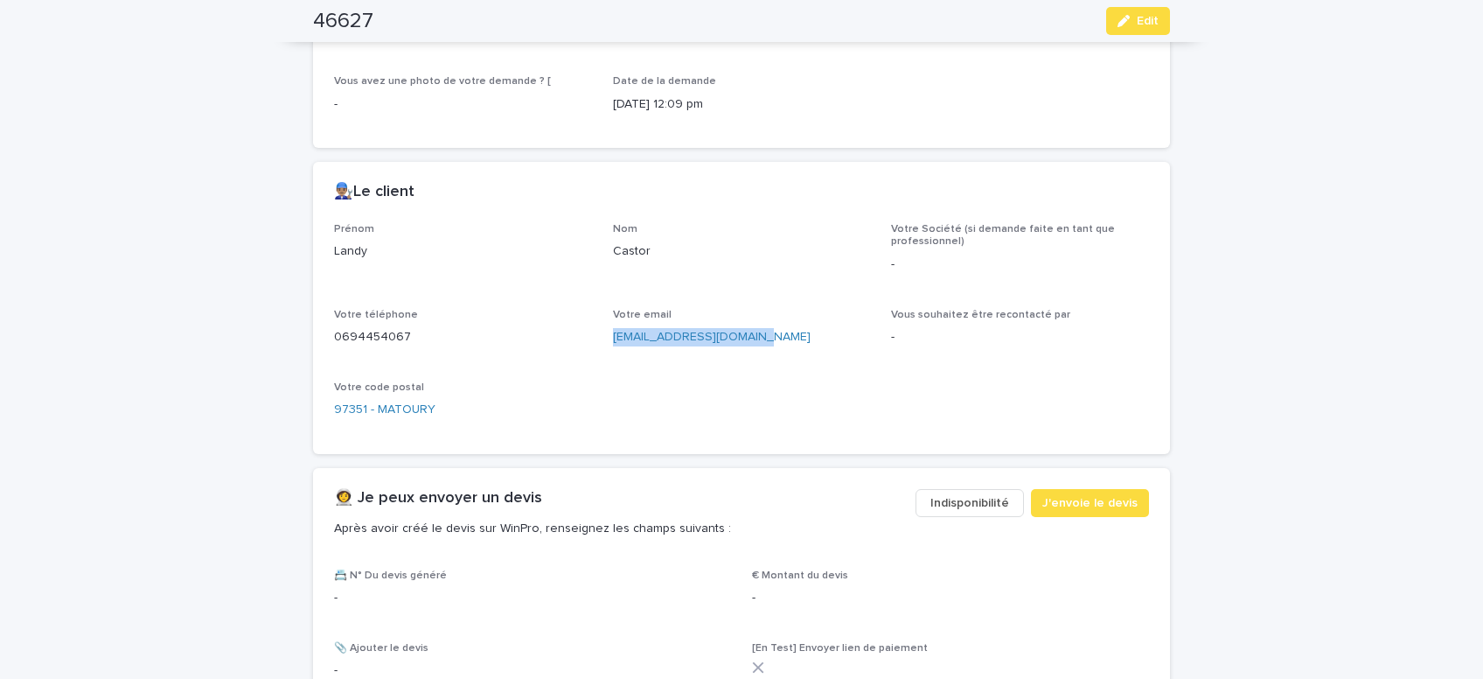
copy link "[EMAIL_ADDRESS][DOMAIN_NAME]"
click at [1069, 500] on span "J'envoie le devis" at bounding box center [1089, 502] width 95 height 17
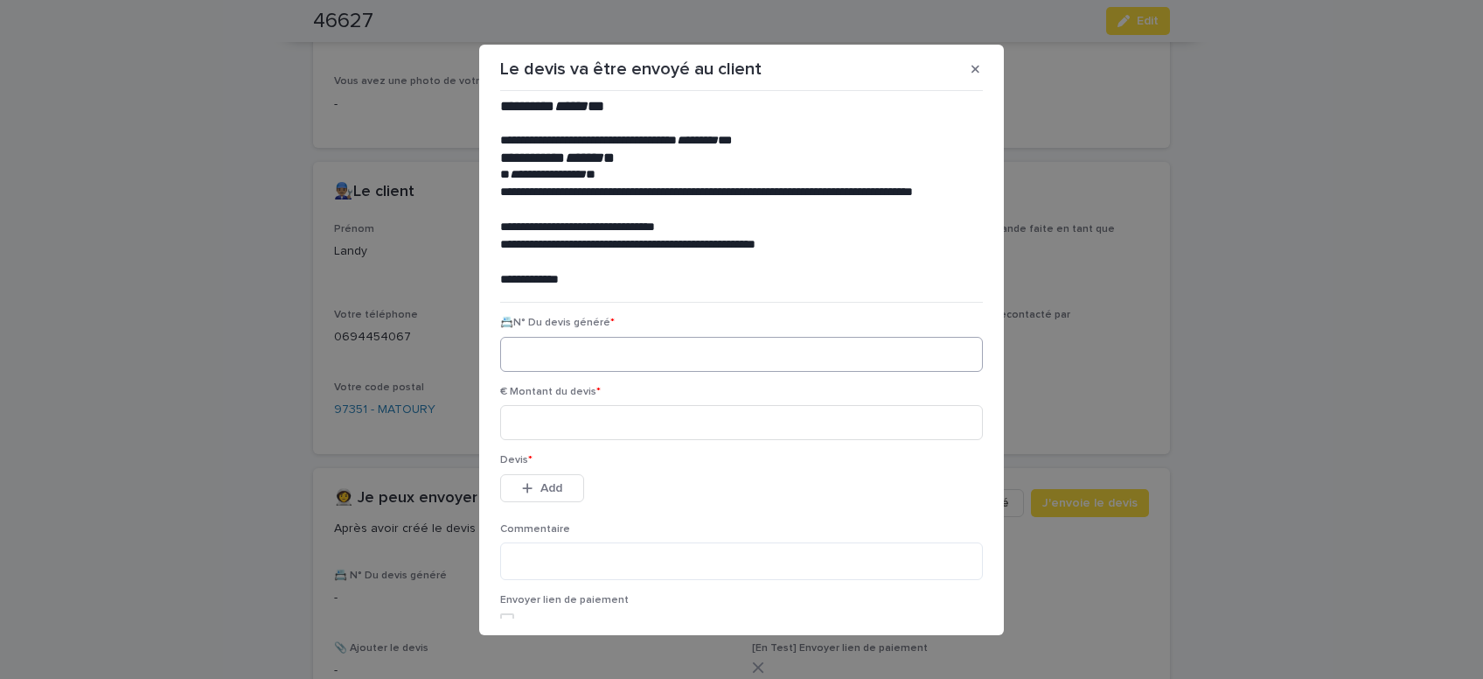
click at [560, 513] on div "Devis * This file cannot be opened Download File Add" at bounding box center [741, 488] width 483 height 68
paste input "********"
type input "********"
click at [538, 428] on input at bounding box center [741, 422] width 483 height 35
click at [533, 421] on input at bounding box center [741, 422] width 483 height 35
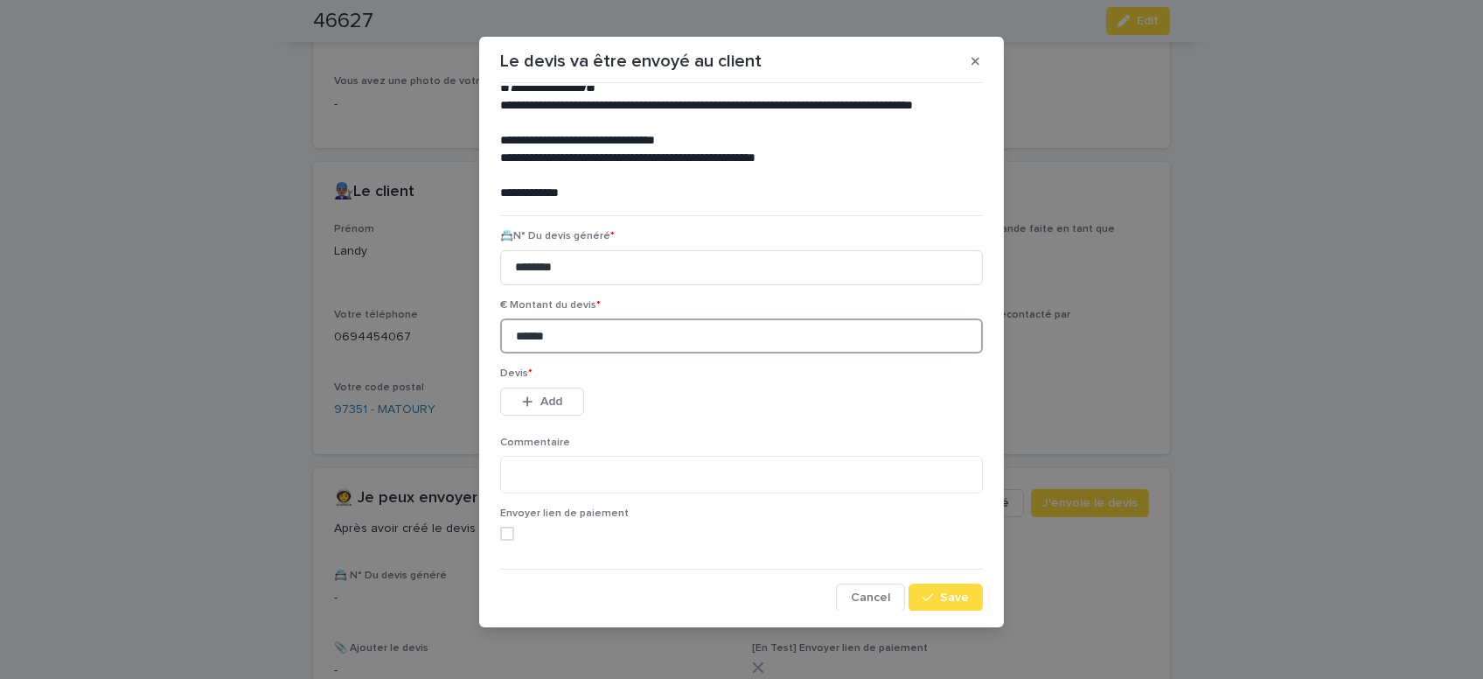
scroll to position [80, 0]
type input "******"
click at [943, 588] on button "Save" at bounding box center [946, 596] width 74 height 28
click at [555, 402] on span "Add" at bounding box center [551, 400] width 22 height 12
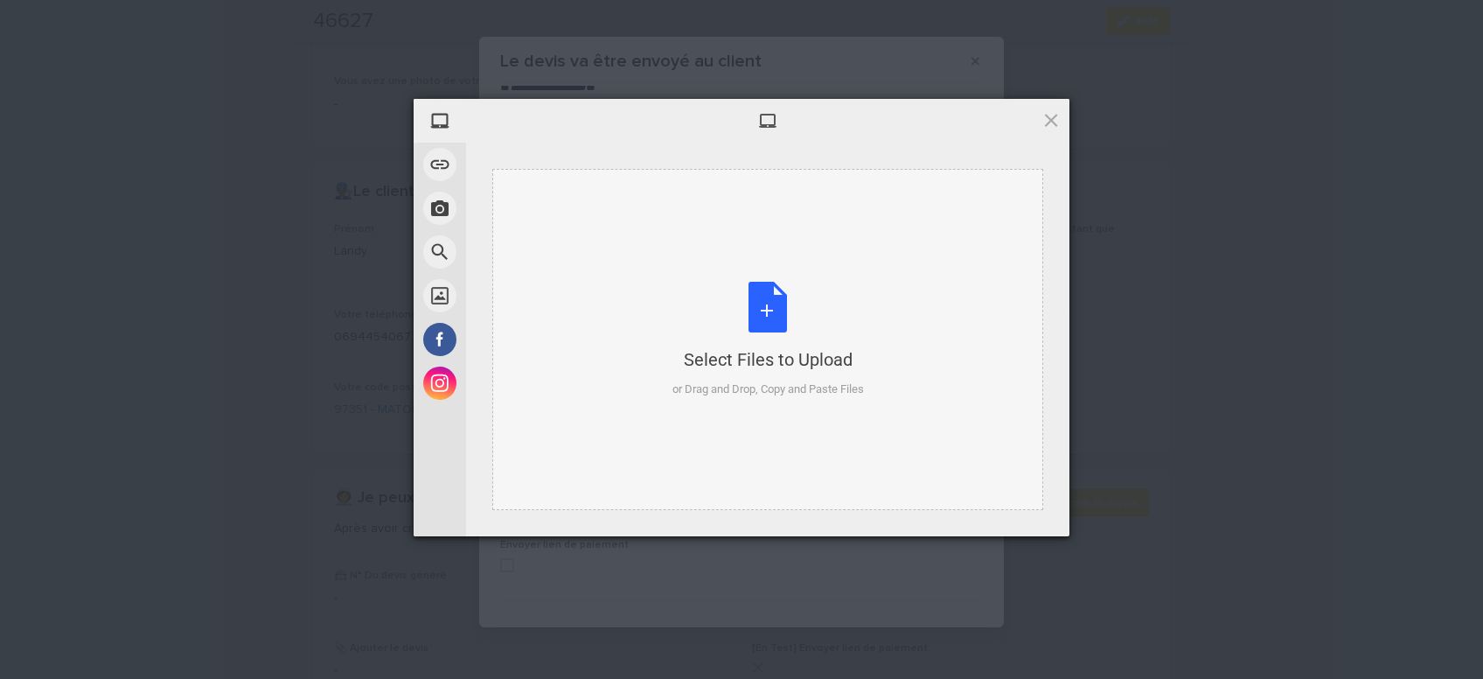
click at [779, 317] on div "Select Files to Upload or Drag and Drop, Copy and Paste Files" at bounding box center [767, 340] width 191 height 116
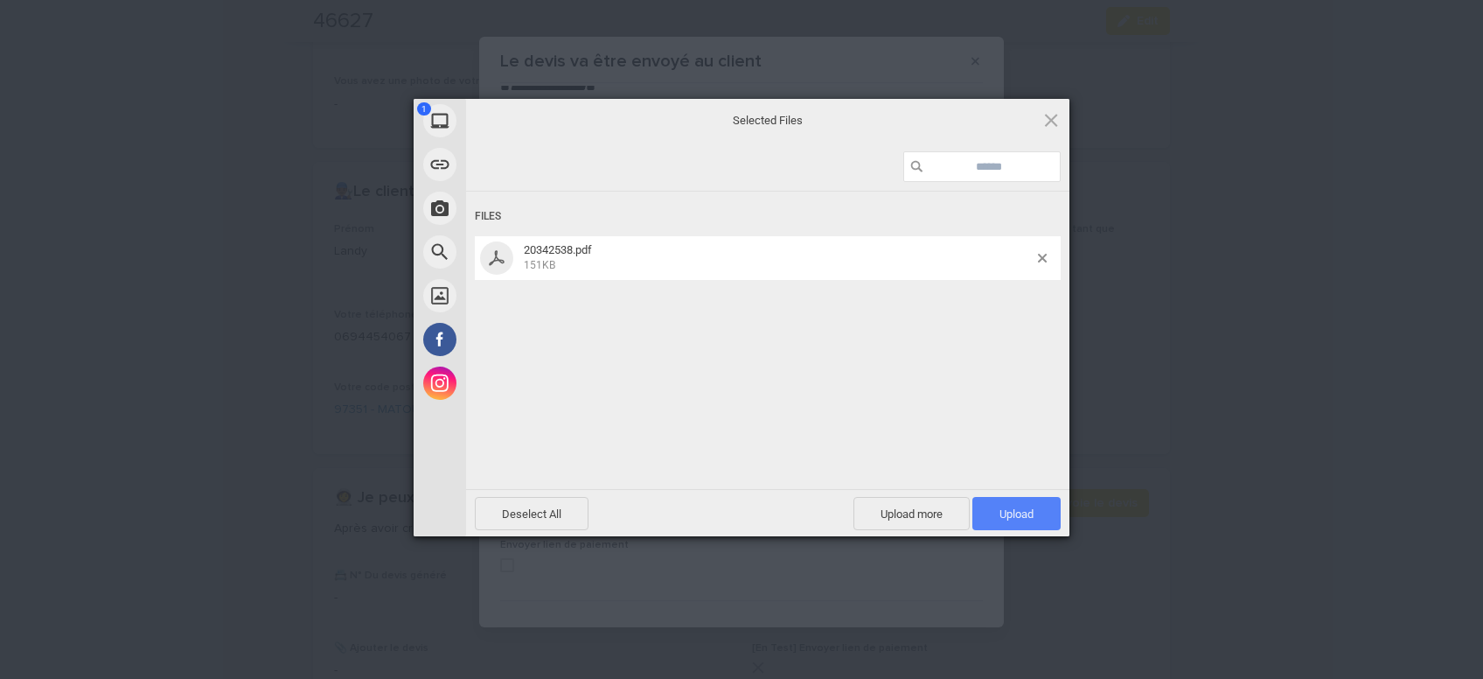
click at [1027, 499] on span "Upload 1" at bounding box center [1016, 513] width 88 height 33
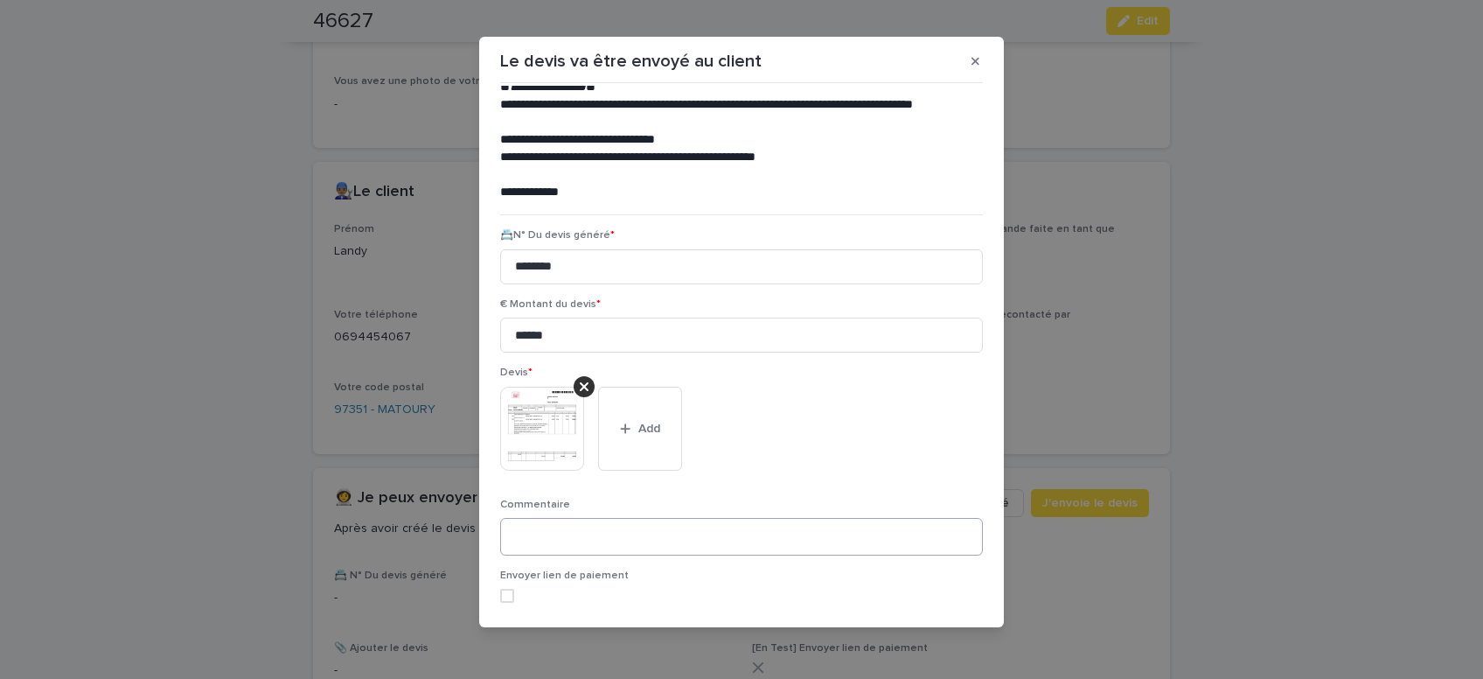
scroll to position [143, 0]
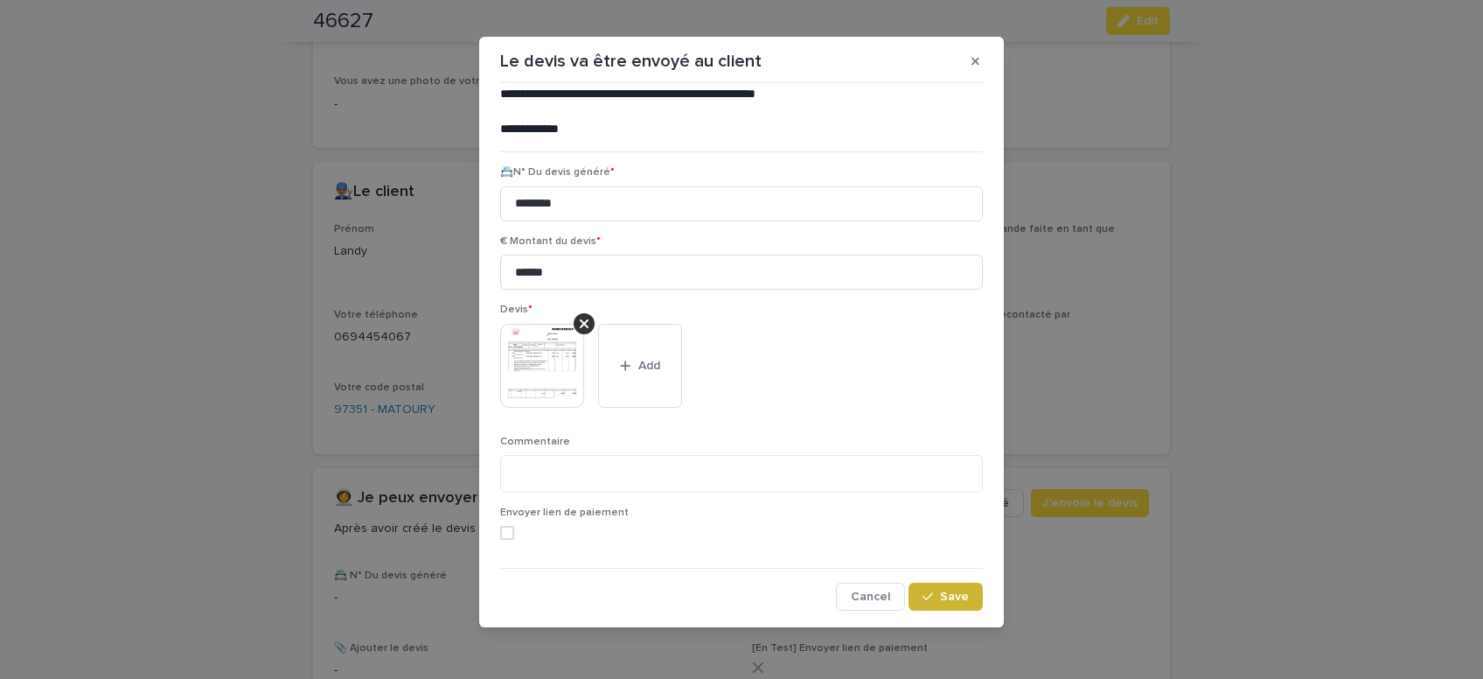
click at [943, 594] on span "Save" at bounding box center [954, 596] width 29 height 12
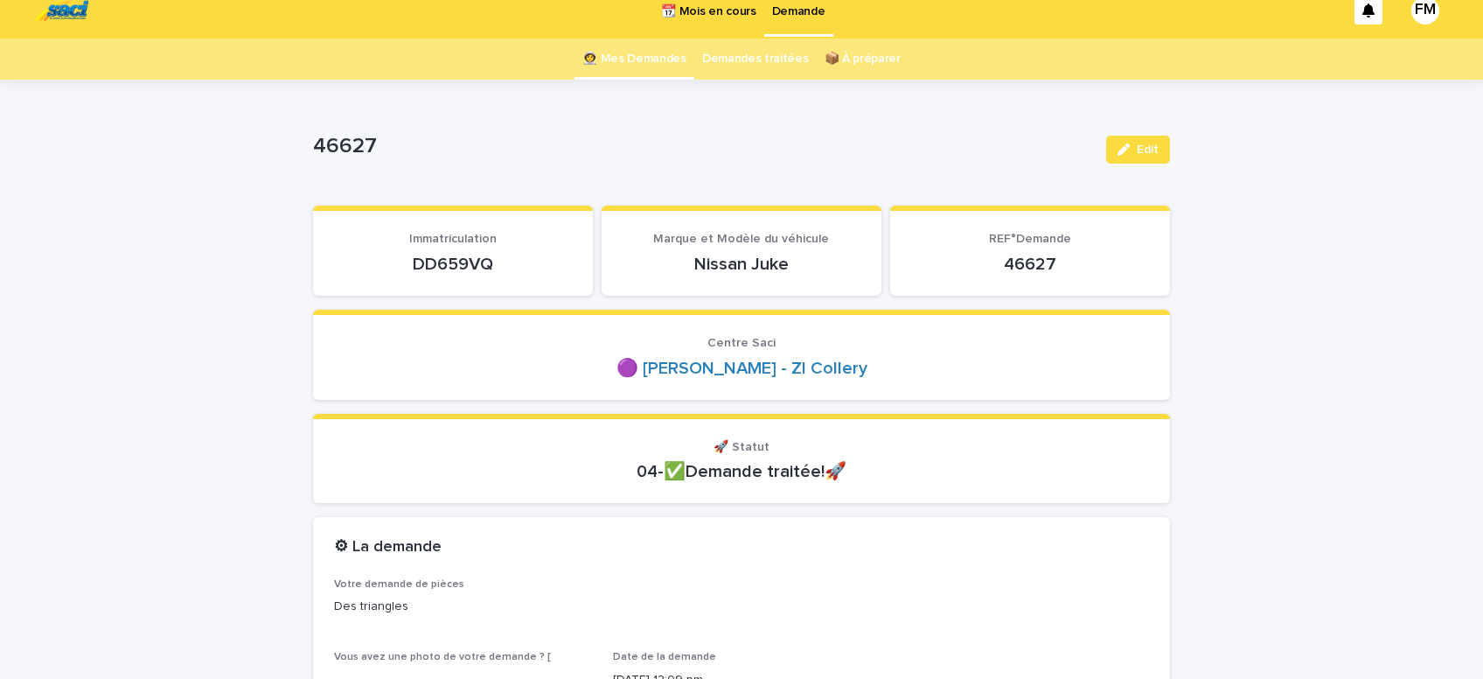
scroll to position [0, 0]
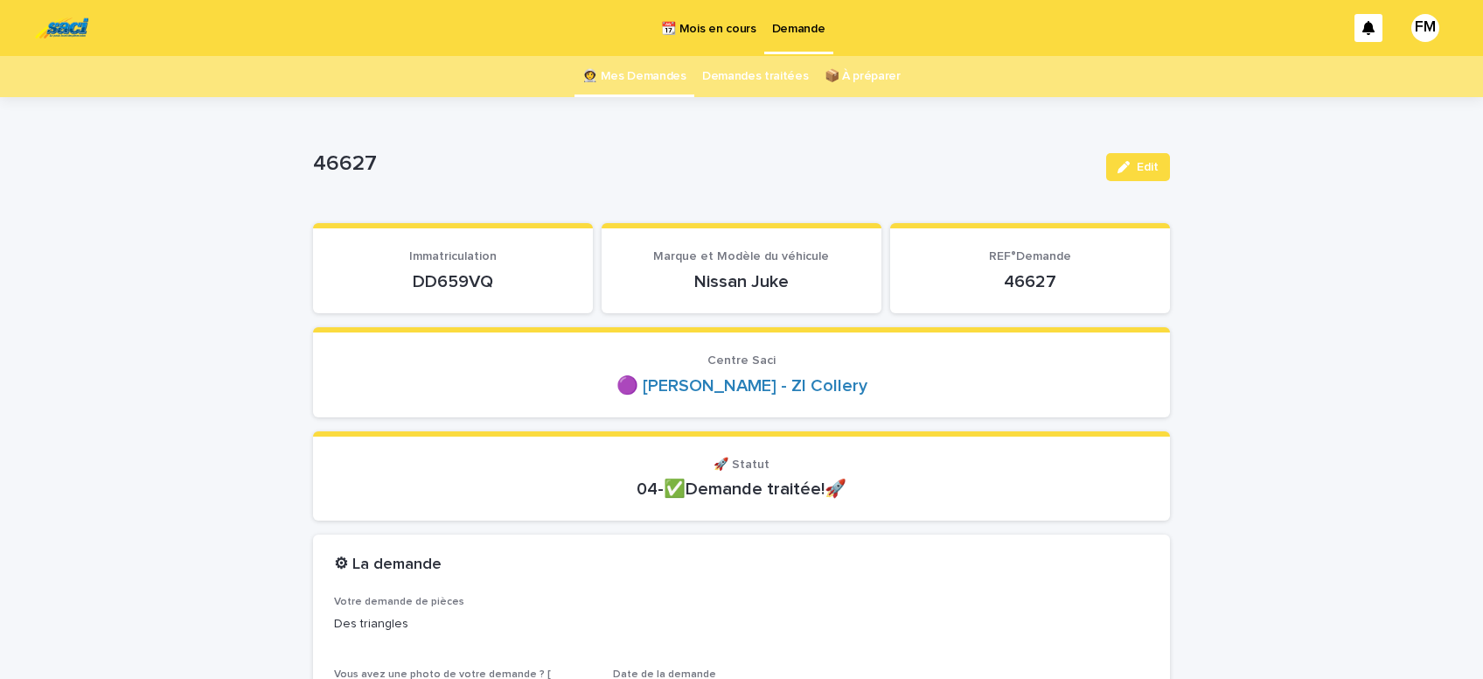
click at [797, 30] on p "Demande" at bounding box center [798, 18] width 53 height 37
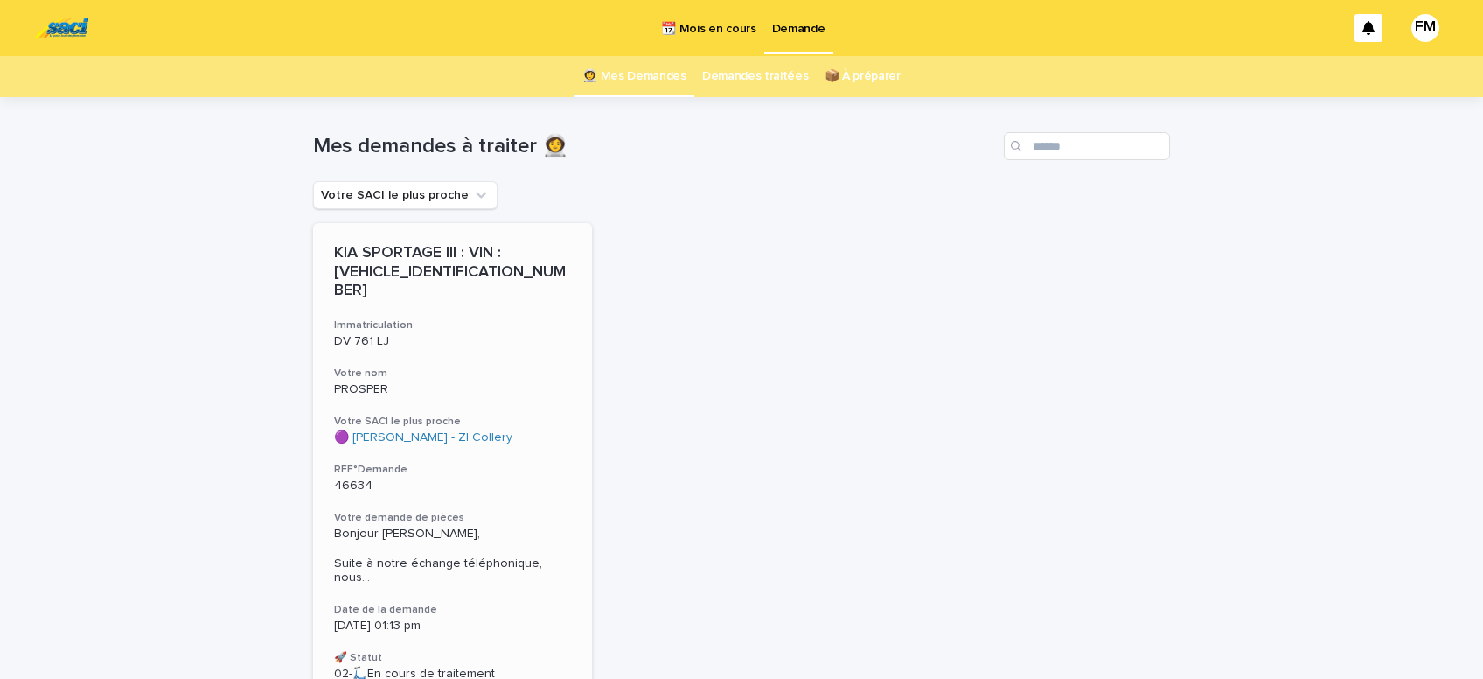
click at [380, 526] on span "Bonjour [PERSON_NAME], Suite à notre échange téléphonique, nous ..." at bounding box center [452, 555] width 237 height 59
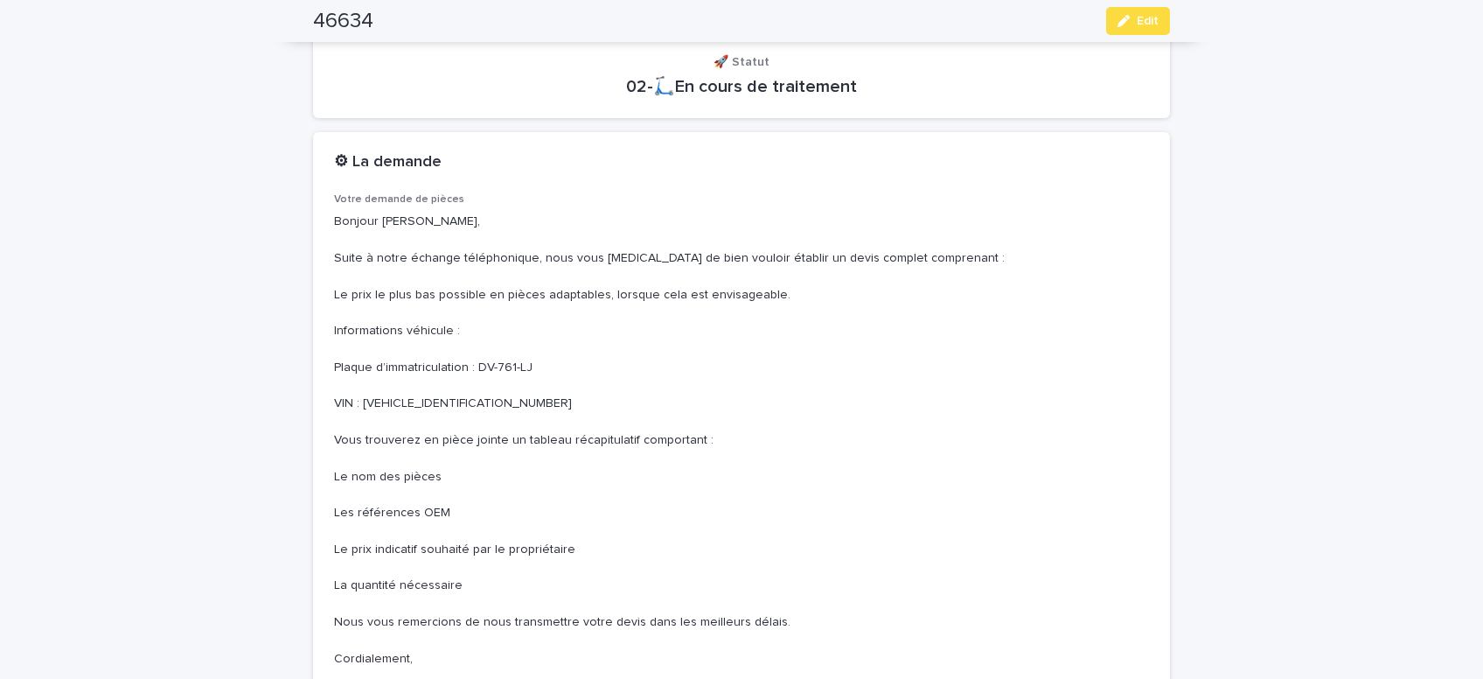
scroll to position [667, 0]
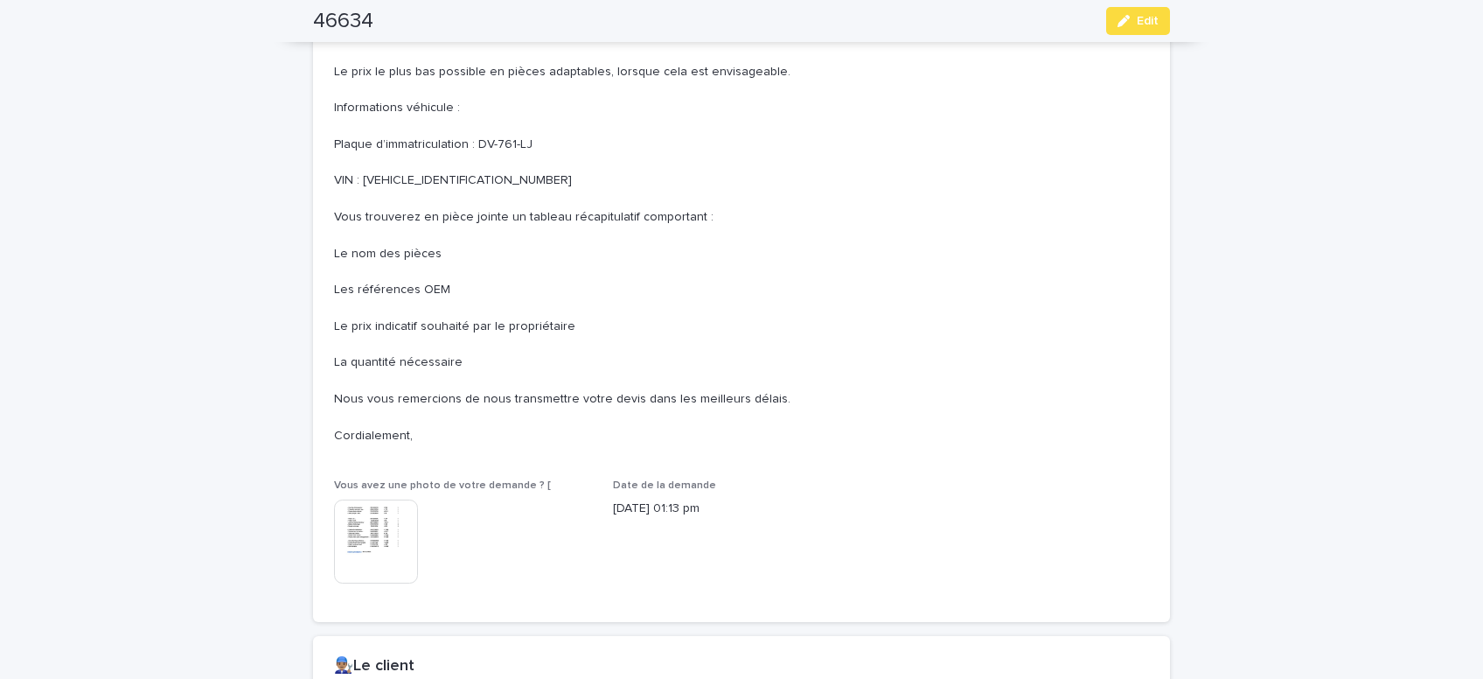
click at [374, 512] on img at bounding box center [376, 541] width 84 height 84
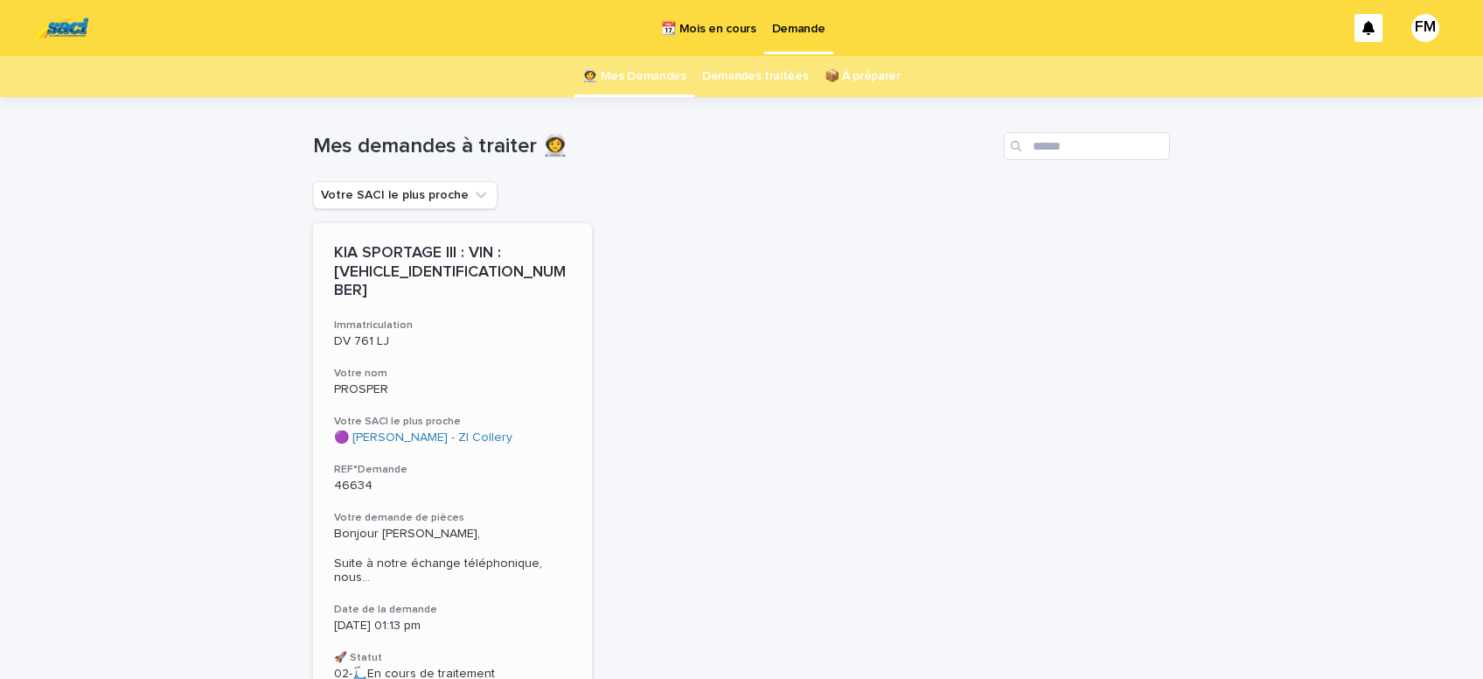
click at [414, 523] on div "Bonjour [PERSON_NAME], Suite à notre échange téléphonique, nous ..." at bounding box center [452, 554] width 237 height 62
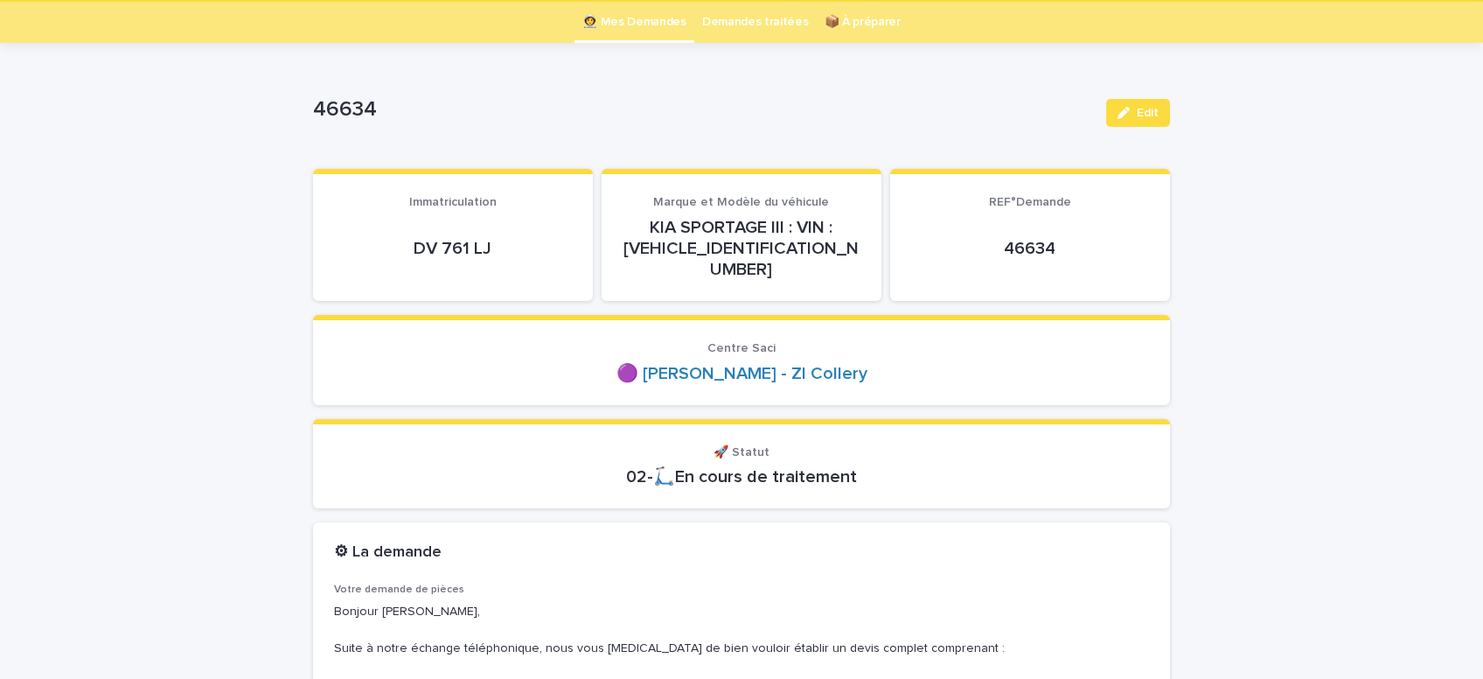
scroll to position [55, 0]
click at [1150, 117] on span "Edit" at bounding box center [1148, 112] width 22 height 12
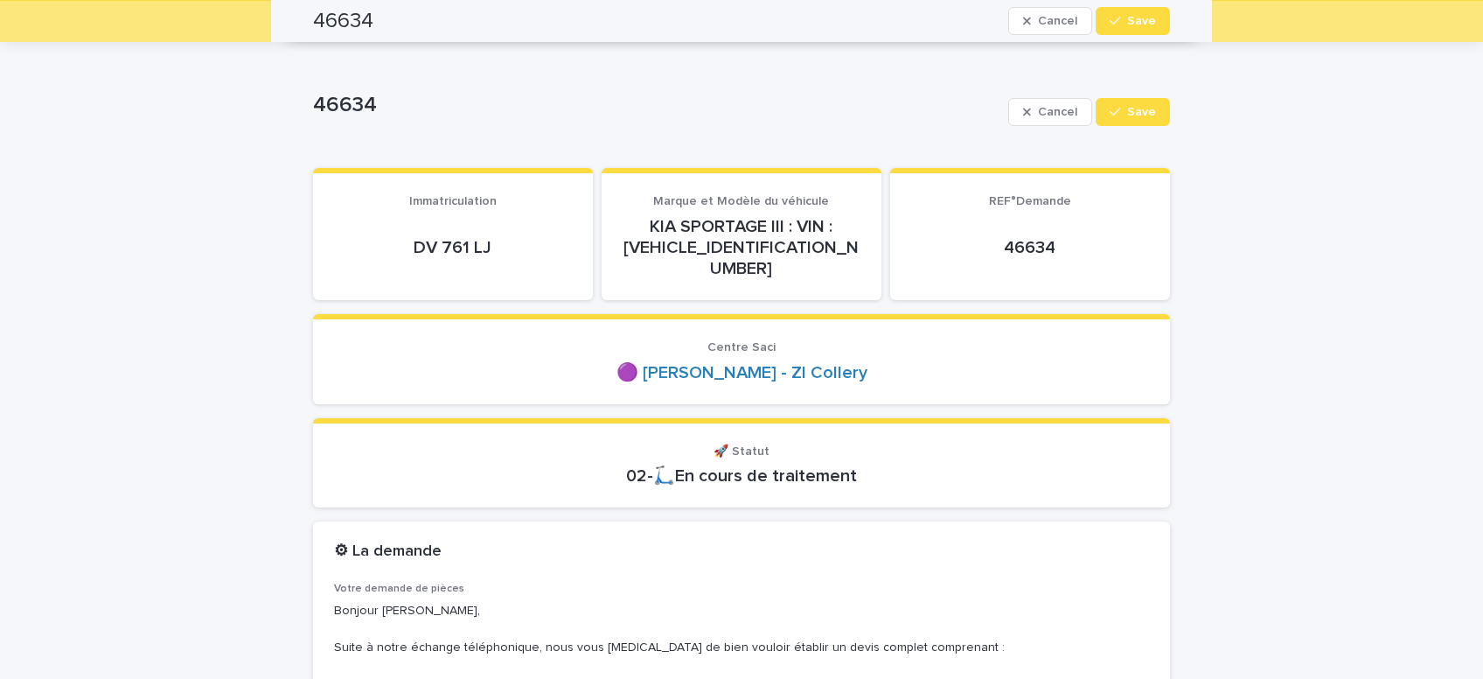
scroll to position [0, 0]
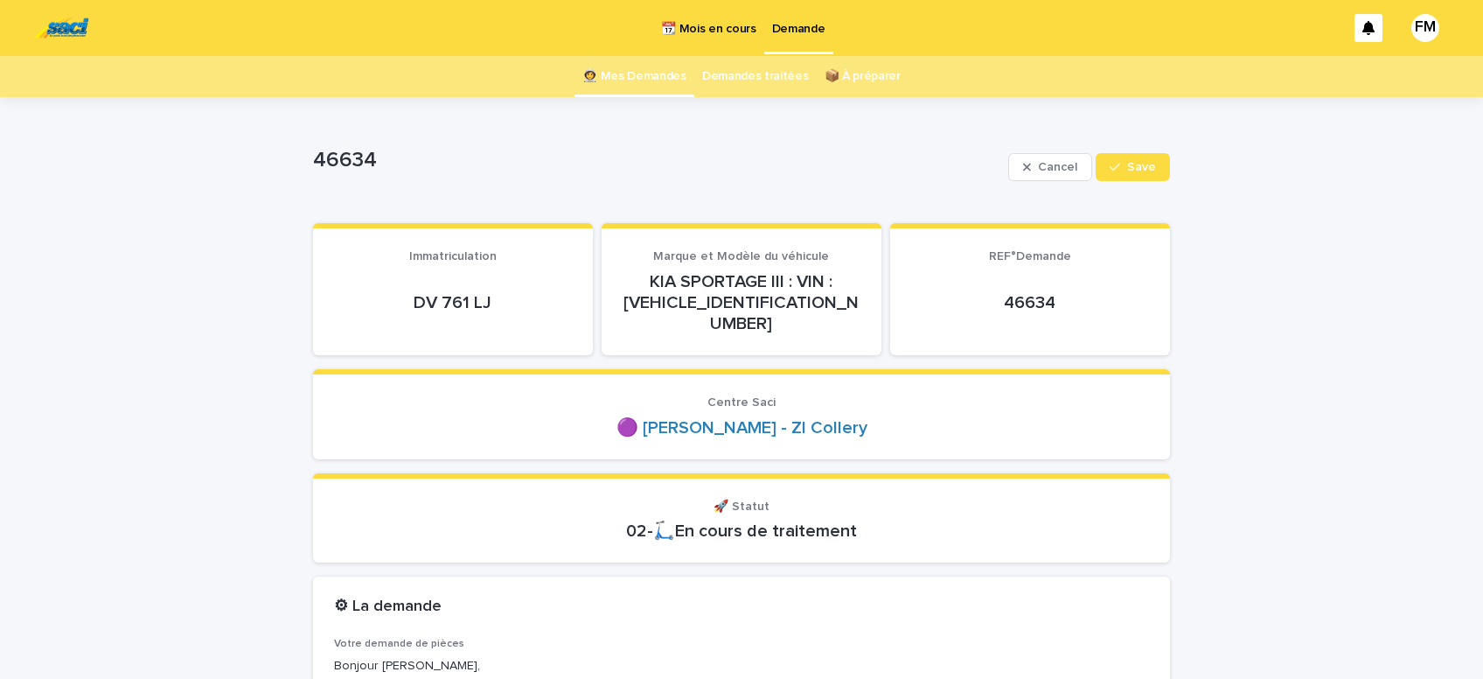
click at [792, 22] on p "Demande" at bounding box center [798, 18] width 53 height 37
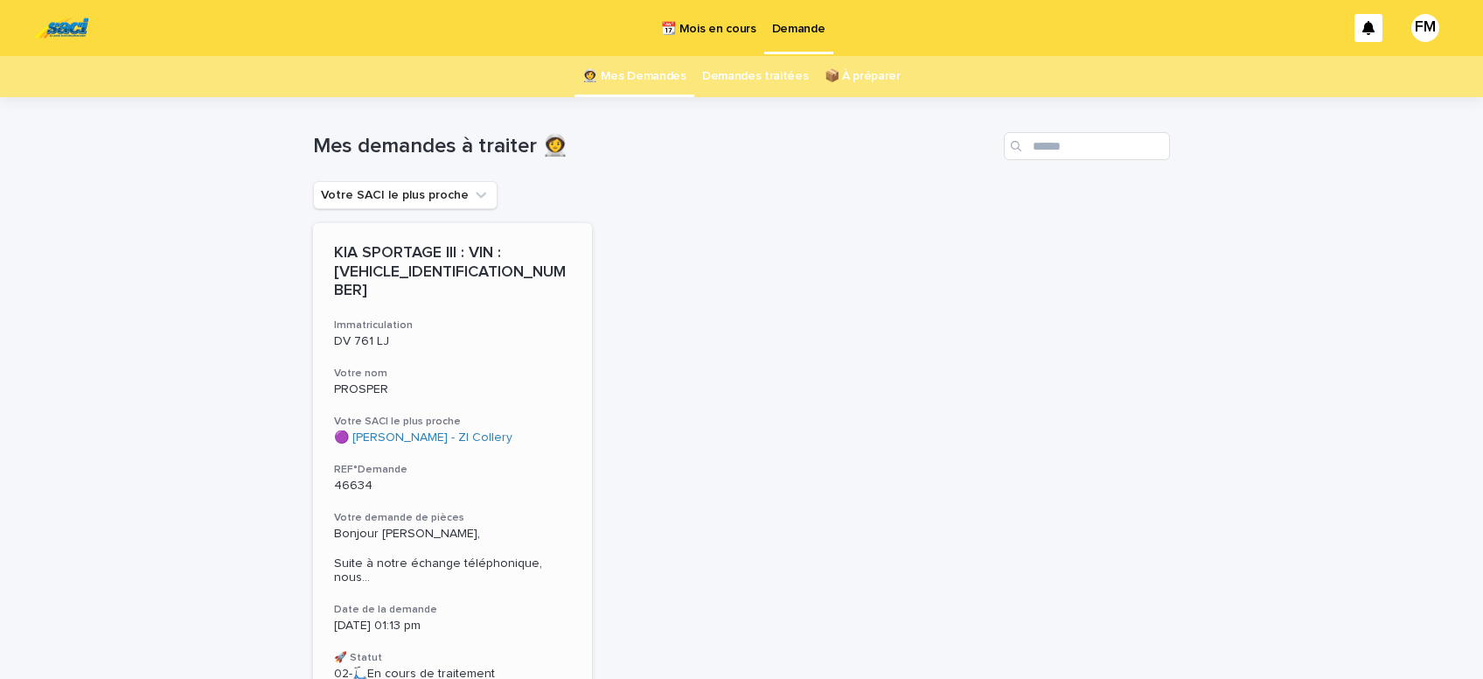
click at [376, 526] on span "Bonjour [PERSON_NAME], Suite à notre échange téléphonique, nous ..." at bounding box center [452, 555] width 237 height 59
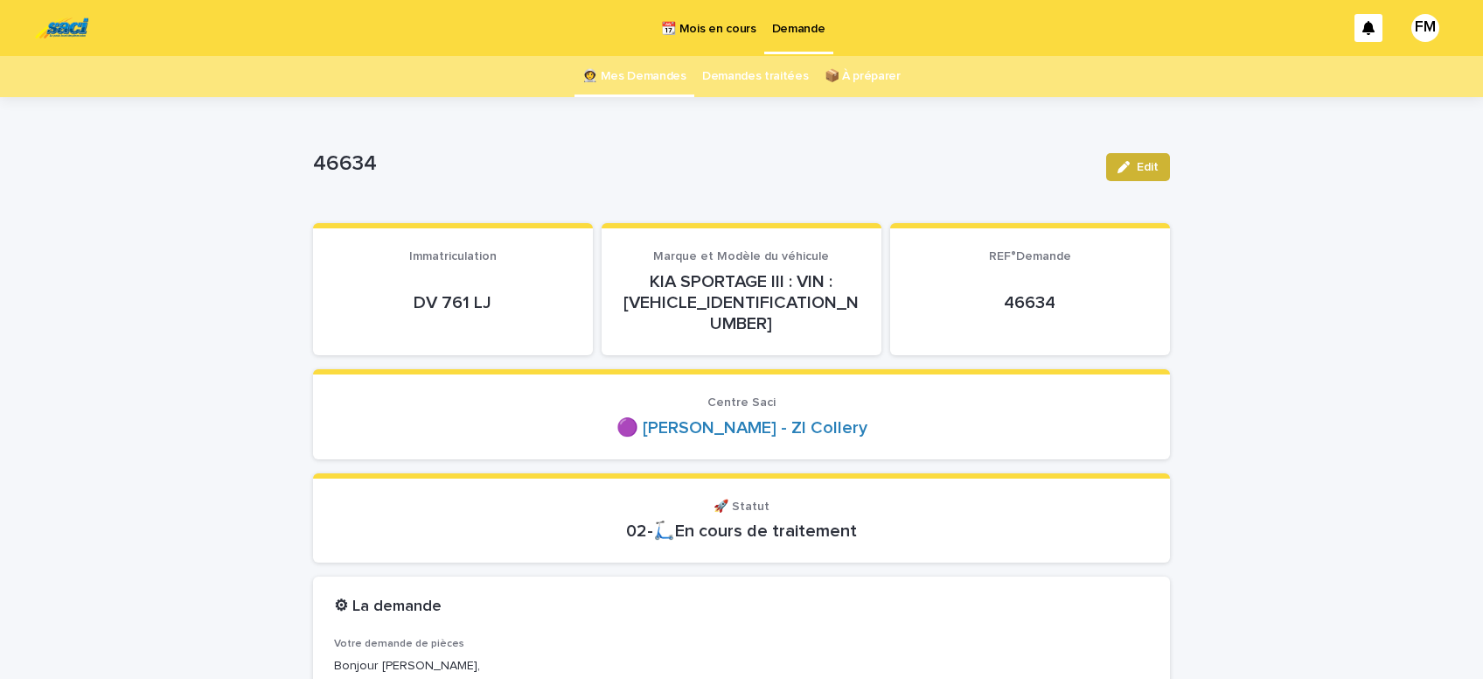
click at [1138, 172] on span "Edit" at bounding box center [1148, 167] width 22 height 12
click at [780, 31] on p "Demande" at bounding box center [798, 18] width 53 height 37
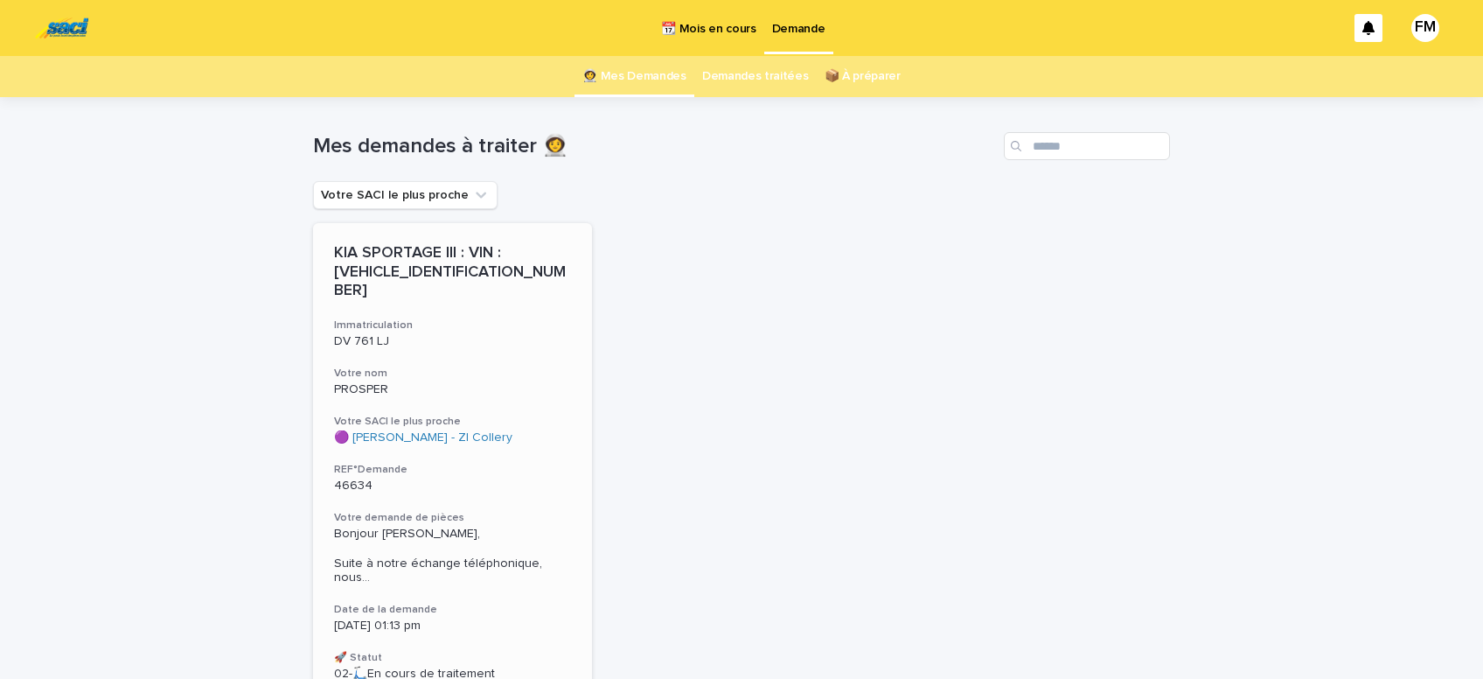
click at [347, 484] on div "KIA SPORTAGE III : VIN : [VEHICLE_IDENTIFICATION_NUMBER] Immatriculation DV 761…" at bounding box center [452, 462] width 279 height 479
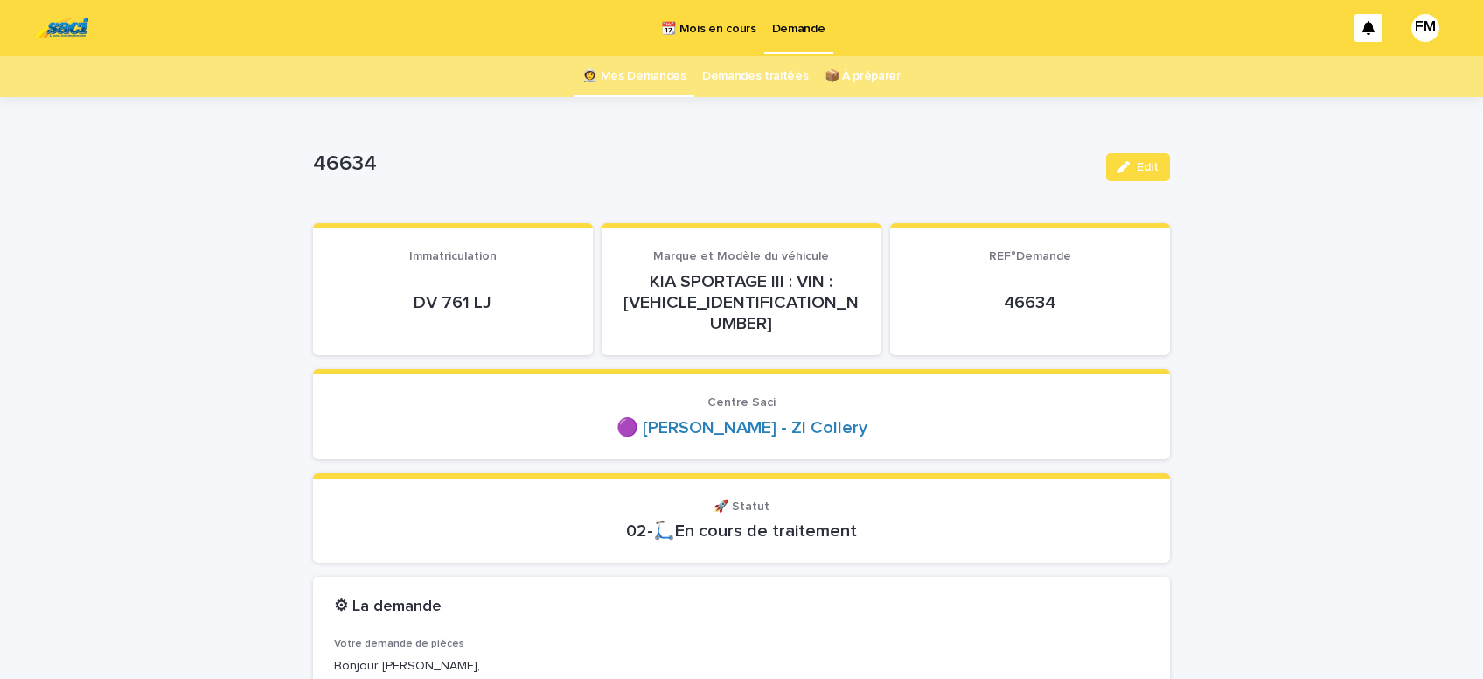
click at [788, 31] on p "Demande" at bounding box center [798, 18] width 53 height 37
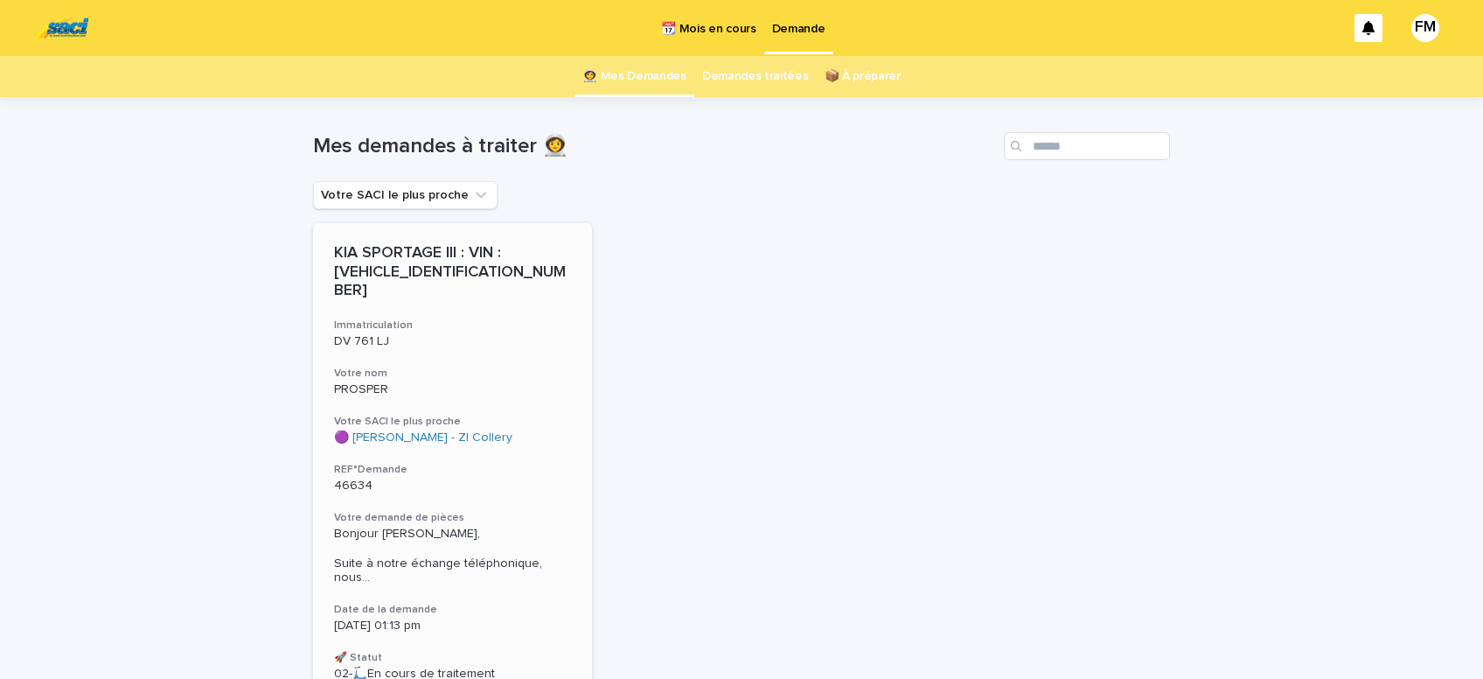
click at [404, 526] on span "Bonjour [PERSON_NAME], Suite à notre échange téléphonique, nous ..." at bounding box center [452, 555] width 237 height 59
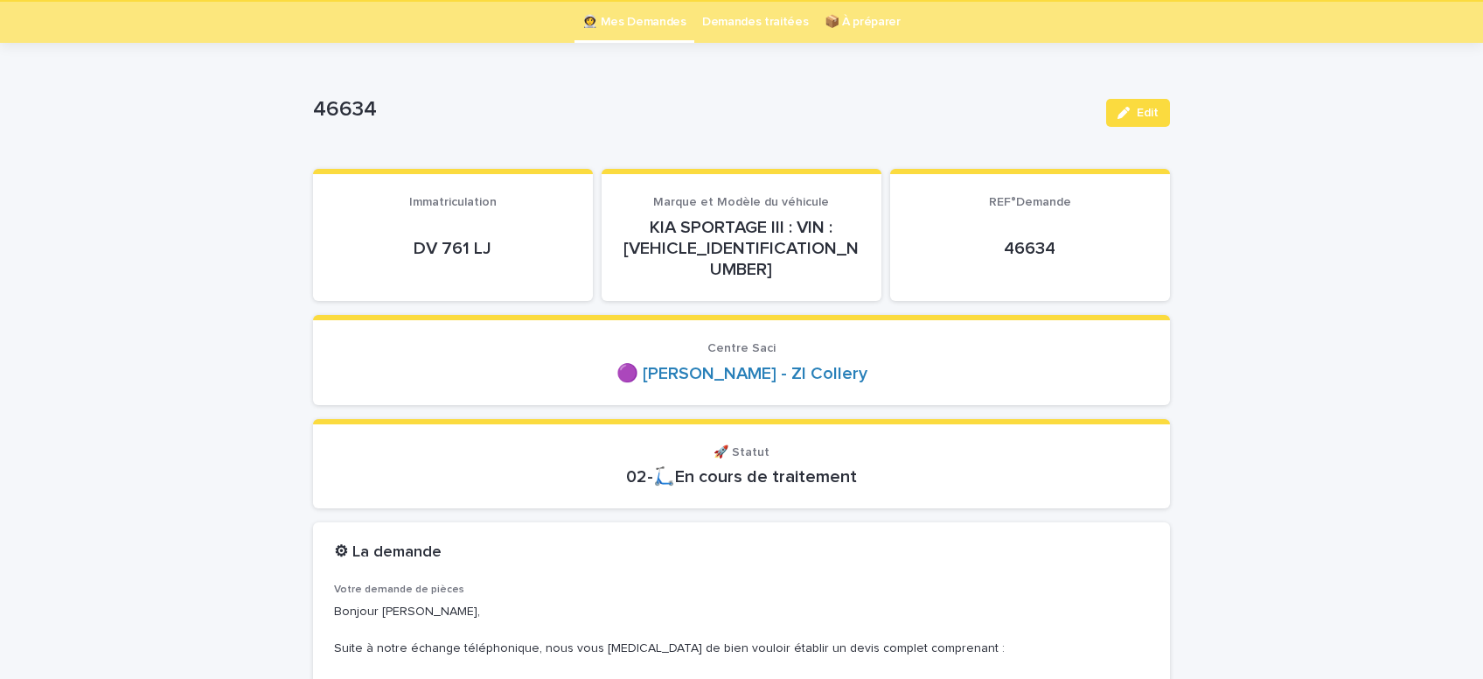
scroll to position [55, 0]
click at [1129, 113] on icon "button" at bounding box center [1124, 112] width 12 height 12
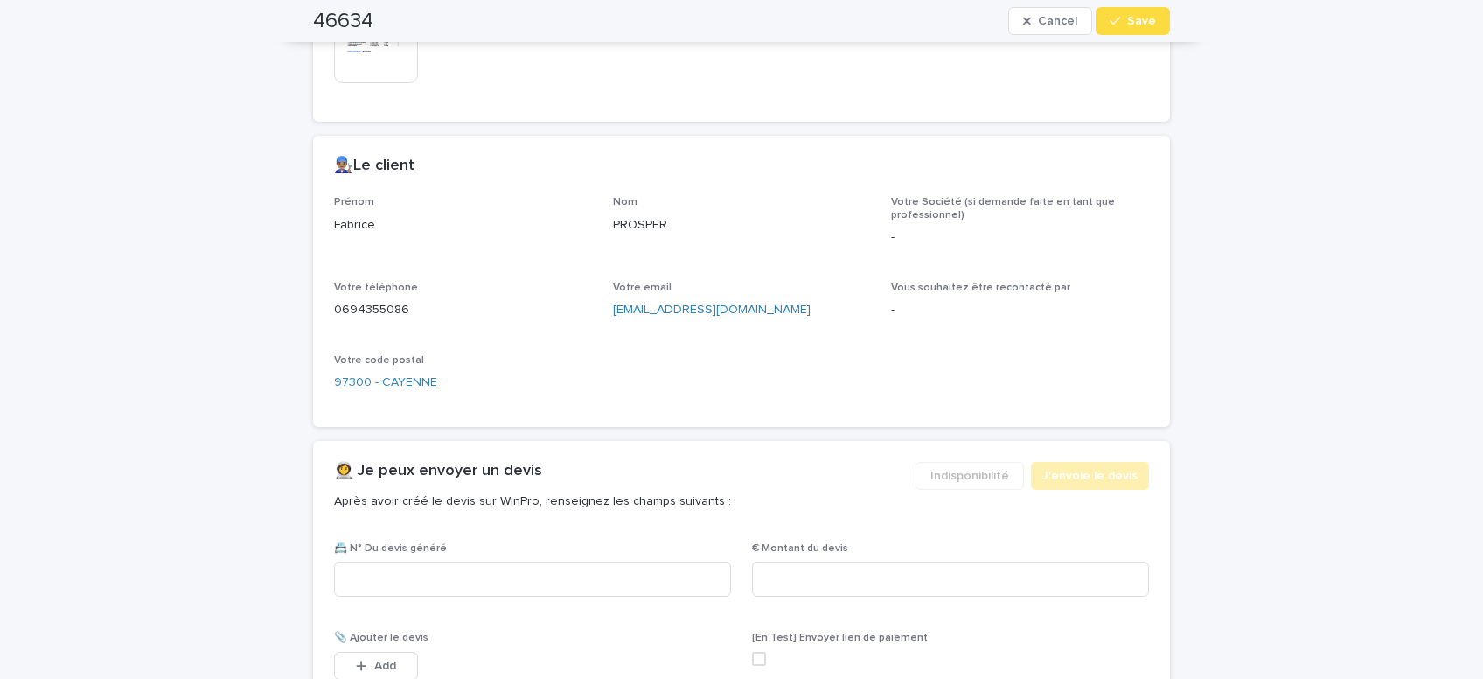
scroll to position [1390, 0]
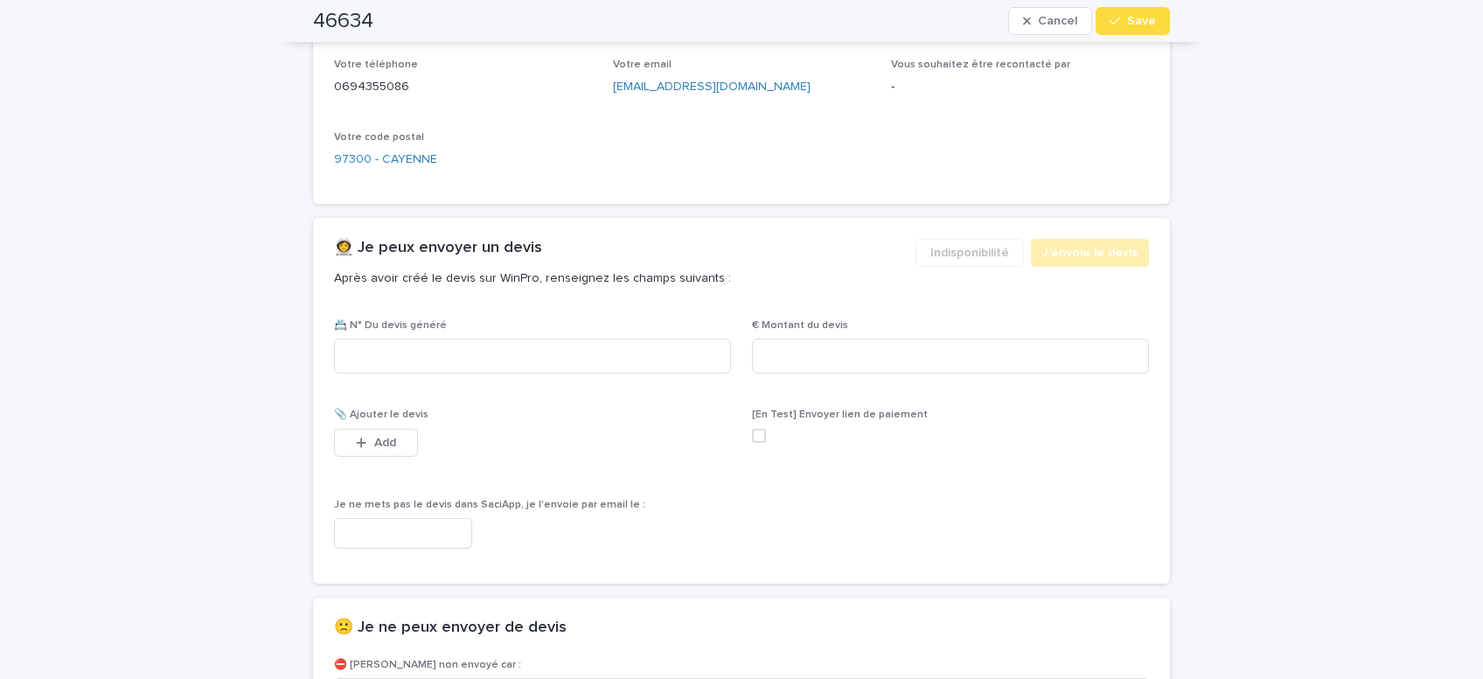
click at [438, 518] on input "text" at bounding box center [403, 533] width 138 height 31
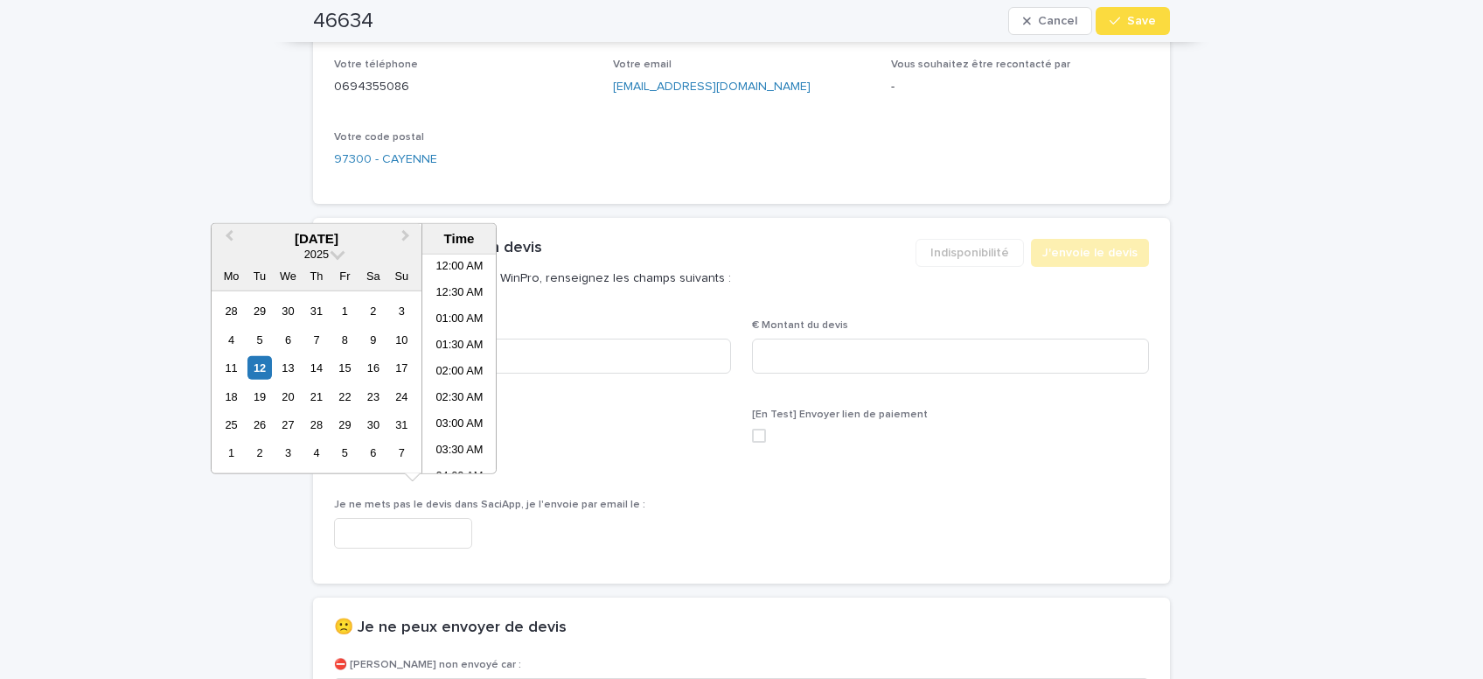
scroll to position [611, 0]
click at [448, 362] on li "01:30 PM" at bounding box center [459, 365] width 74 height 26
type input "**********"
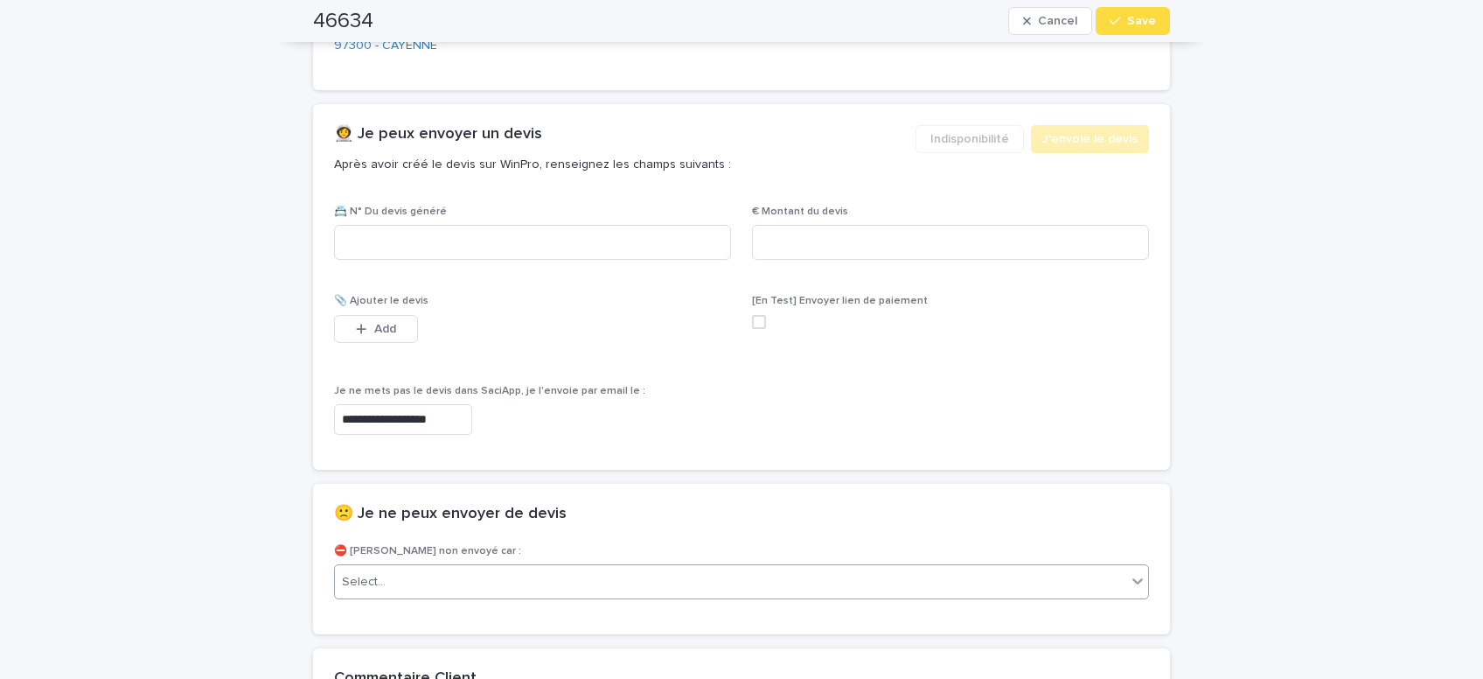
scroll to position [1612, 0]
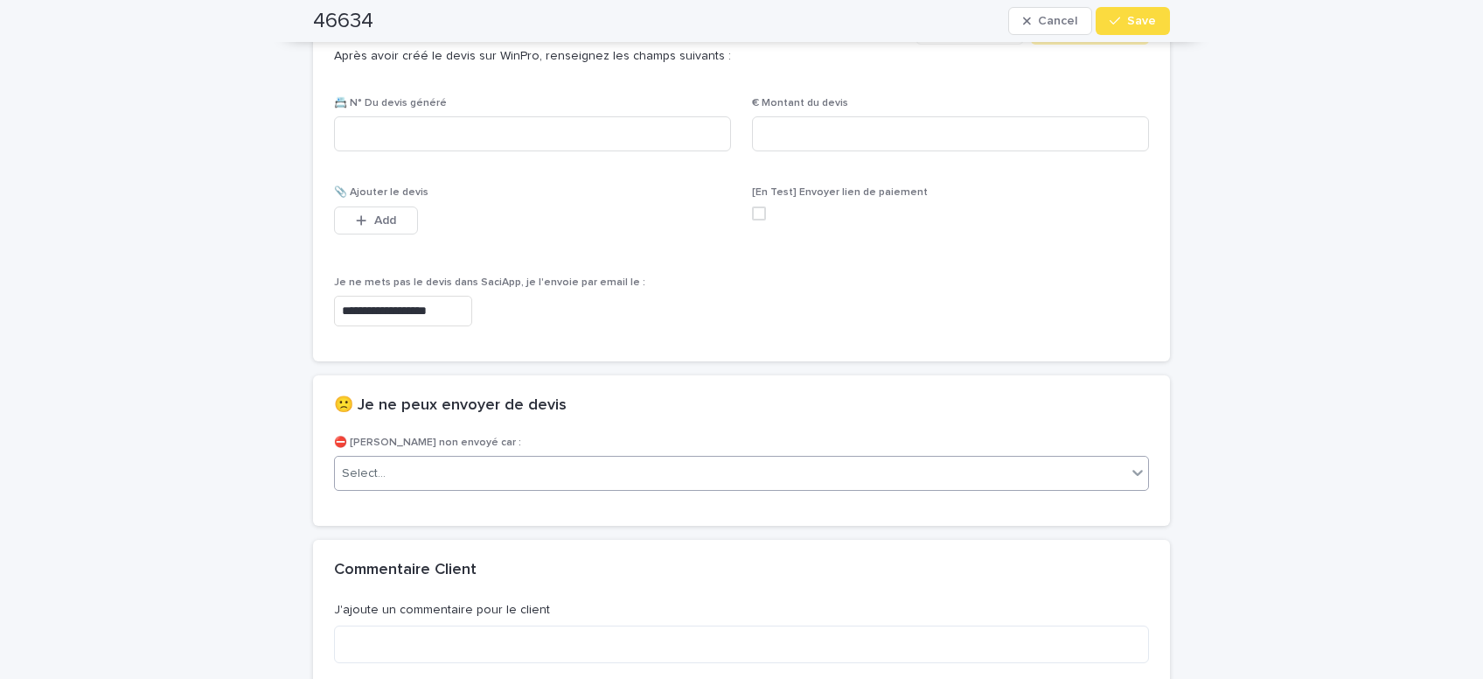
click at [480, 459] on div "Select..." at bounding box center [730, 473] width 791 height 29
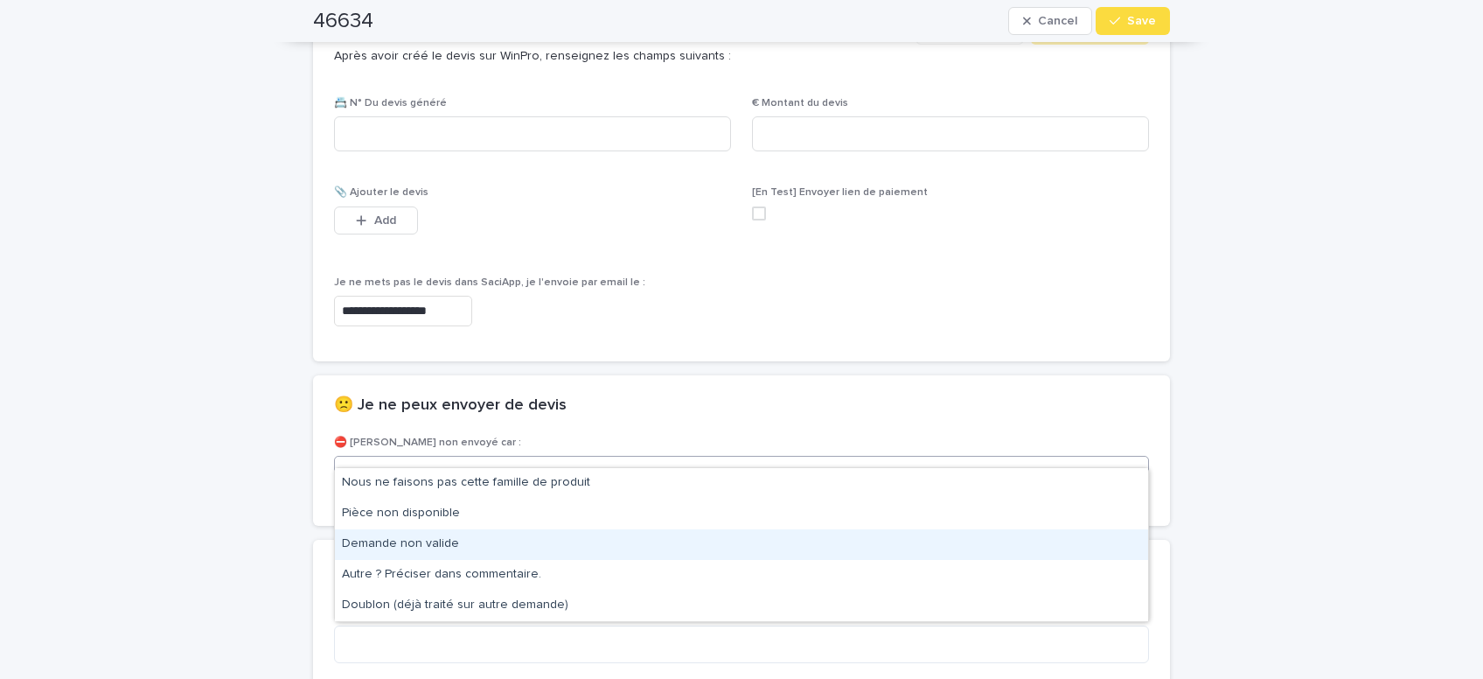
drag, startPoint x: 442, startPoint y: 547, endPoint x: 484, endPoint y: 523, distance: 47.4
click at [441, 547] on div "Demande non valide" at bounding box center [741, 544] width 813 height 31
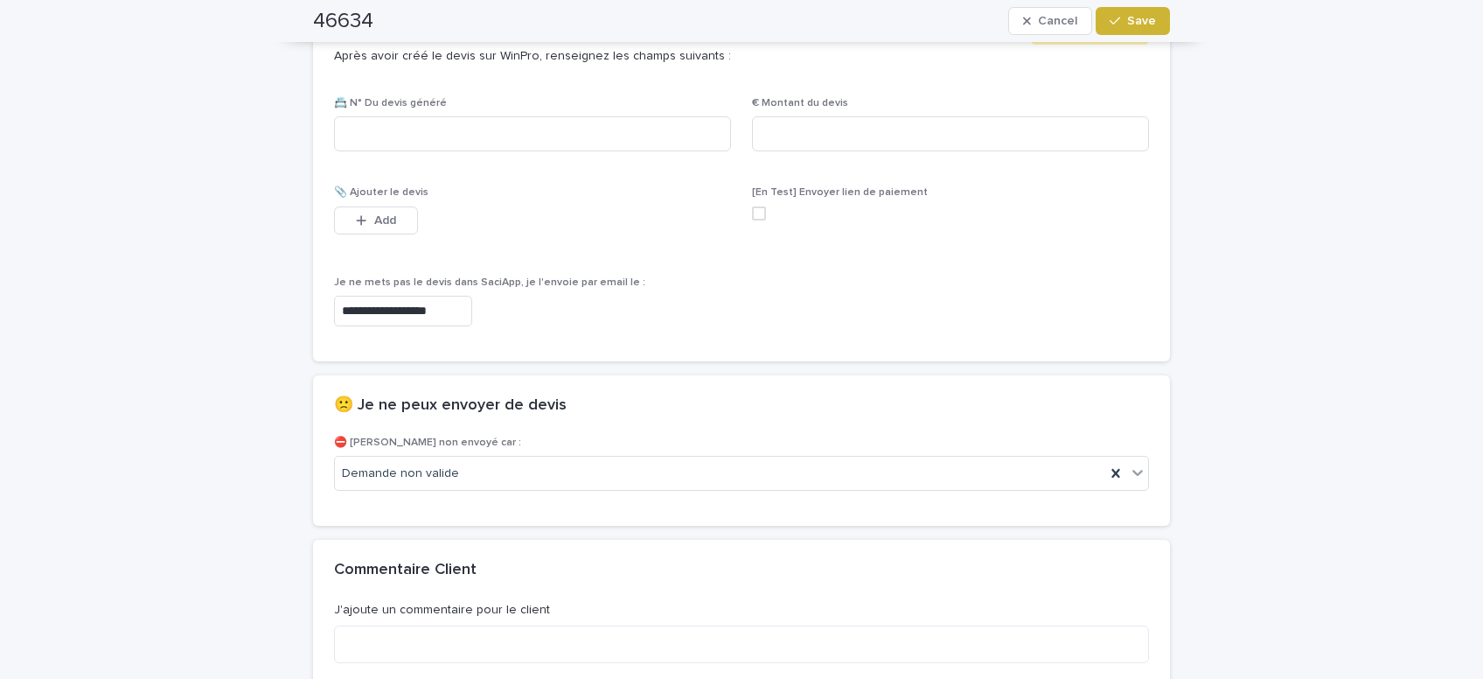
click at [1126, 24] on div "button" at bounding box center [1118, 21] width 17 height 12
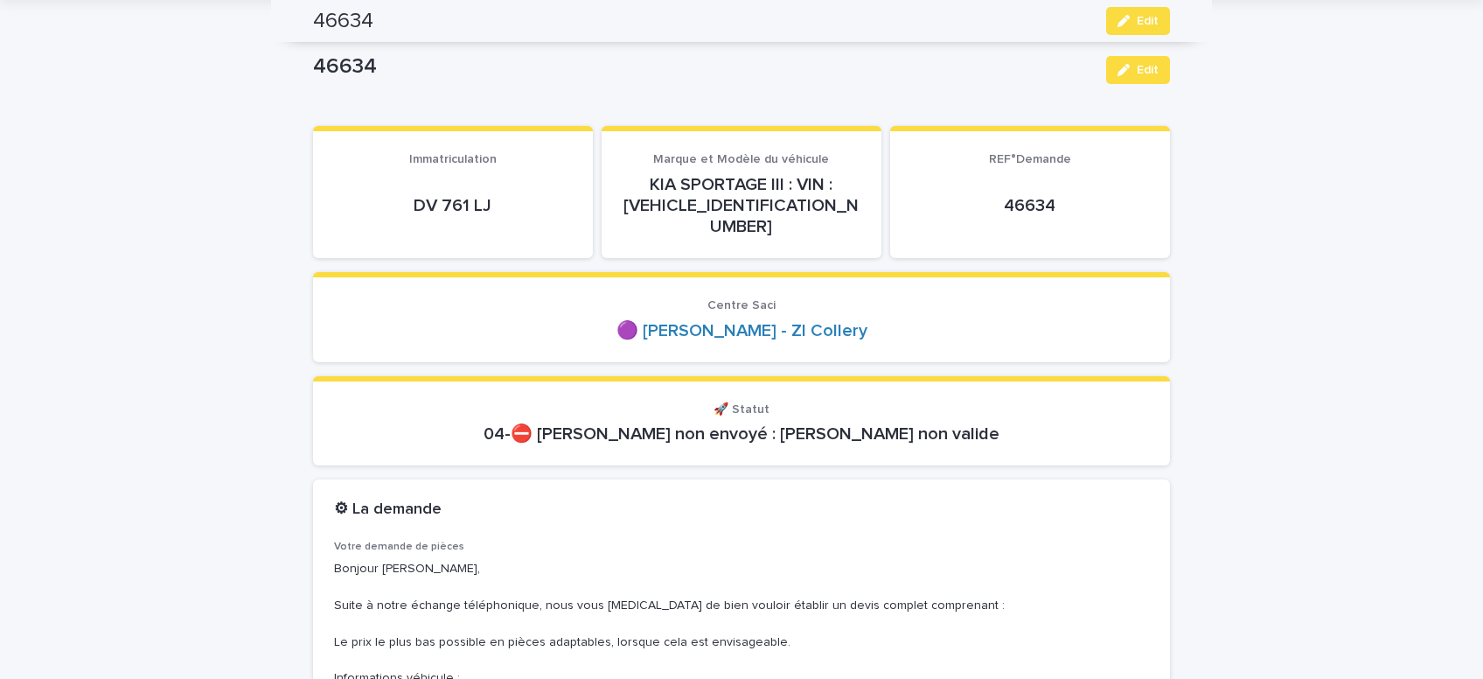
scroll to position [0, 0]
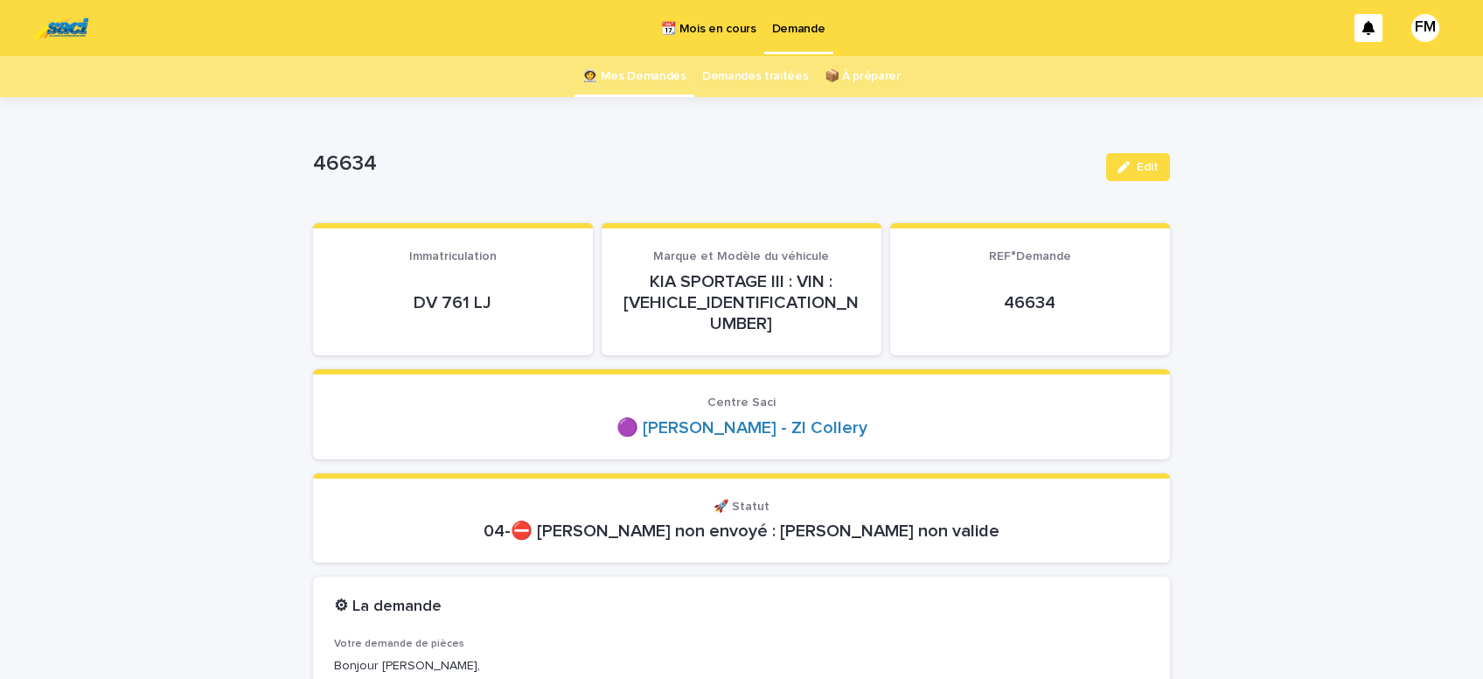
click at [800, 33] on p "Demande" at bounding box center [798, 18] width 53 height 37
